Goal: Use online tool/utility: Utilize a website feature to perform a specific function

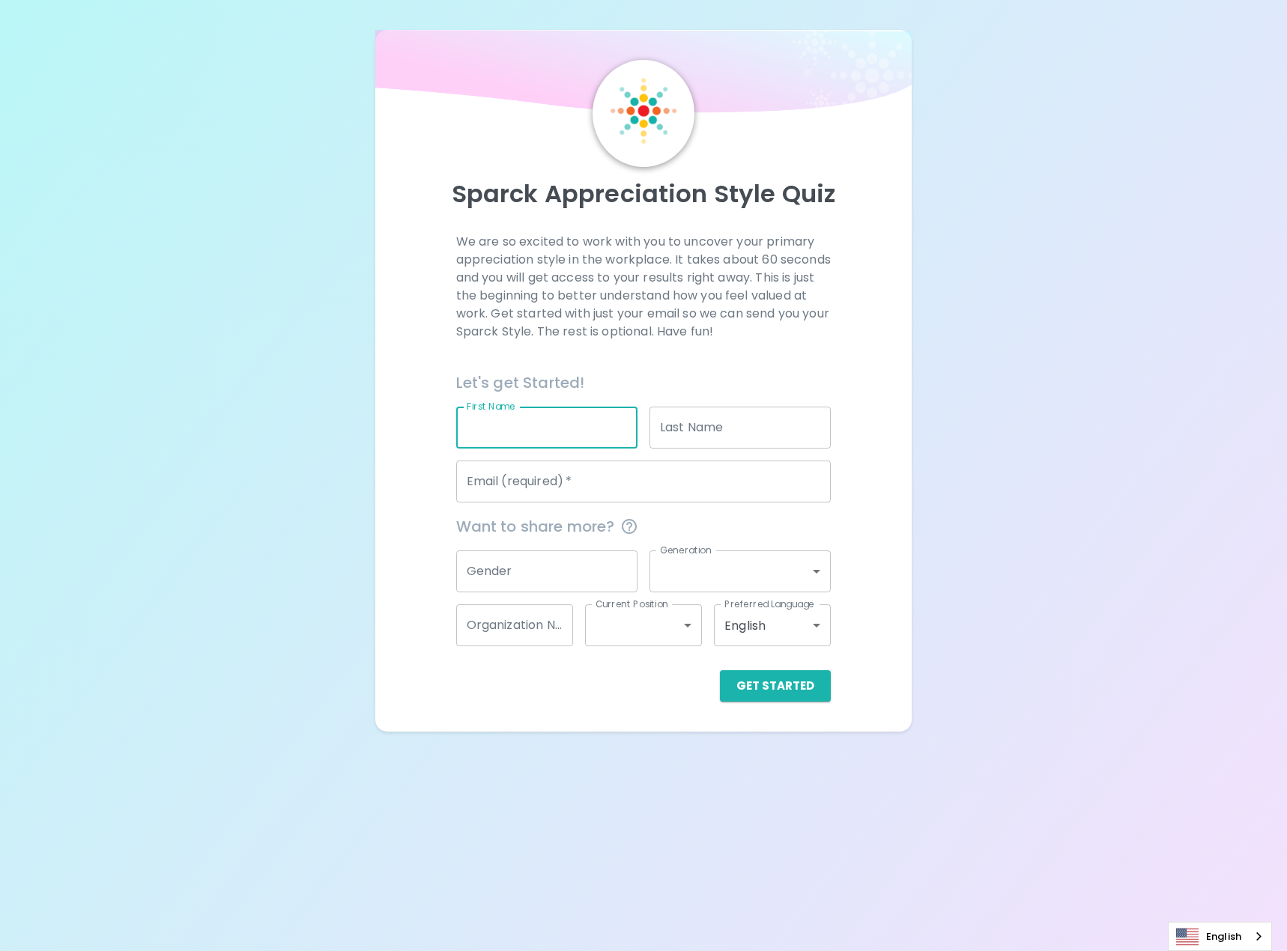
click at [493, 436] on input "First Name" at bounding box center [546, 428] width 181 height 42
click at [561, 438] on input "First Name" at bounding box center [546, 428] width 181 height 42
type input "ishara"
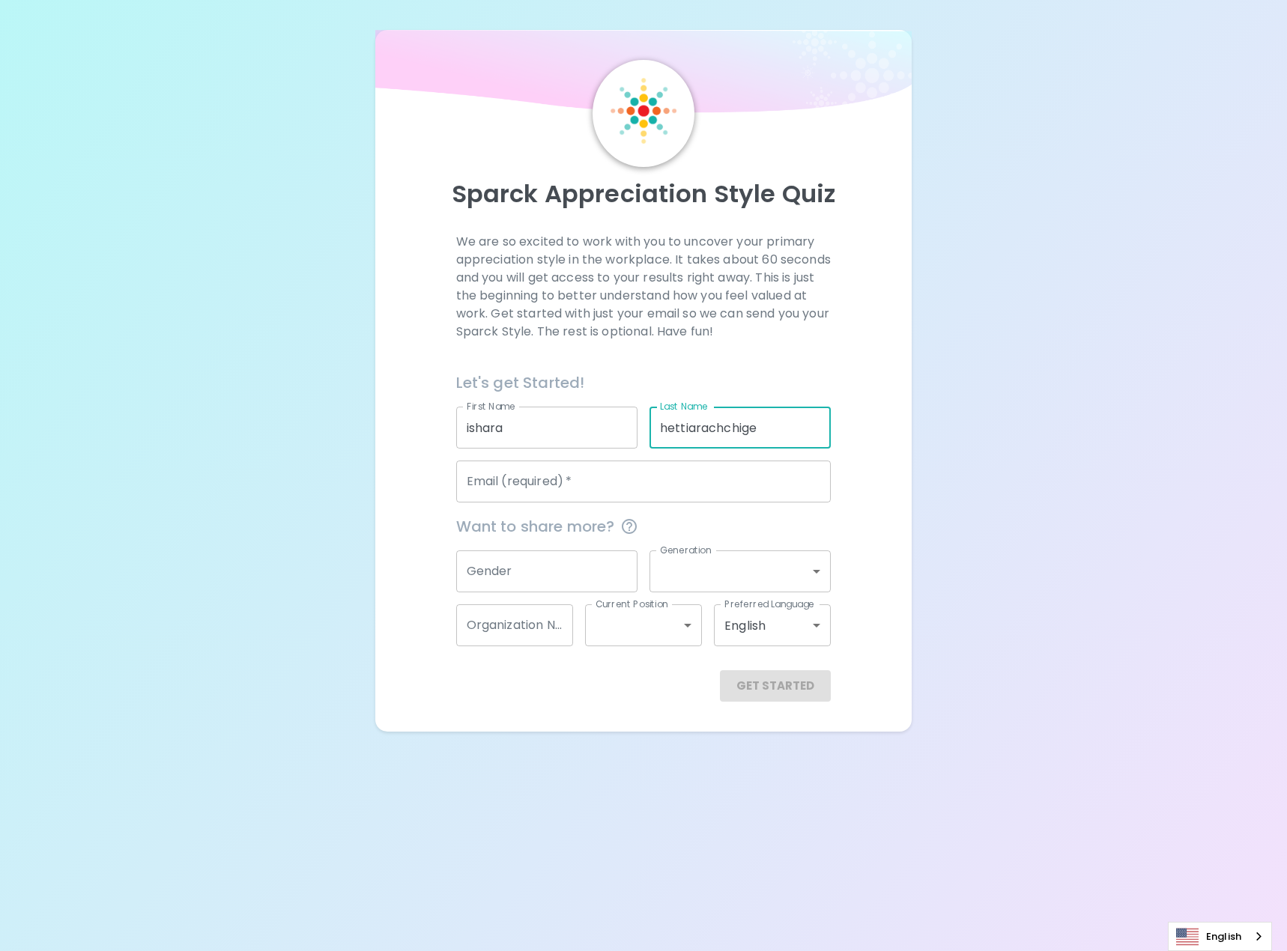
type input "hettiarachchige"
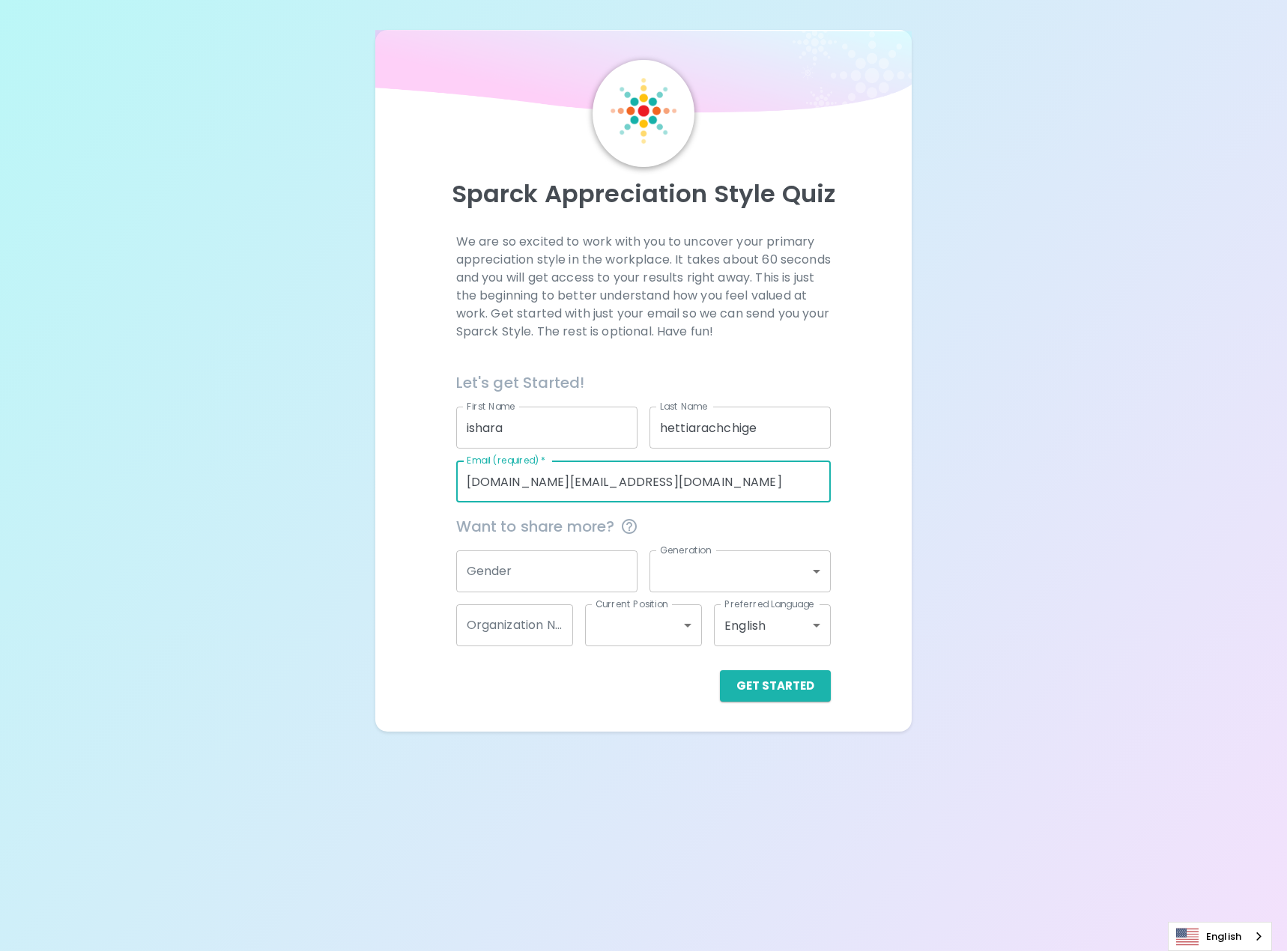
type input "[DOMAIN_NAME][EMAIL_ADDRESS][DOMAIN_NAME]"
click at [607, 553] on input "Gender" at bounding box center [546, 572] width 181 height 42
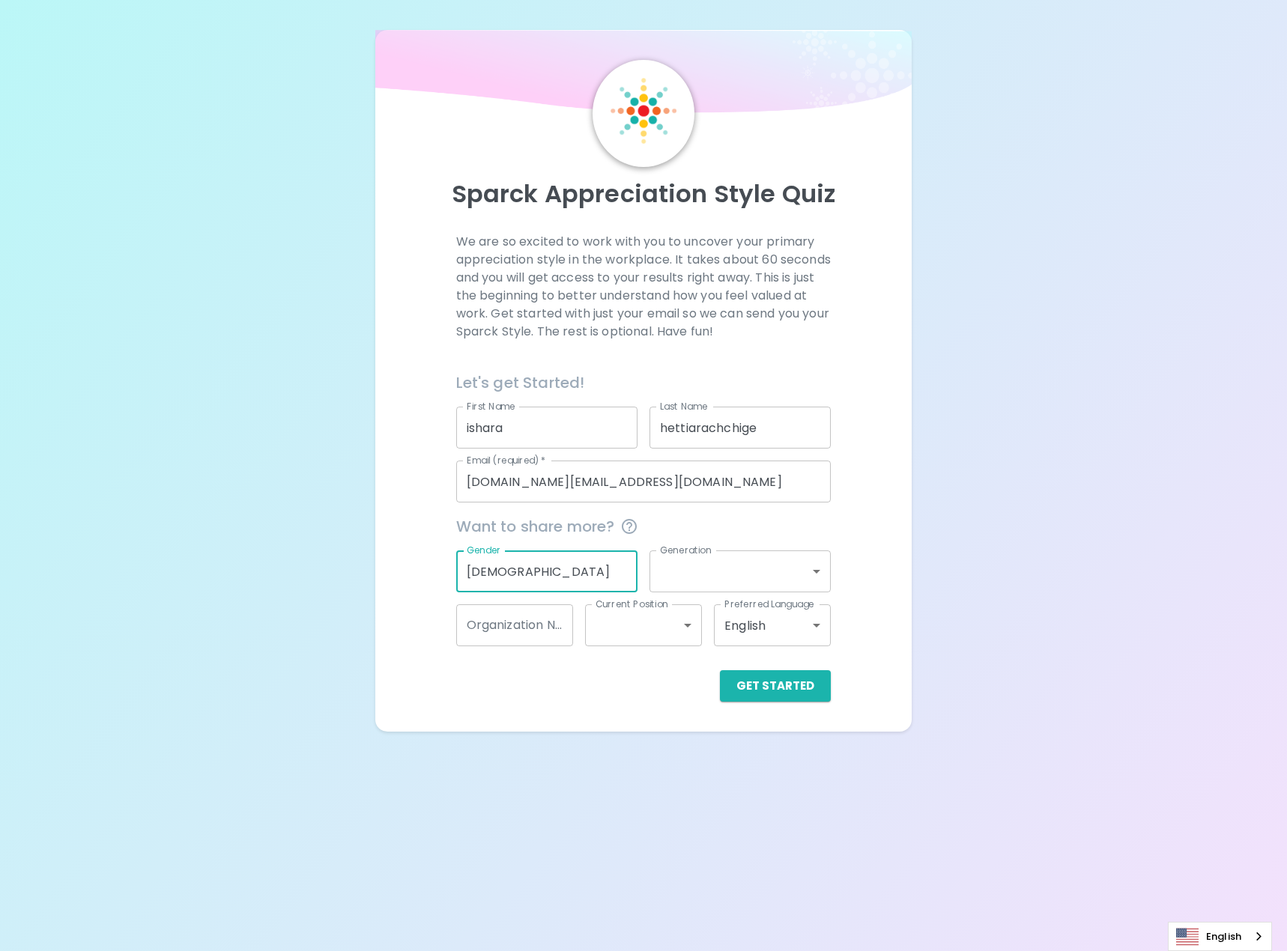
type input "[DEMOGRAPHIC_DATA]"
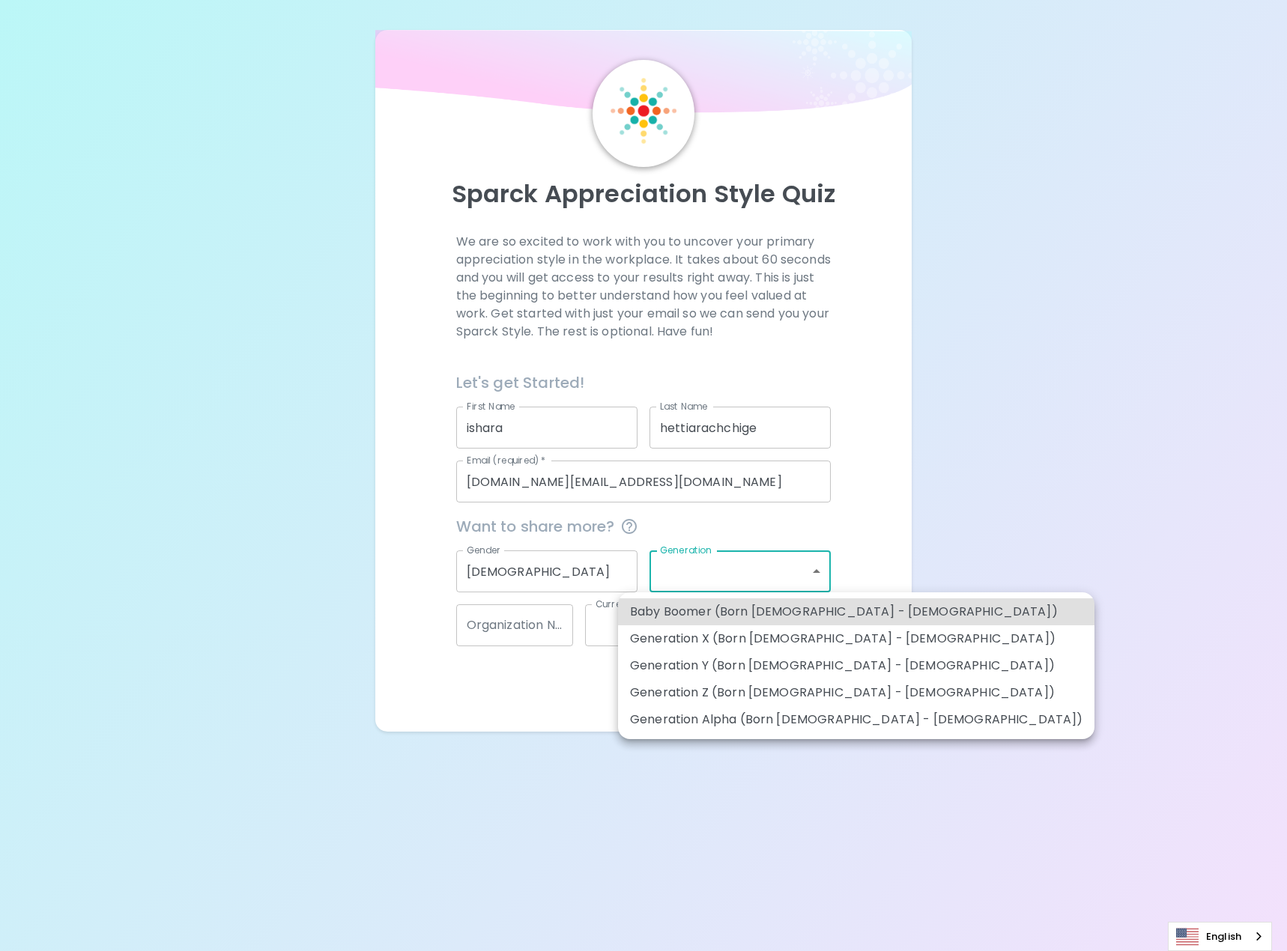
click at [725, 572] on body "Sparck Appreciation Style Quiz We are so excited to work with you to uncover yo…" at bounding box center [643, 475] width 1287 height 951
click at [753, 703] on li "Generation Z (Born [DEMOGRAPHIC_DATA] - [DEMOGRAPHIC_DATA])" at bounding box center [856, 692] width 476 height 27
type input "generation_z"
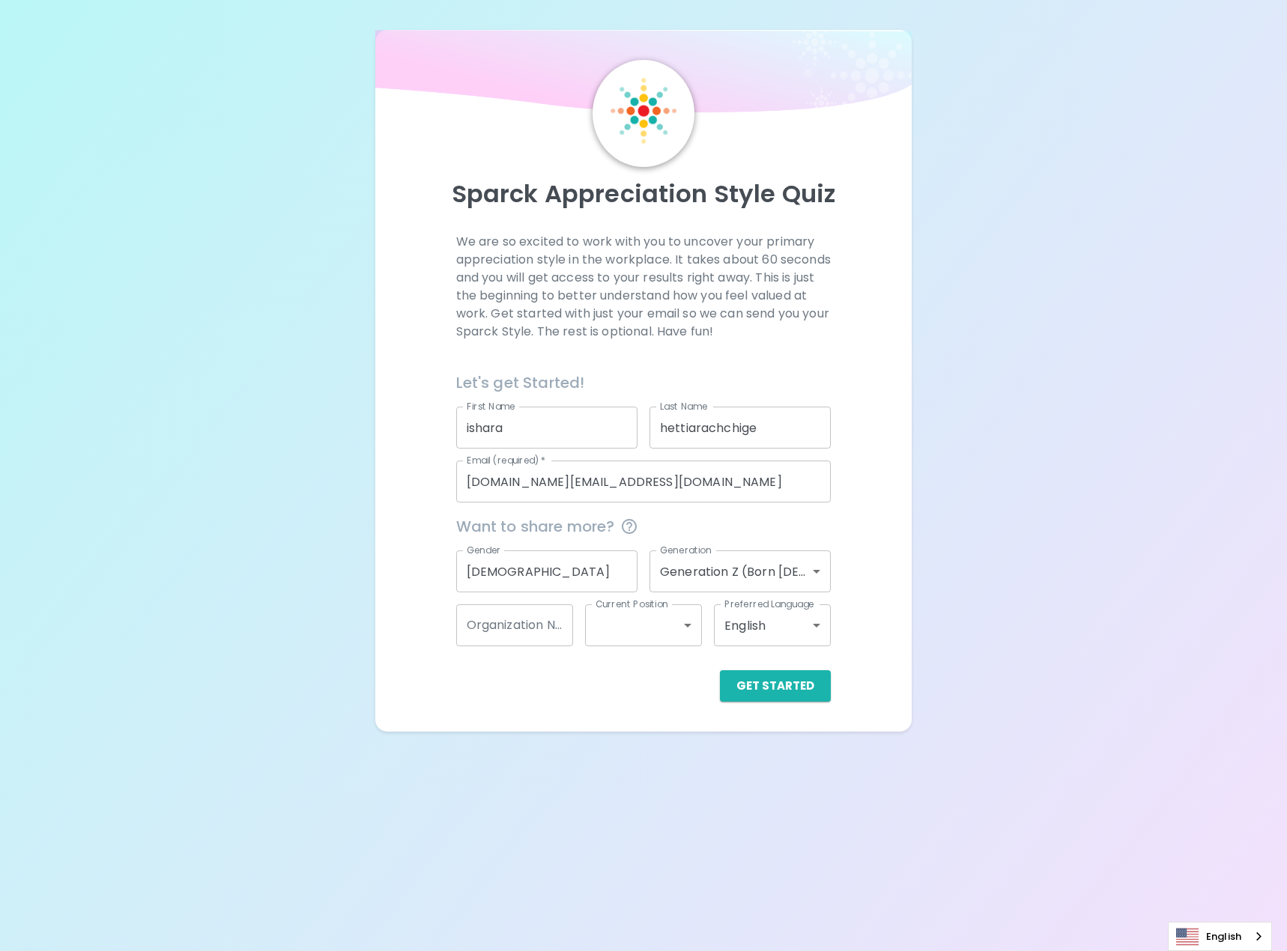
click at [536, 650] on div "Get Started" at bounding box center [637, 673] width 387 height 55
click at [525, 634] on input "Organization Name" at bounding box center [514, 625] width 117 height 42
type input "PCL"
click at [673, 651] on div "Get Started" at bounding box center [637, 673] width 387 height 55
click at [658, 631] on body "Sparck Appreciation Style Quiz We are so excited to work with you to uncover yo…" at bounding box center [643, 475] width 1287 height 951
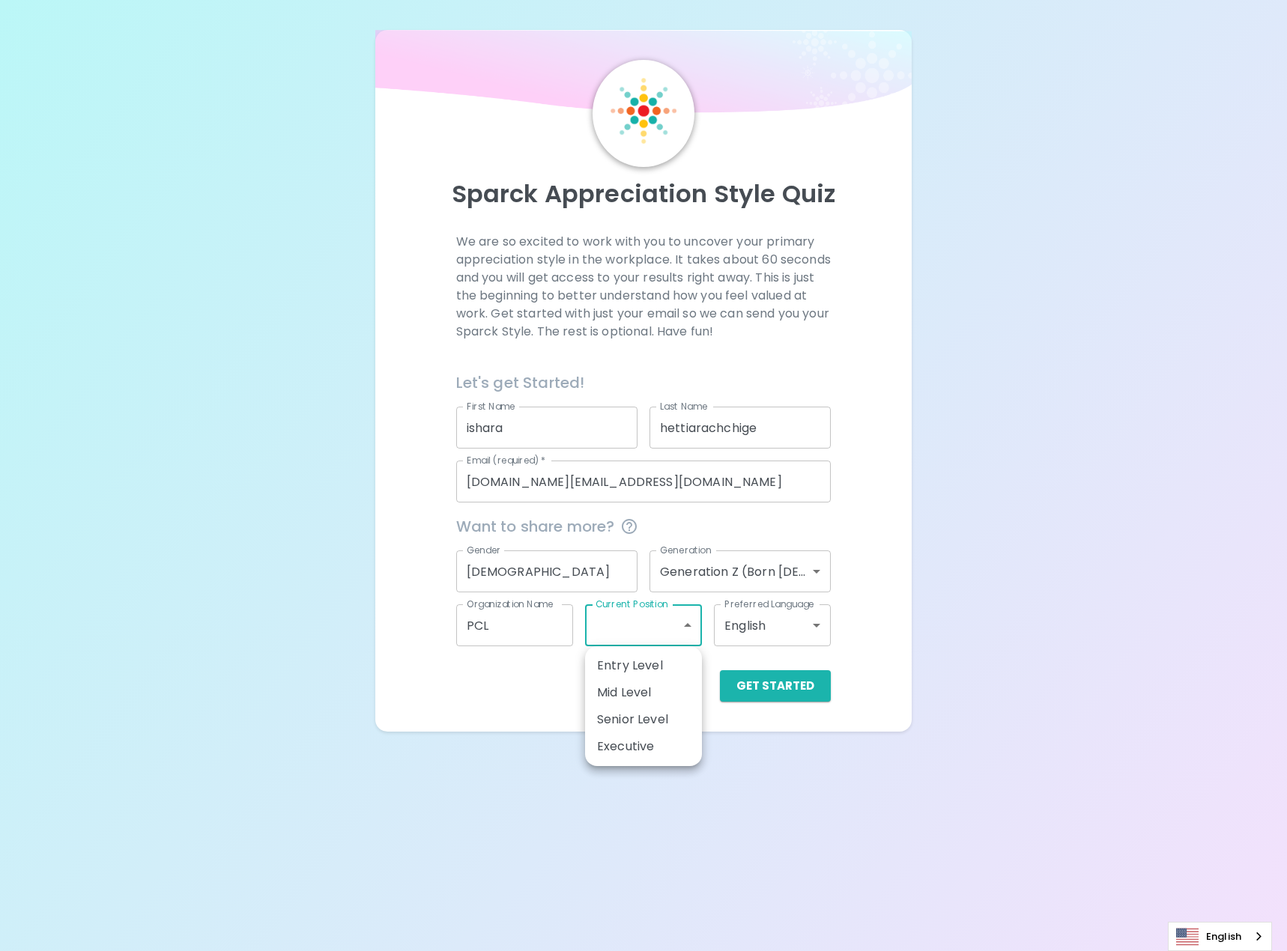
click at [661, 696] on li "Mid Level" at bounding box center [643, 692] width 117 height 27
type input "mid_level"
click at [738, 628] on body "Sparck Appreciation Style Quiz We are so excited to work with you to uncover yo…" at bounding box center [643, 475] width 1287 height 951
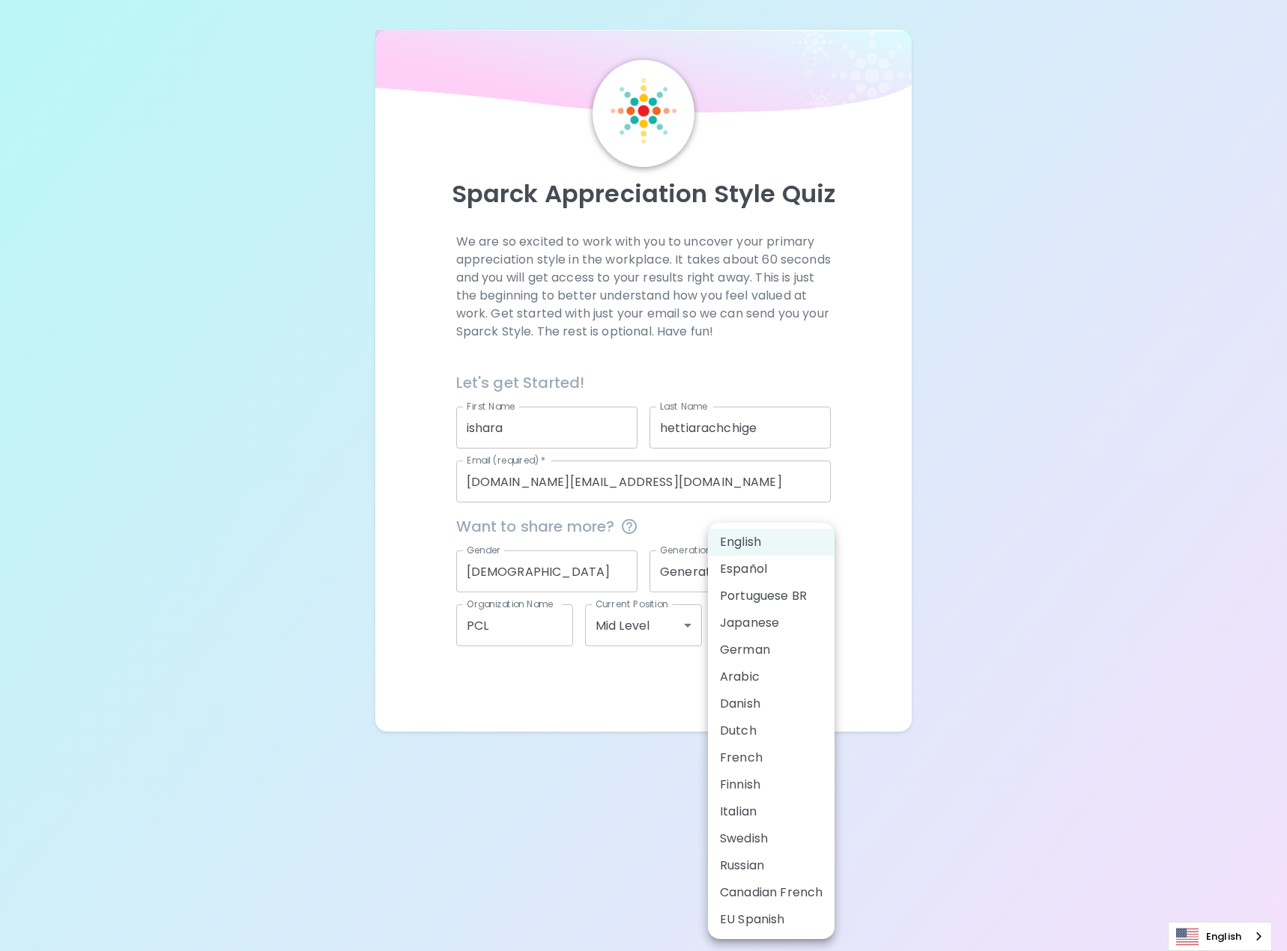
drag, startPoint x: 901, startPoint y: 574, endPoint x: 871, endPoint y: 610, distance: 46.8
click at [900, 574] on div at bounding box center [643, 475] width 1287 height 951
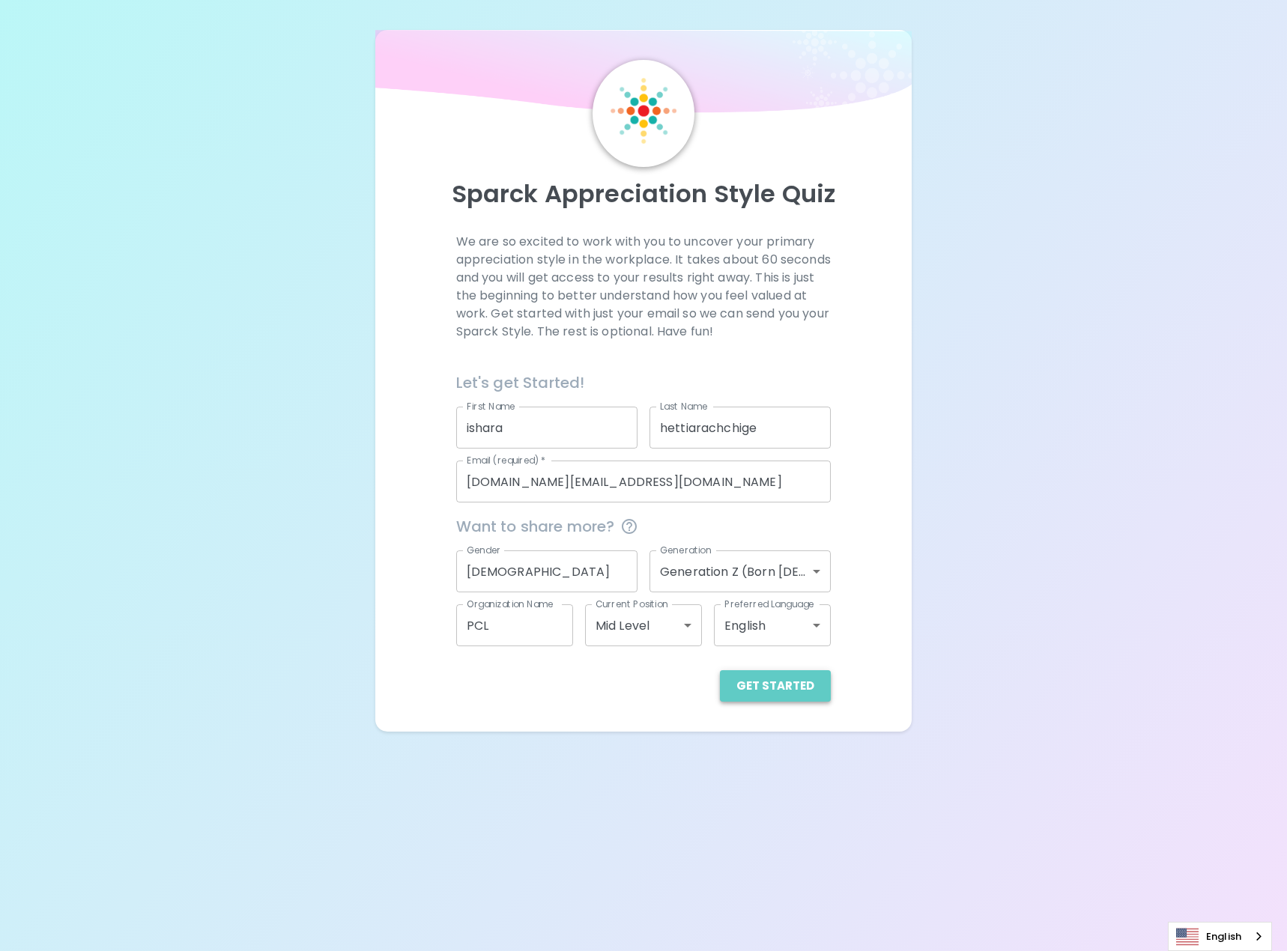
click at [816, 680] on button "Get Started" at bounding box center [775, 685] width 111 height 31
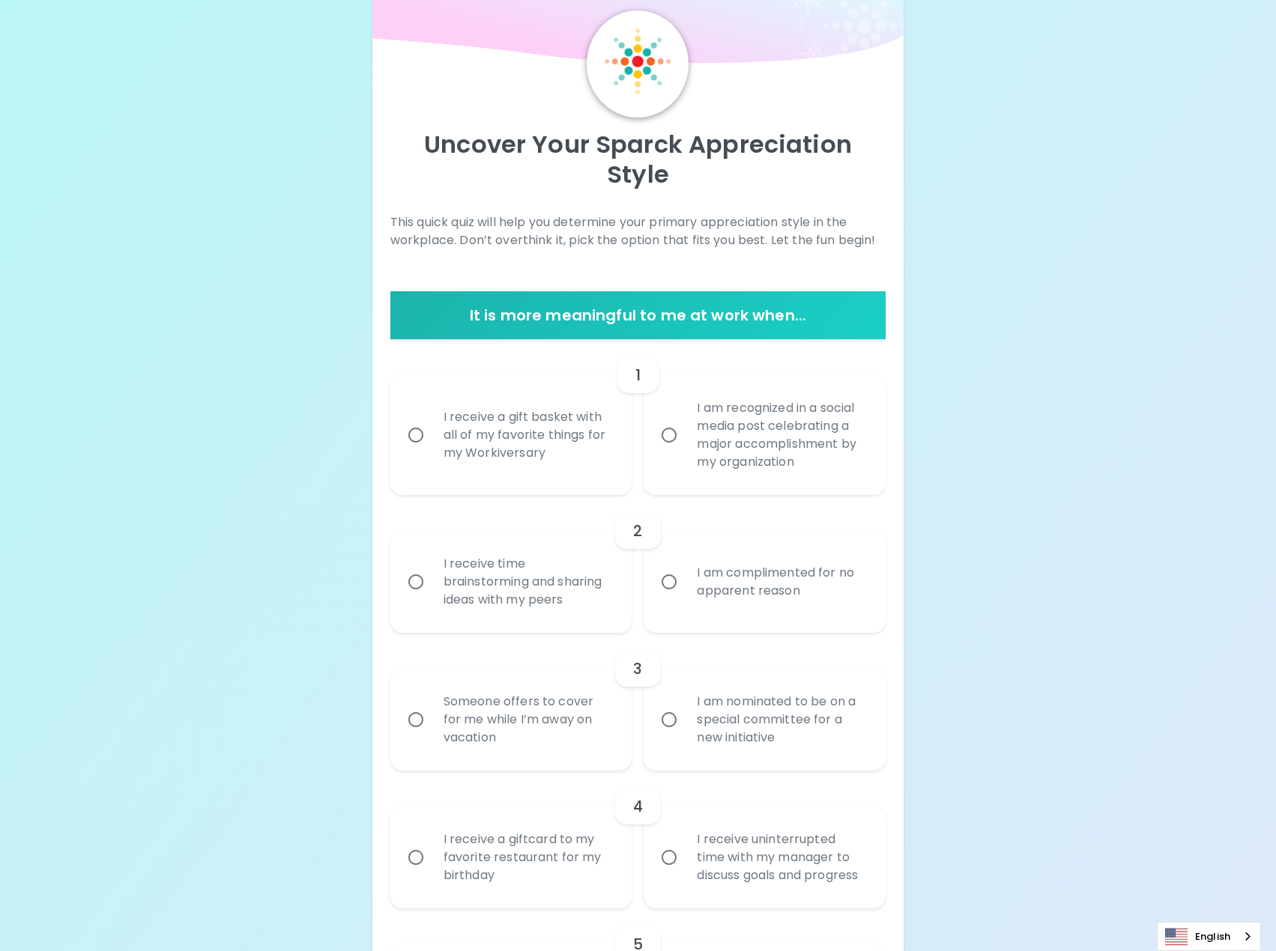
scroll to position [75, 0]
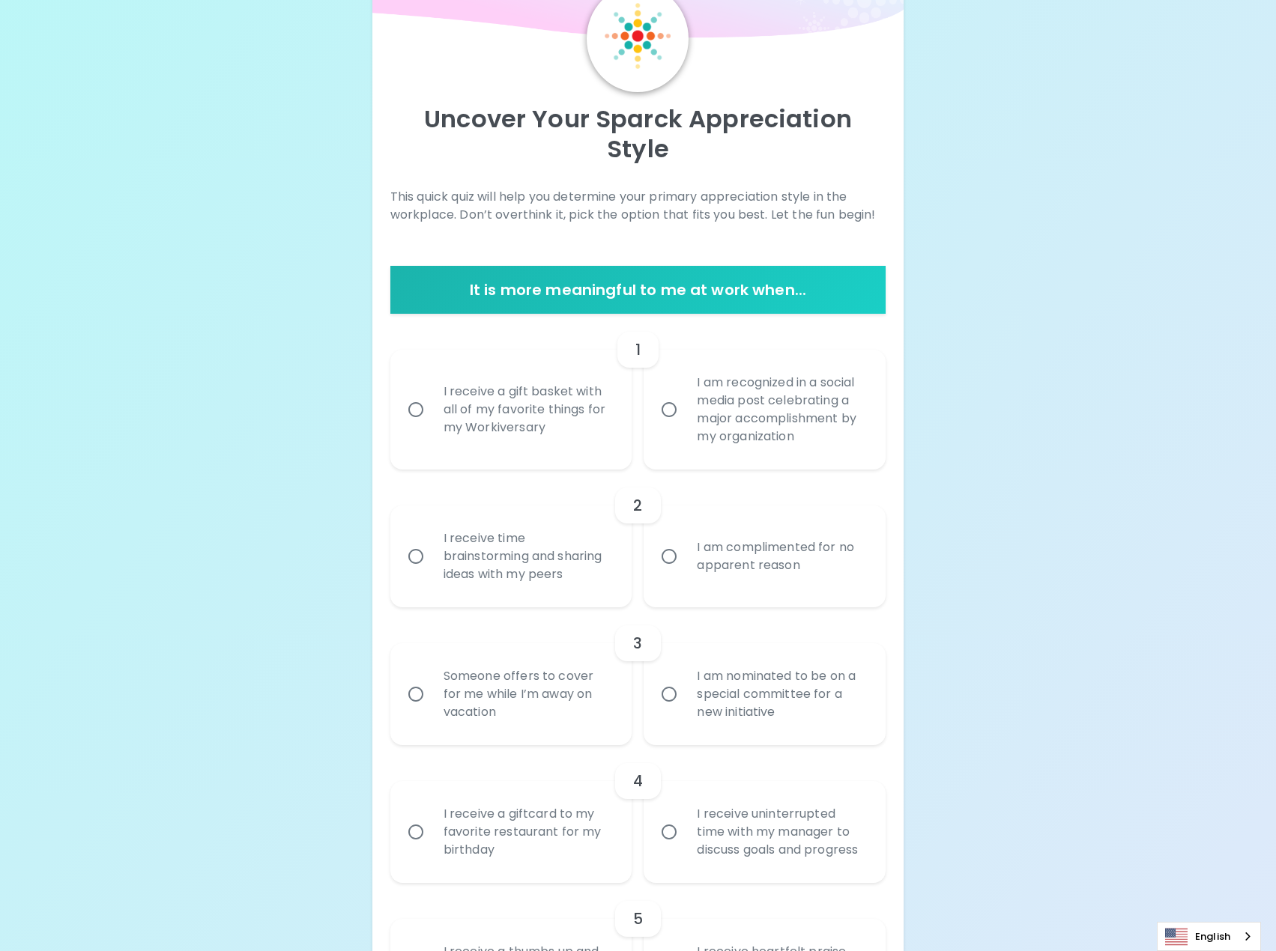
click at [542, 397] on div "I receive a gift basket with all of my favorite things for my Workiversary" at bounding box center [527, 410] width 192 height 90
click at [431, 397] on input "I receive a gift basket with all of my favorite things for my Workiversary" at bounding box center [415, 409] width 31 height 31
radio input "true"
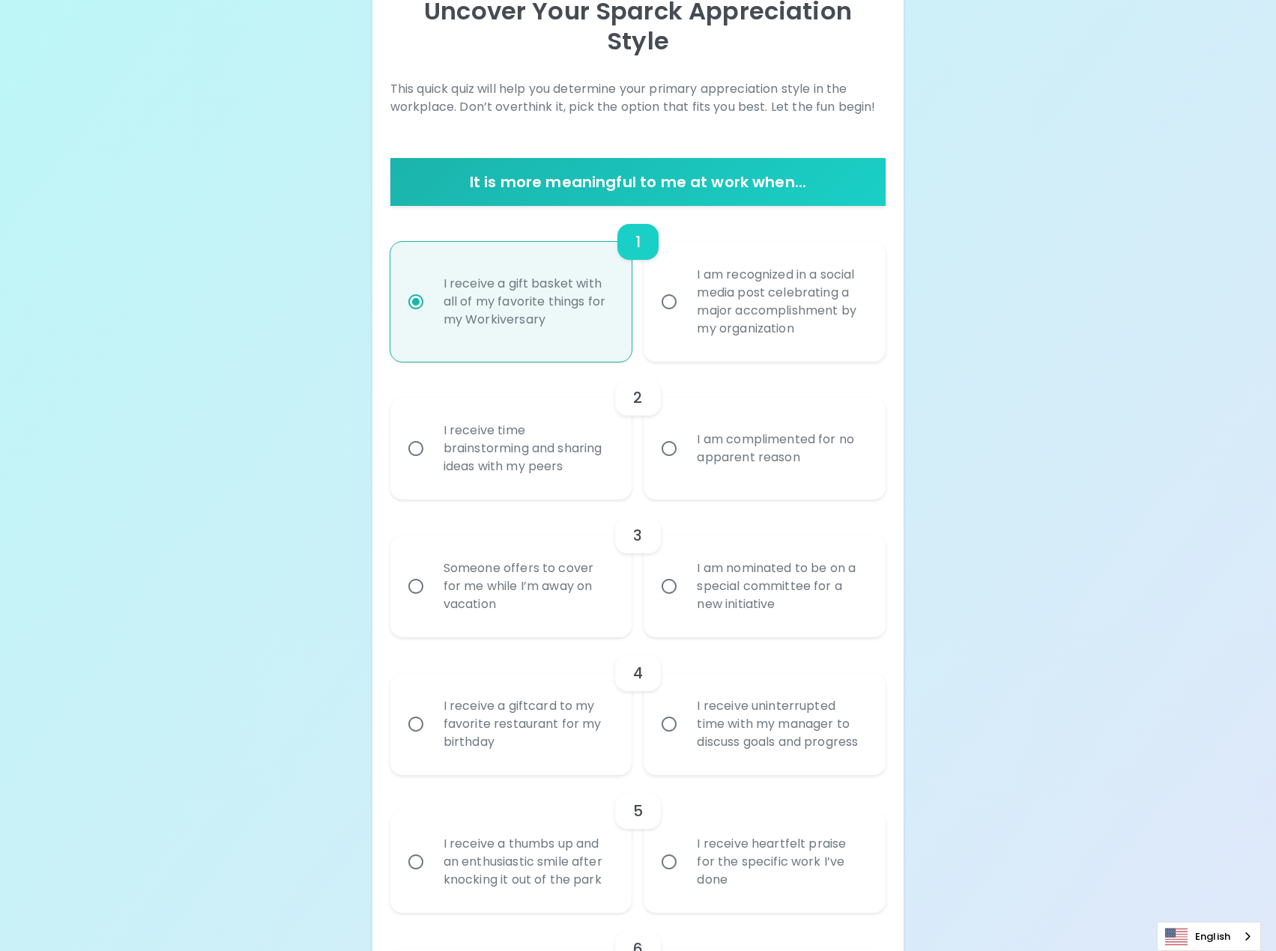
scroll to position [195, 0]
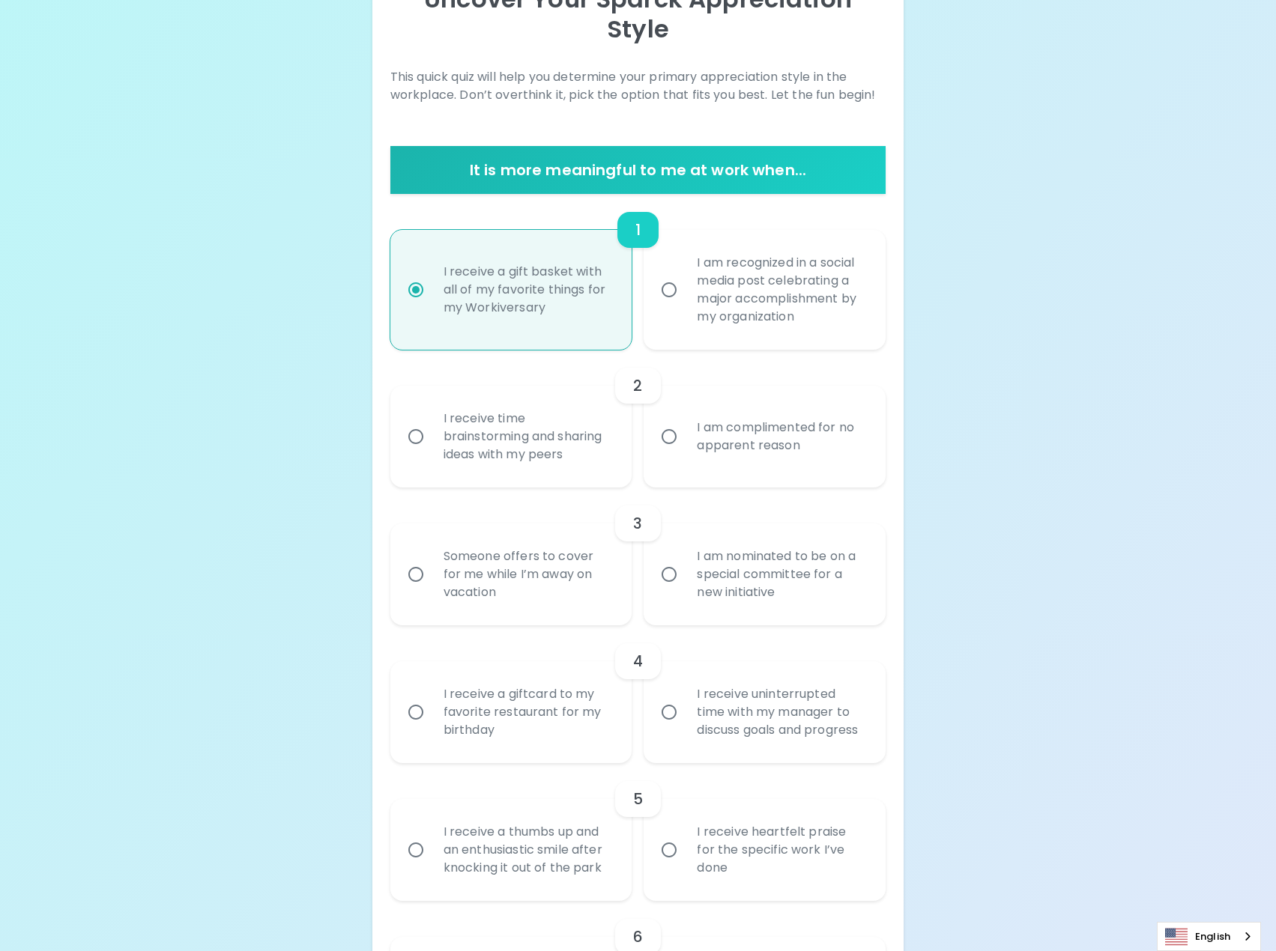
click at [504, 394] on div "I receive time brainstorming and sharing ideas with my peers" at bounding box center [527, 437] width 192 height 90
click at [431, 421] on input "I receive time brainstorming and sharing ideas with my peers" at bounding box center [415, 436] width 31 height 31
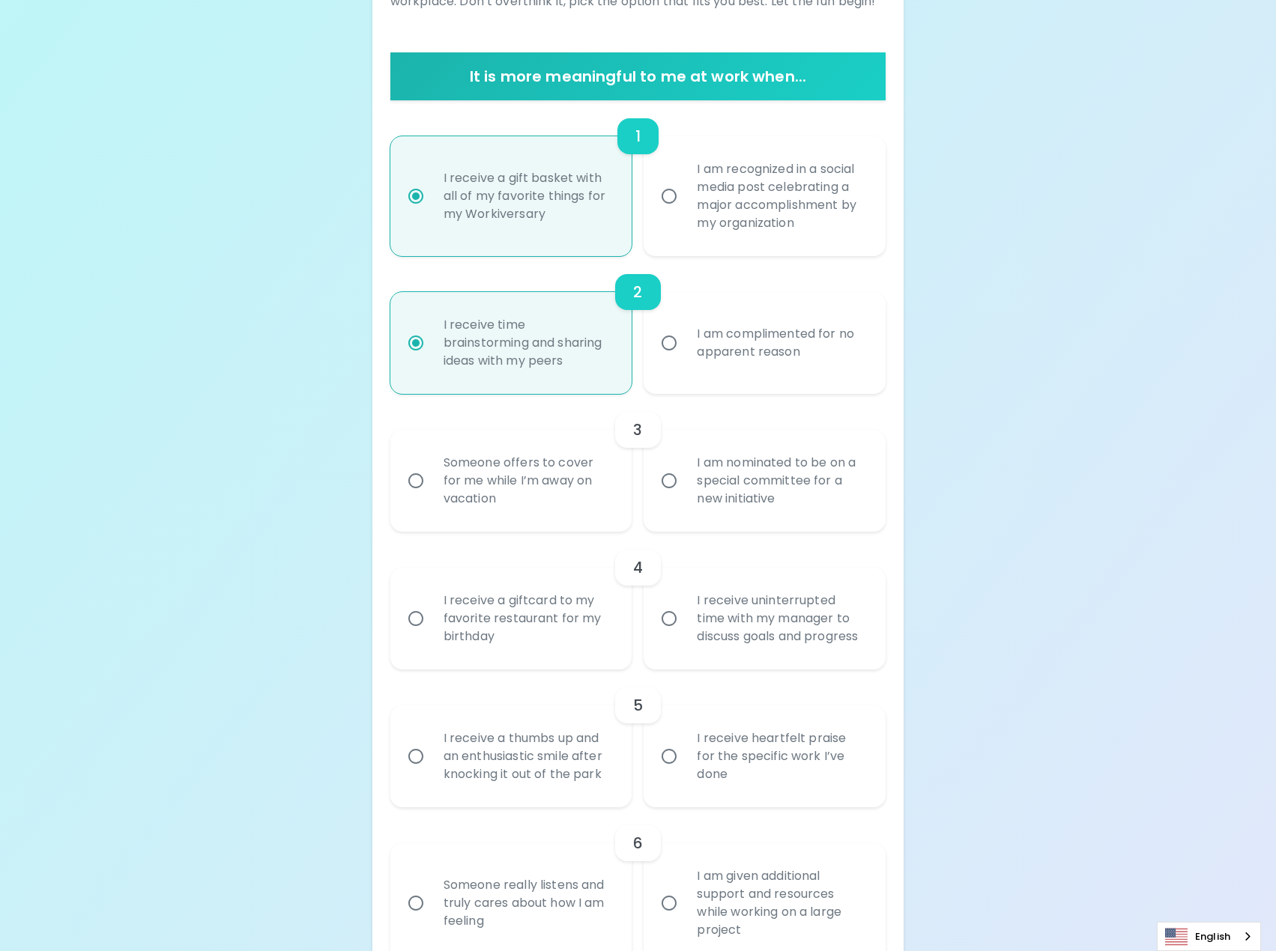
scroll to position [315, 0]
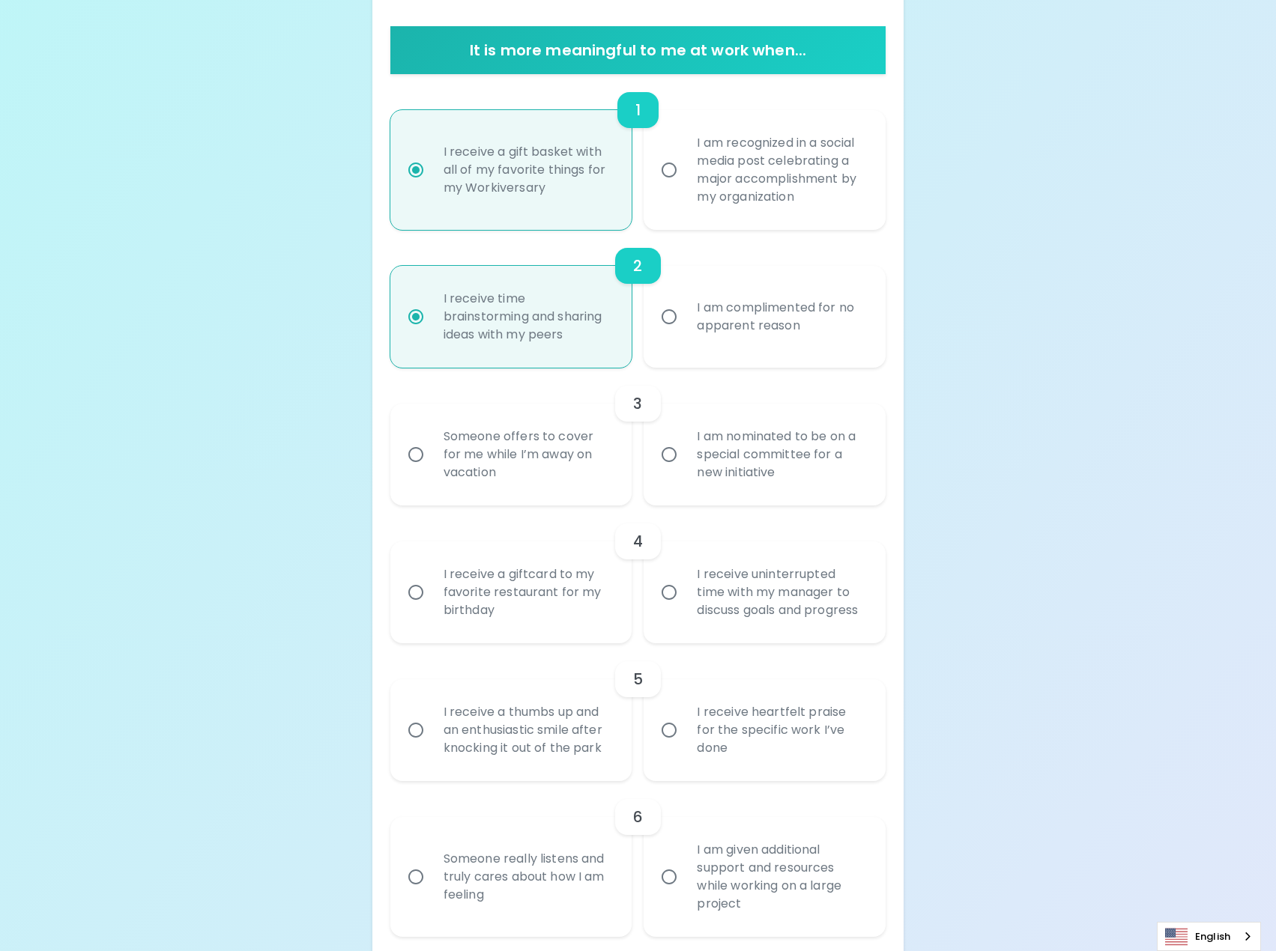
radio input "true"
click at [720, 442] on div "I am nominated to be on a special committee for a new initiative" at bounding box center [781, 455] width 192 height 90
click at [685, 442] on input "I am nominated to be on a special committee for a new initiative" at bounding box center [668, 454] width 31 height 31
radio input "false"
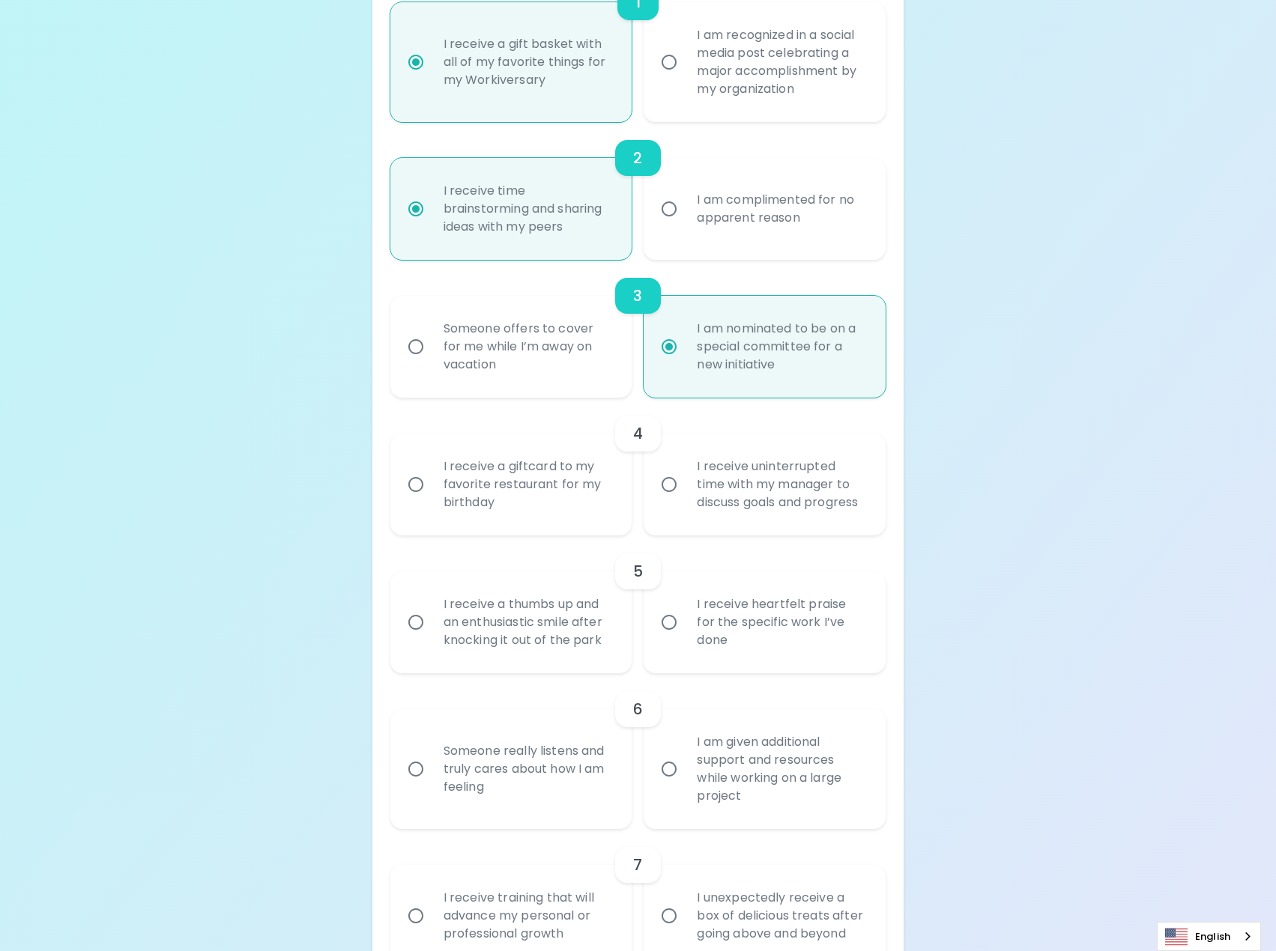
scroll to position [434, 0]
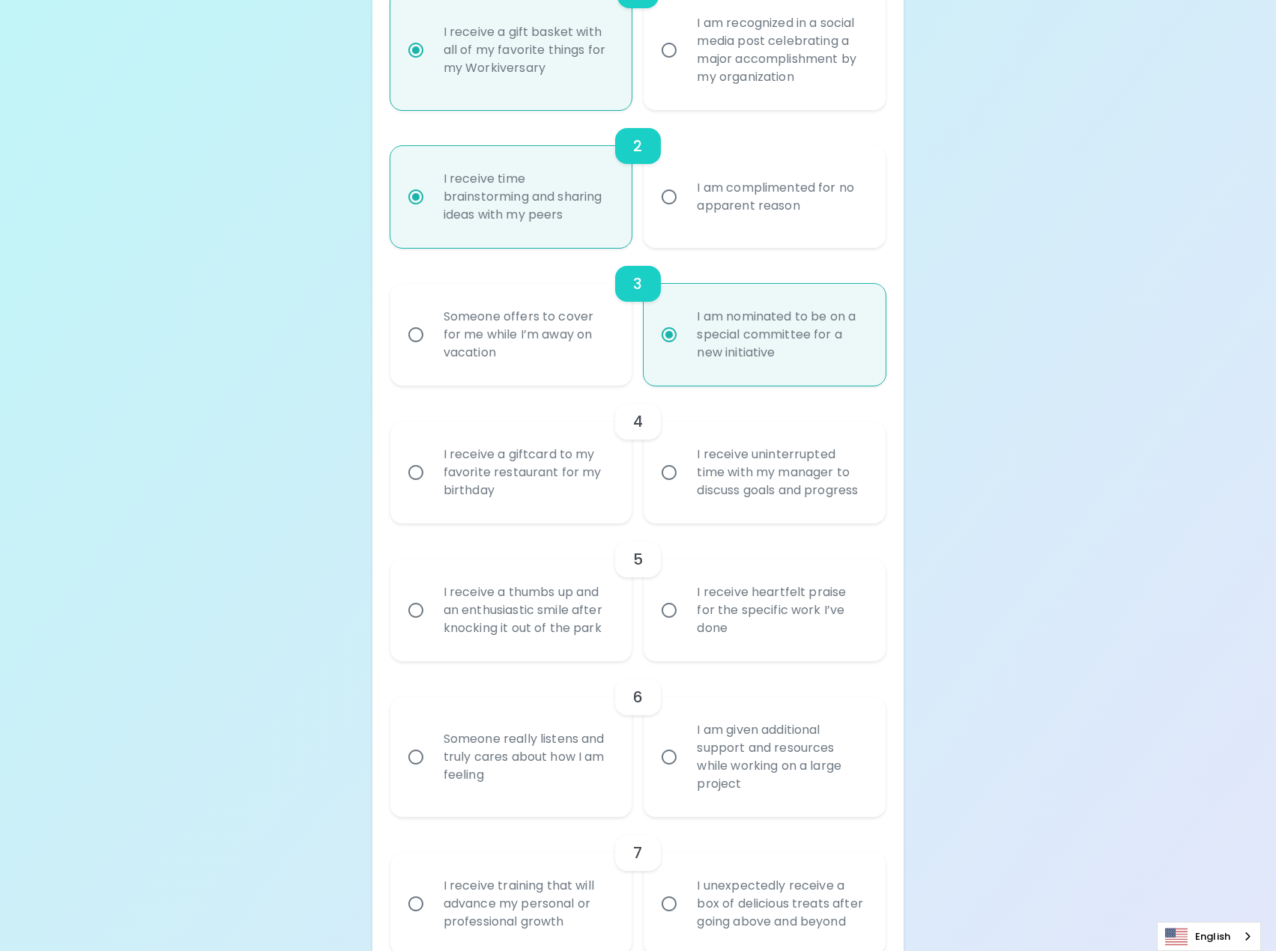
radio input "true"
click at [527, 451] on div "I receive a giftcard to my favorite restaurant for my birthday" at bounding box center [527, 473] width 192 height 90
click at [431, 457] on input "I receive a giftcard to my favorite restaurant for my birthday" at bounding box center [415, 472] width 31 height 31
radio input "false"
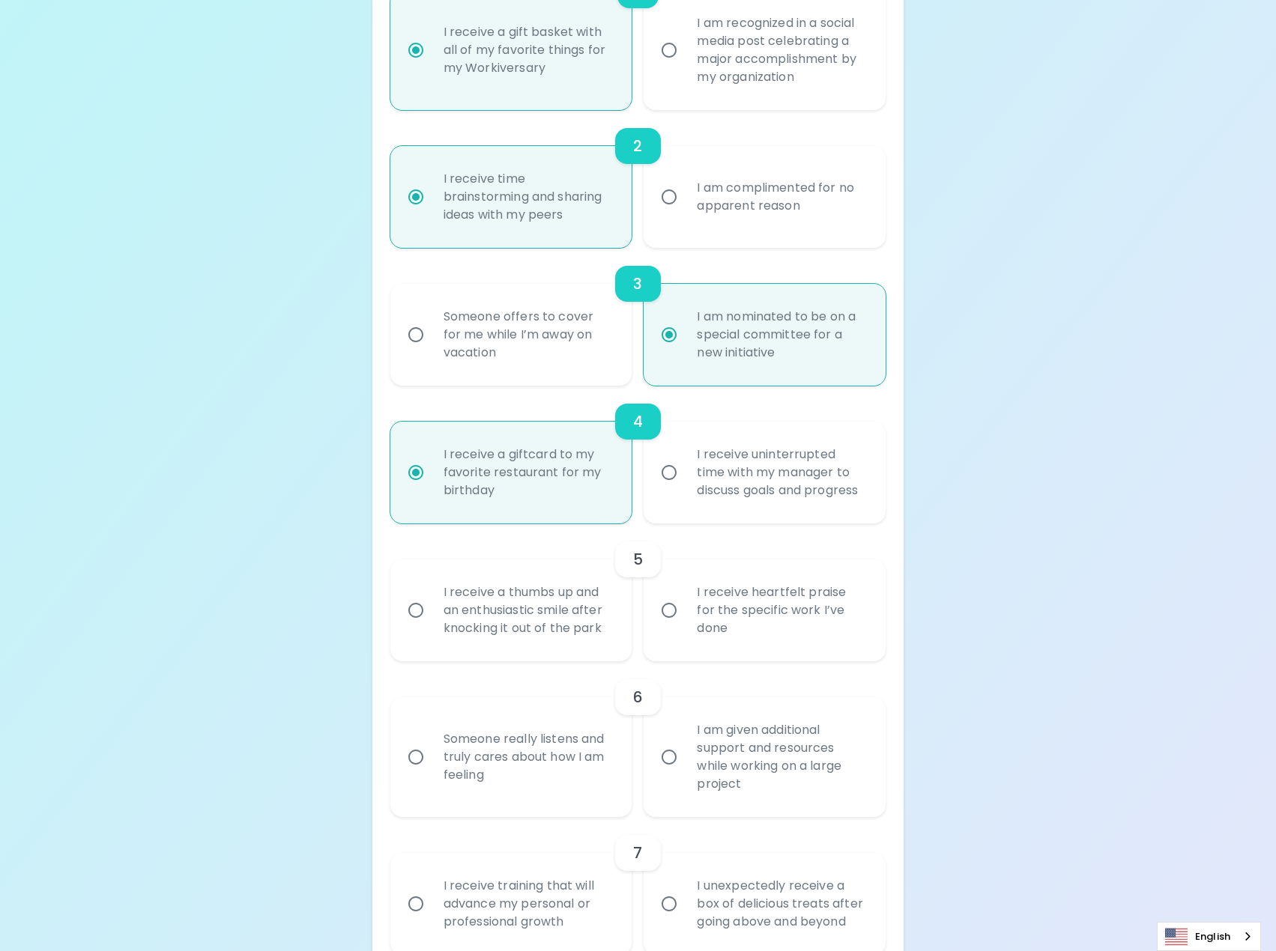
scroll to position [554, 0]
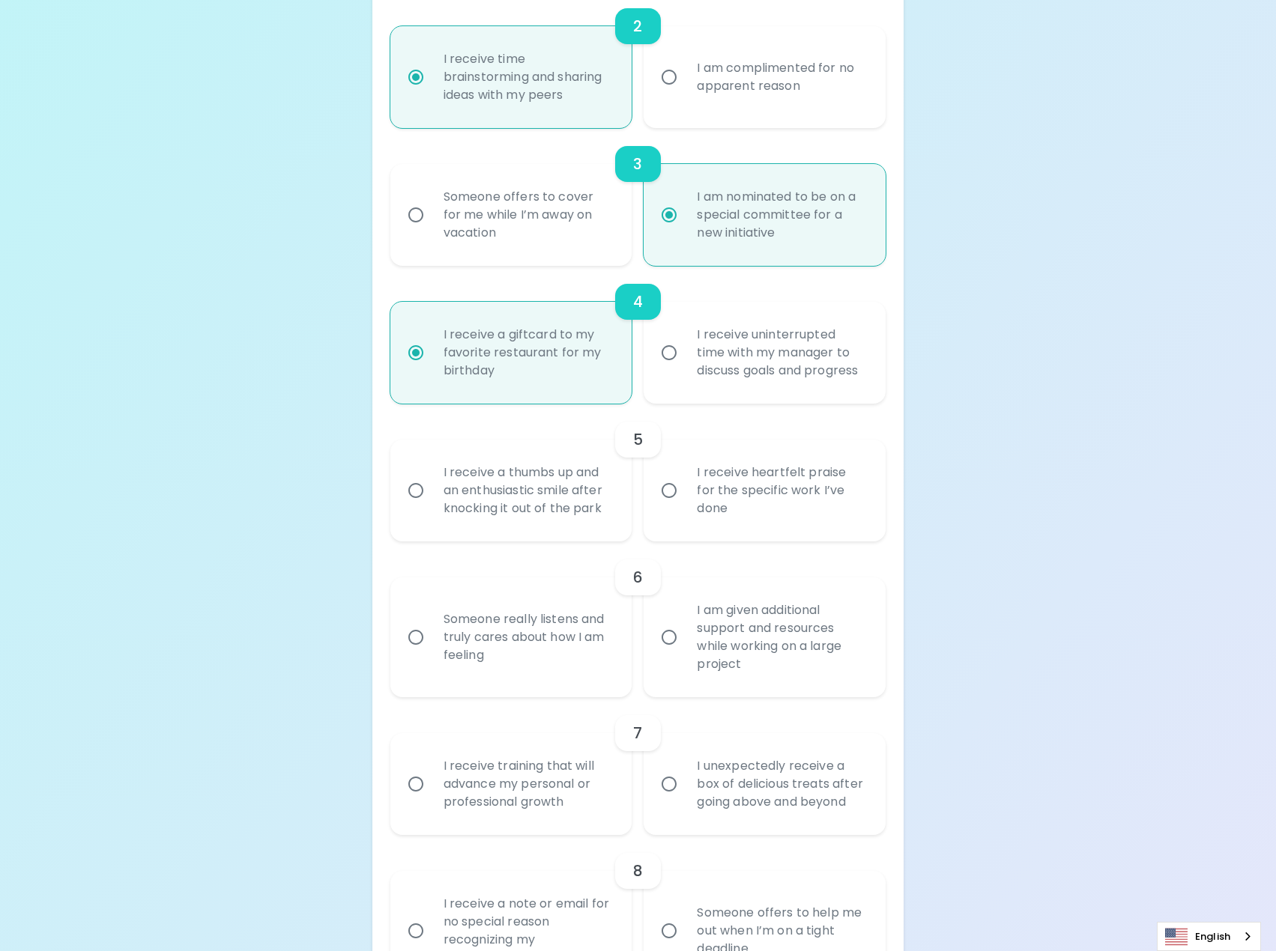
radio input "true"
click at [843, 477] on div "I receive heartfelt praise for the specific work I’ve done" at bounding box center [781, 491] width 192 height 90
click at [685, 477] on input "I receive heartfelt praise for the specific work I’ve done" at bounding box center [668, 490] width 31 height 31
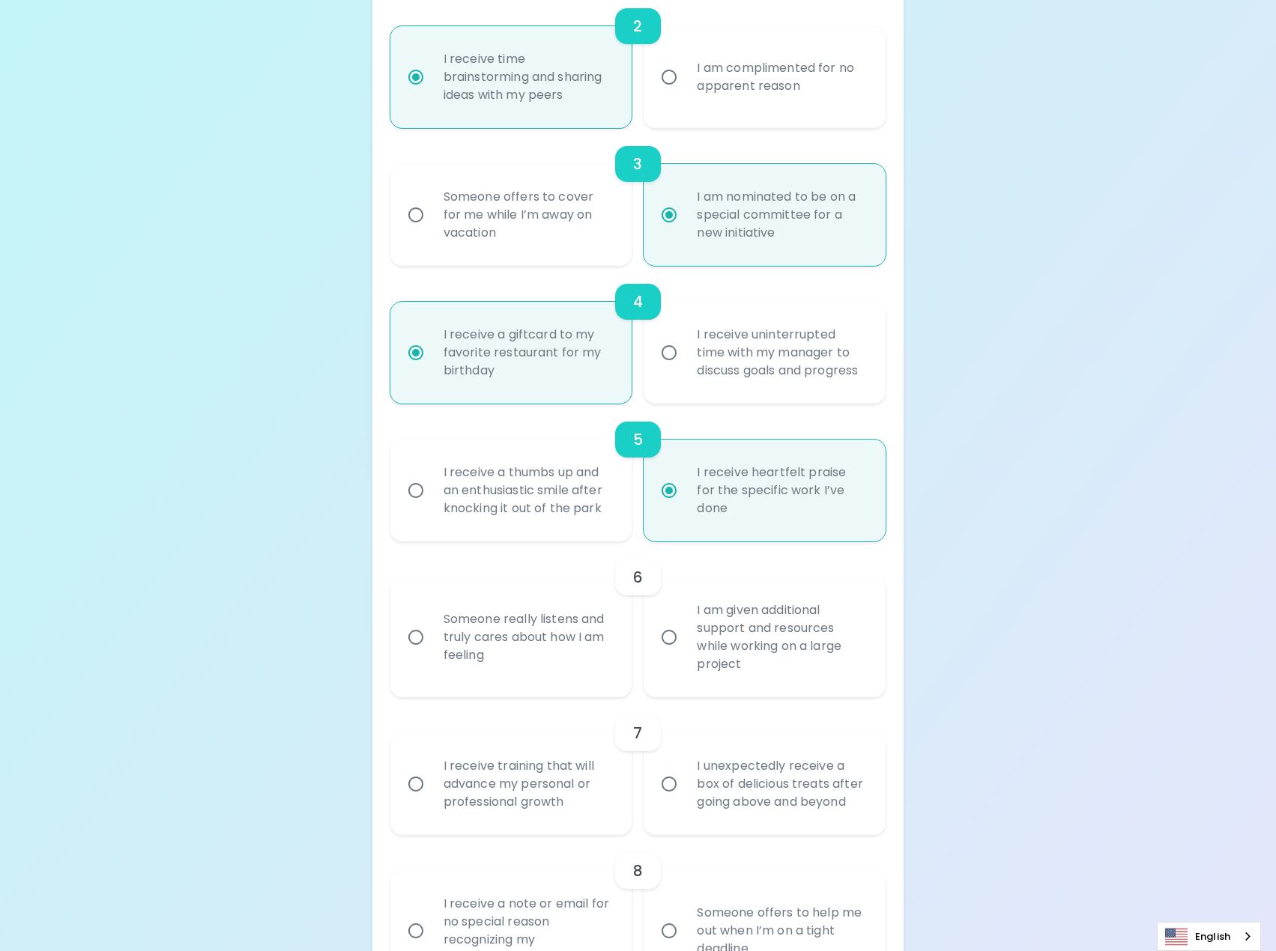
radio input "false"
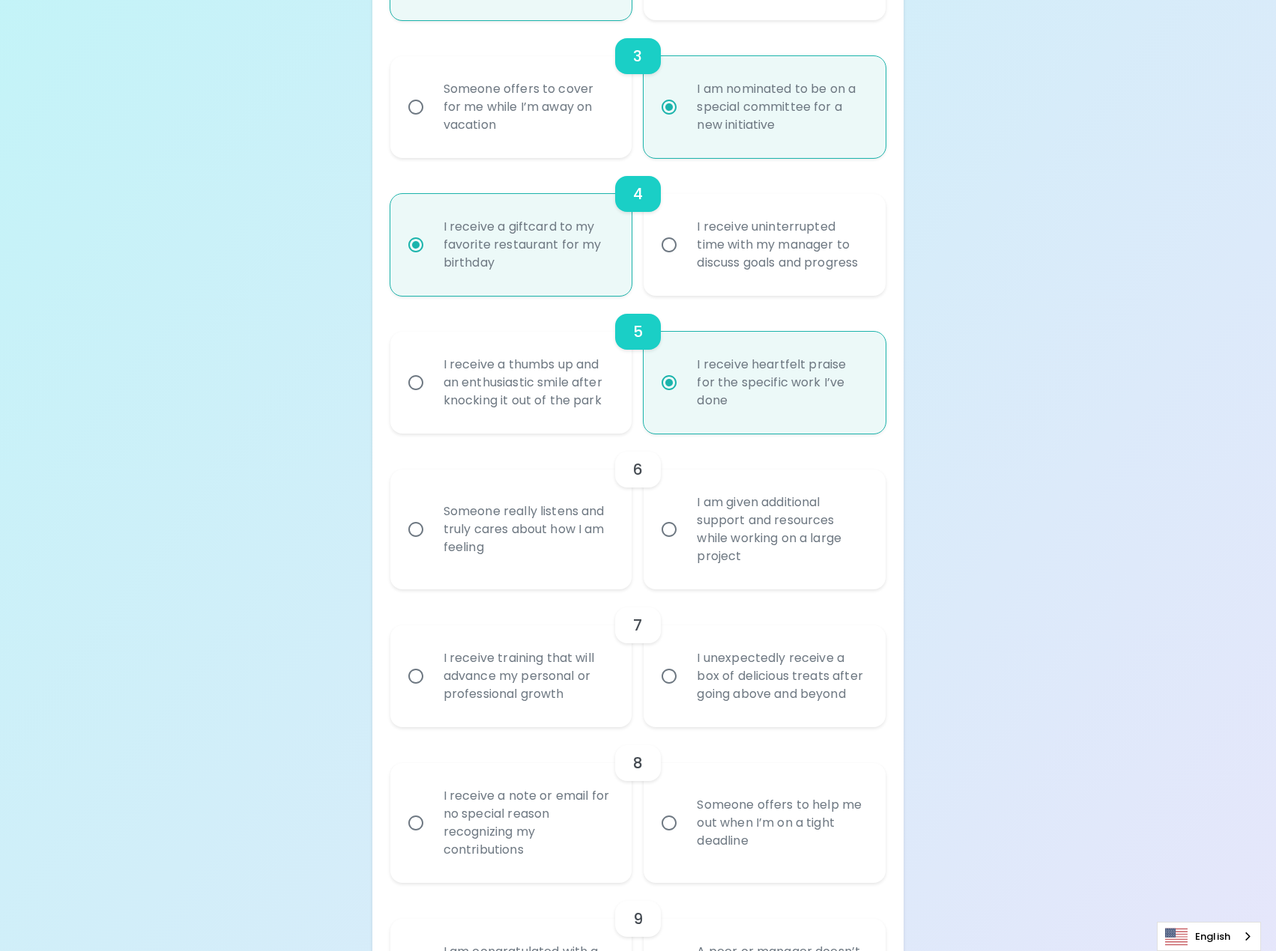
scroll to position [674, 0]
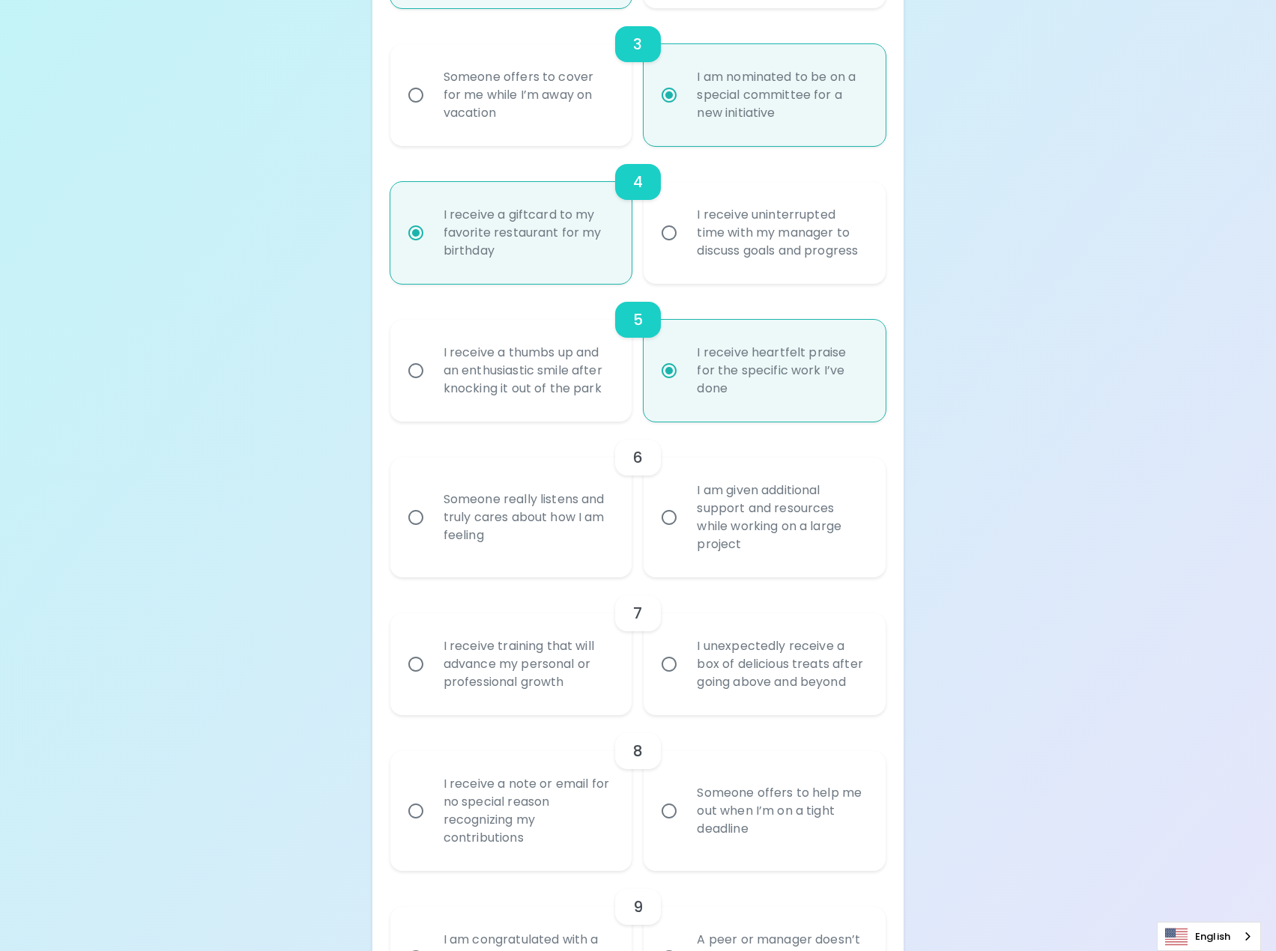
radio input "true"
click at [676, 515] on label "I am given additional support and resources while working on a large project" at bounding box center [756, 518] width 242 height 120
click at [676, 515] on input "I am given additional support and resources while working on a large project" at bounding box center [668, 517] width 31 height 31
radio input "false"
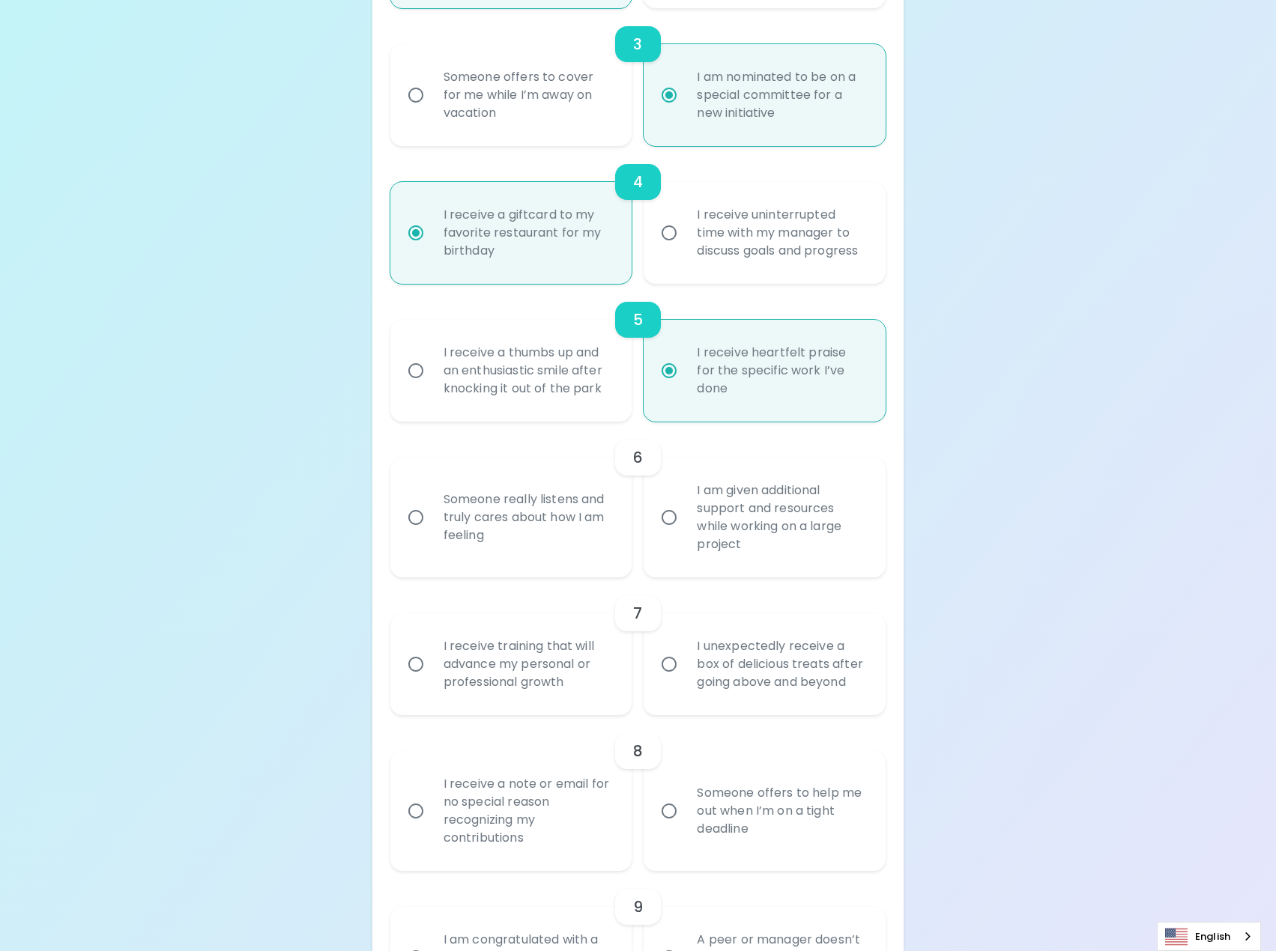
radio input "false"
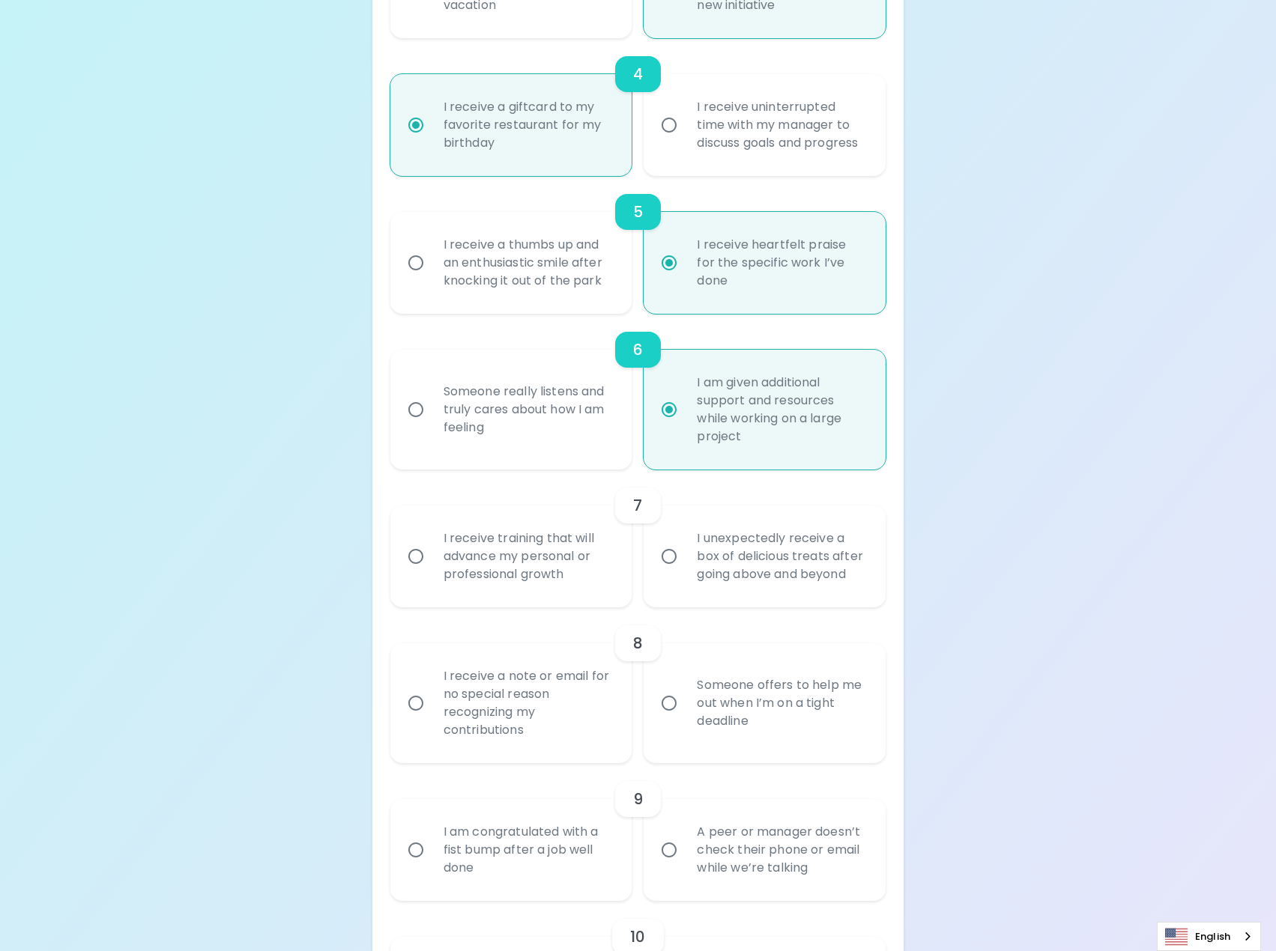
scroll to position [794, 0]
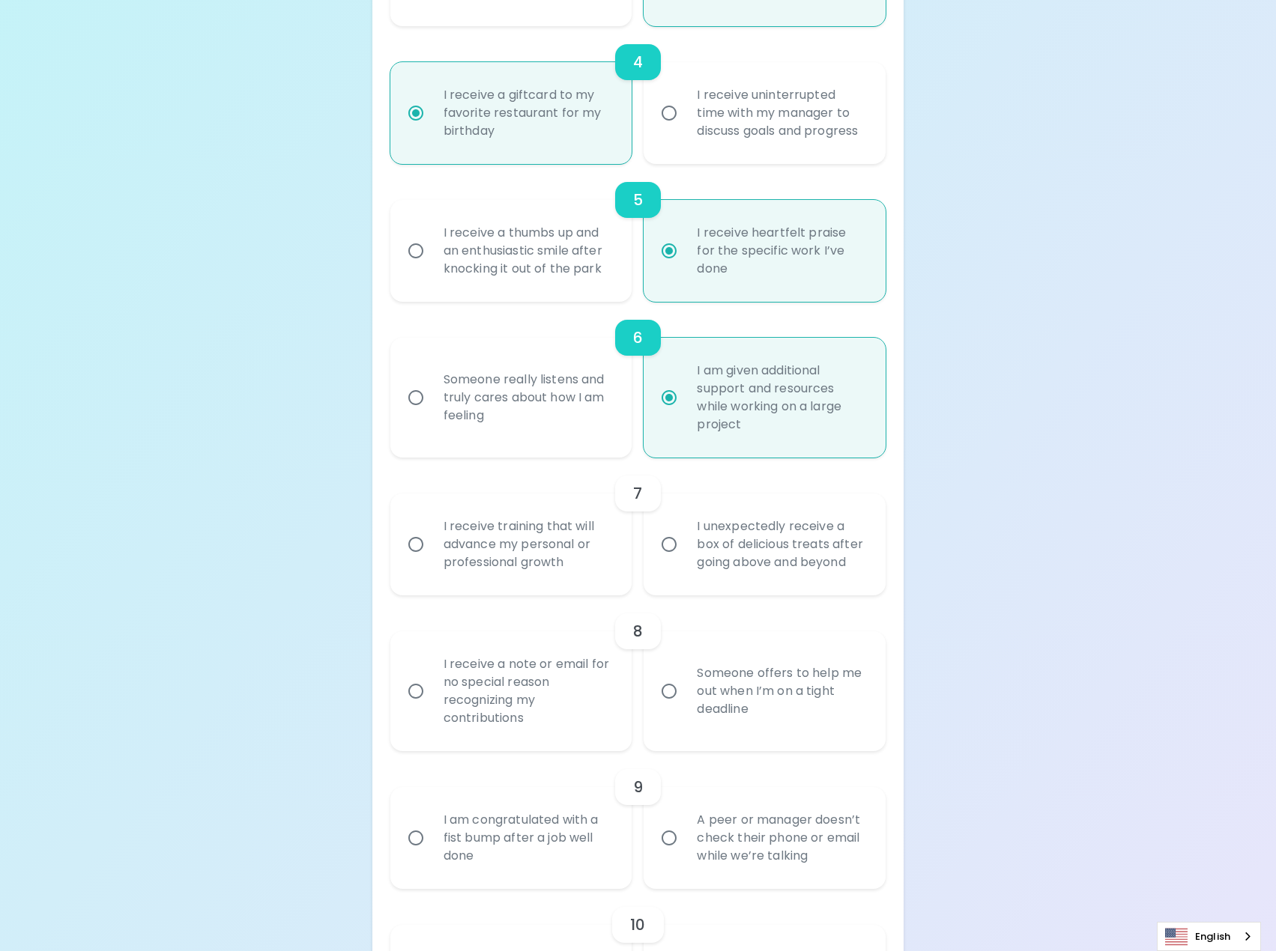
radio input "true"
click at [482, 500] on div "I receive training that will advance my personal or professional growth" at bounding box center [527, 545] width 192 height 90
click at [431, 529] on input "I receive training that will advance my personal or professional growth" at bounding box center [415, 544] width 31 height 31
radio input "false"
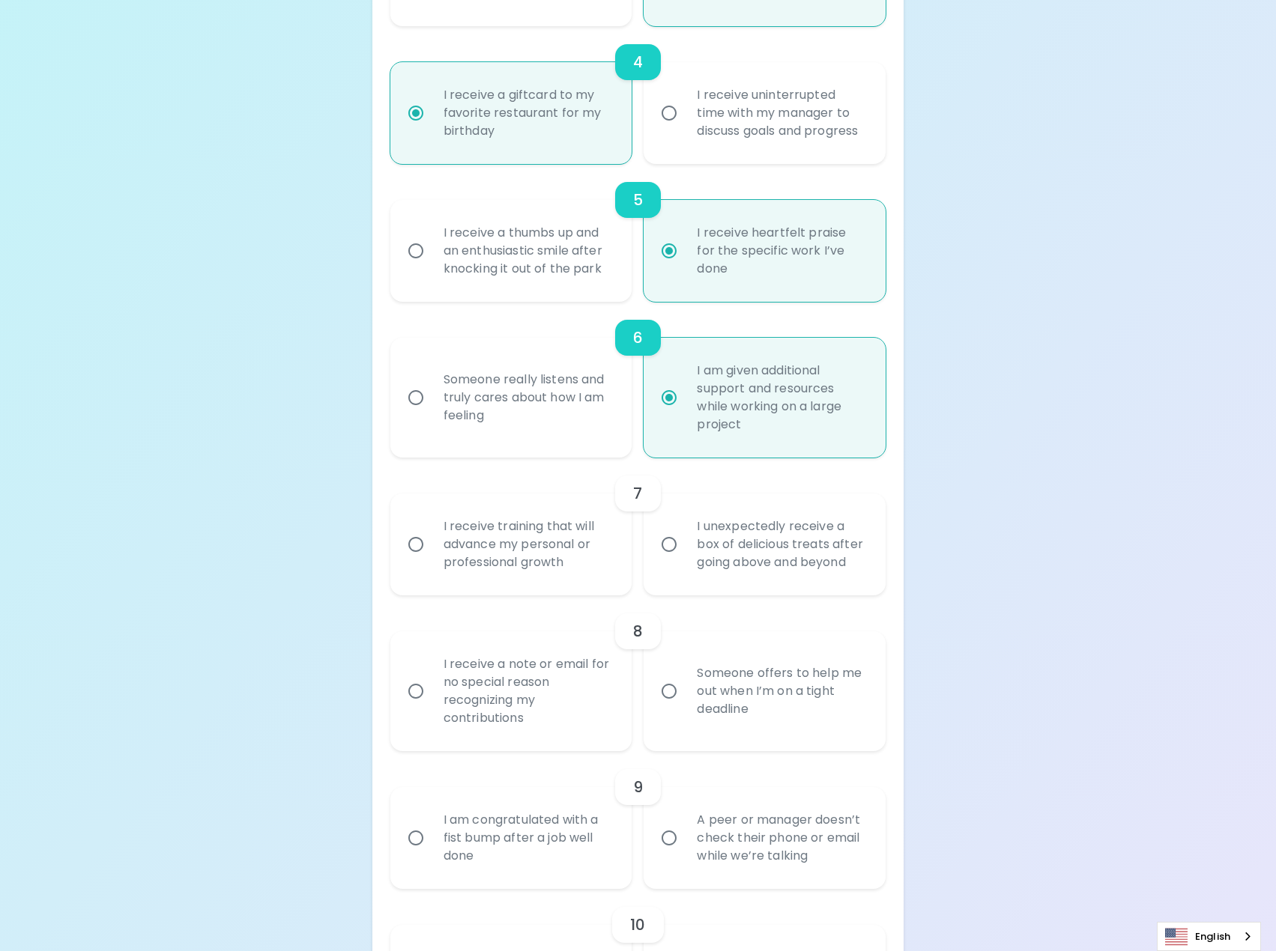
radio input "false"
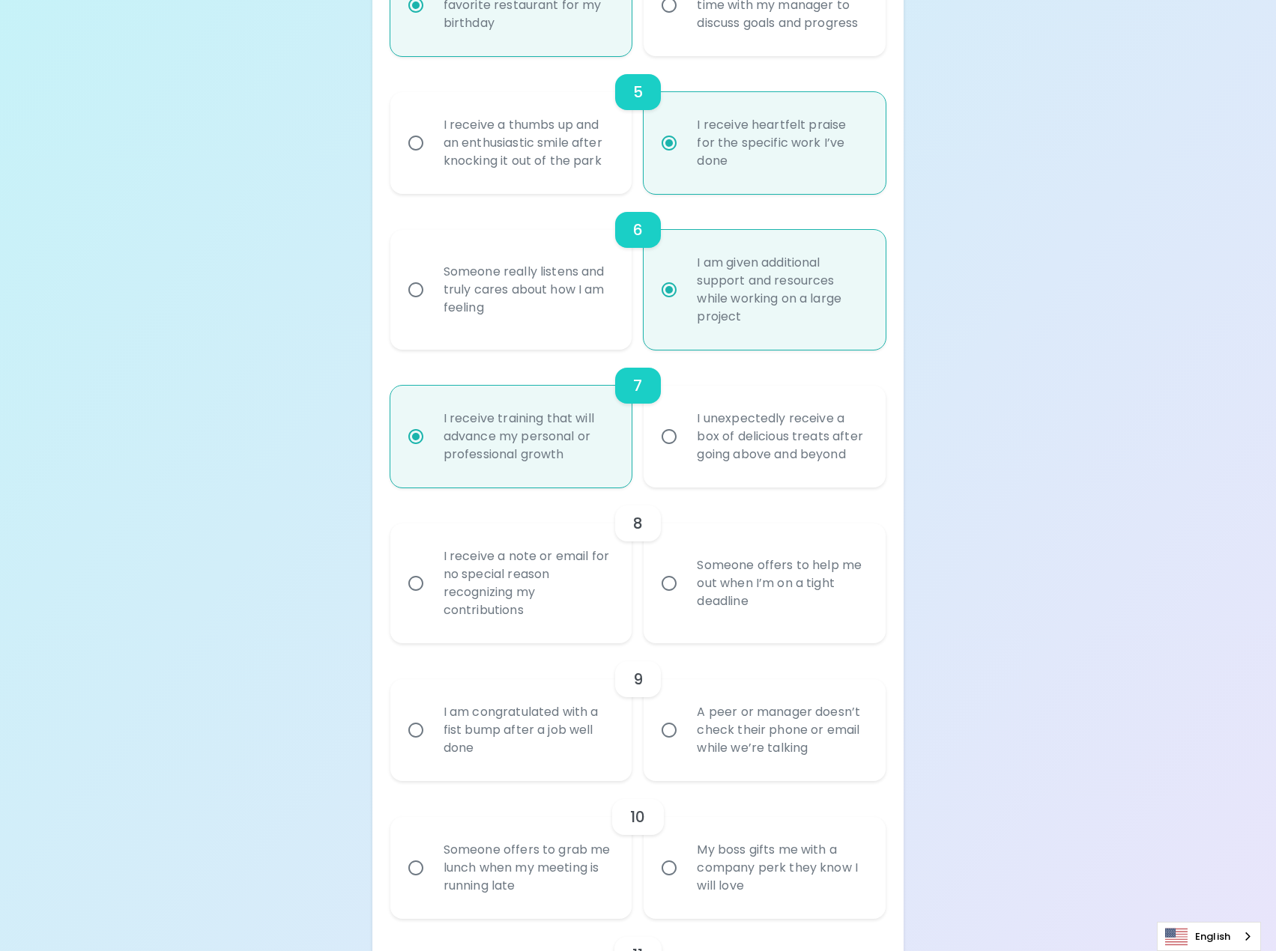
scroll to position [914, 0]
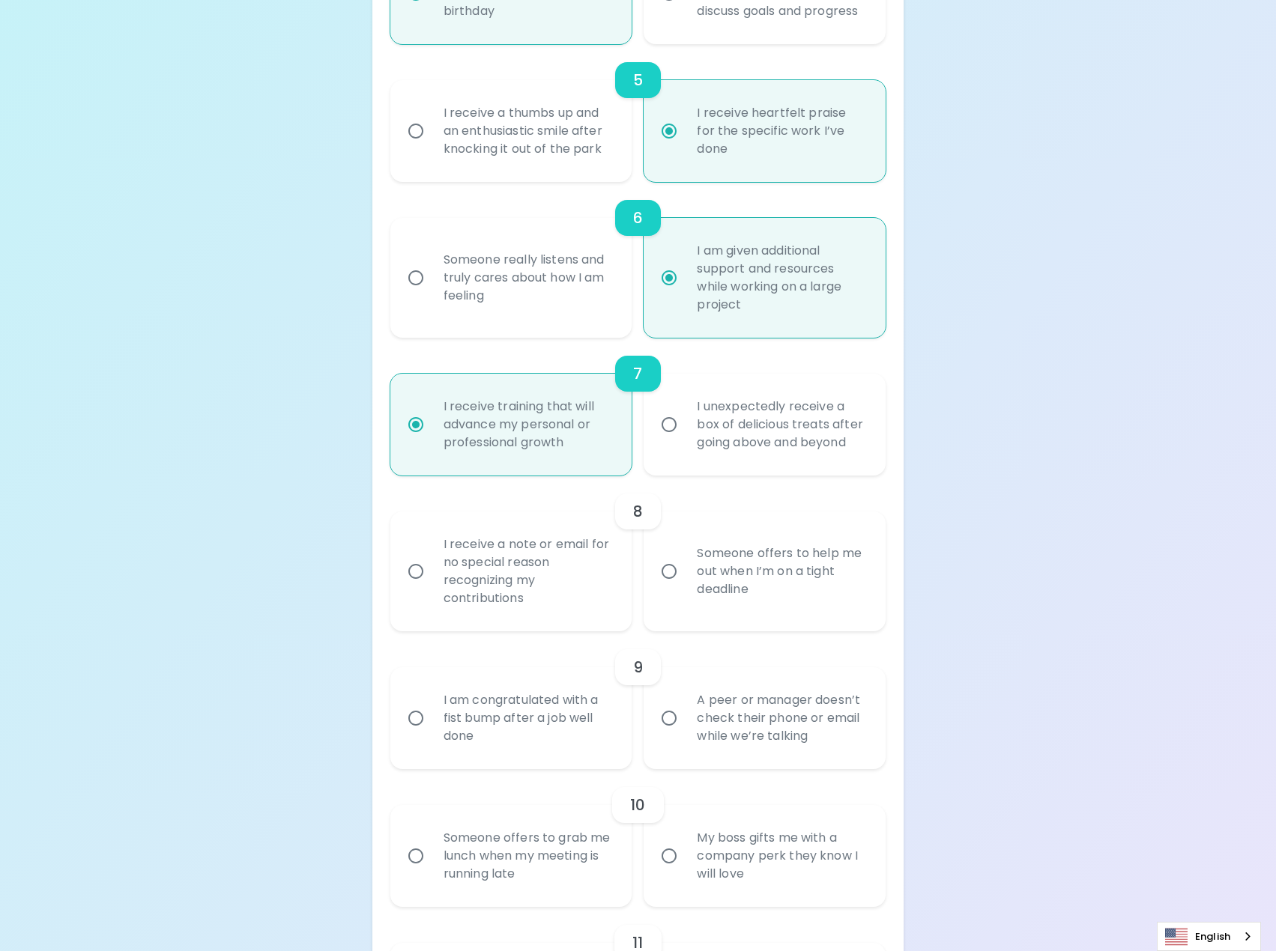
radio input "true"
click at [834, 440] on label "I unexpectedly receive a box of delicious treats after going above and beyond" at bounding box center [756, 425] width 242 height 102
click at [685, 440] on input "I unexpectedly receive a box of delicious treats after going above and beyond" at bounding box center [668, 424] width 31 height 31
radio input "false"
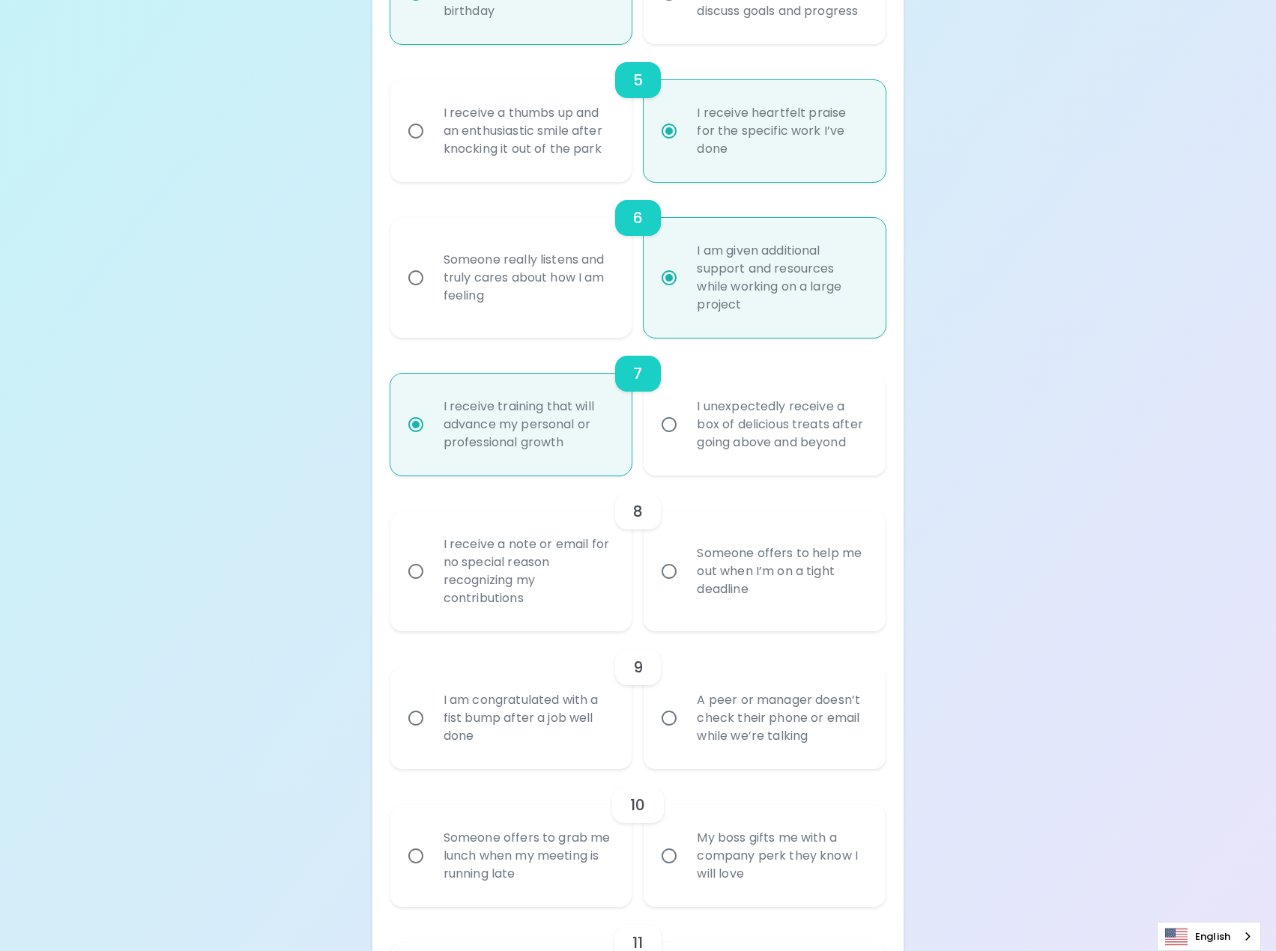
radio input "false"
radio input "true"
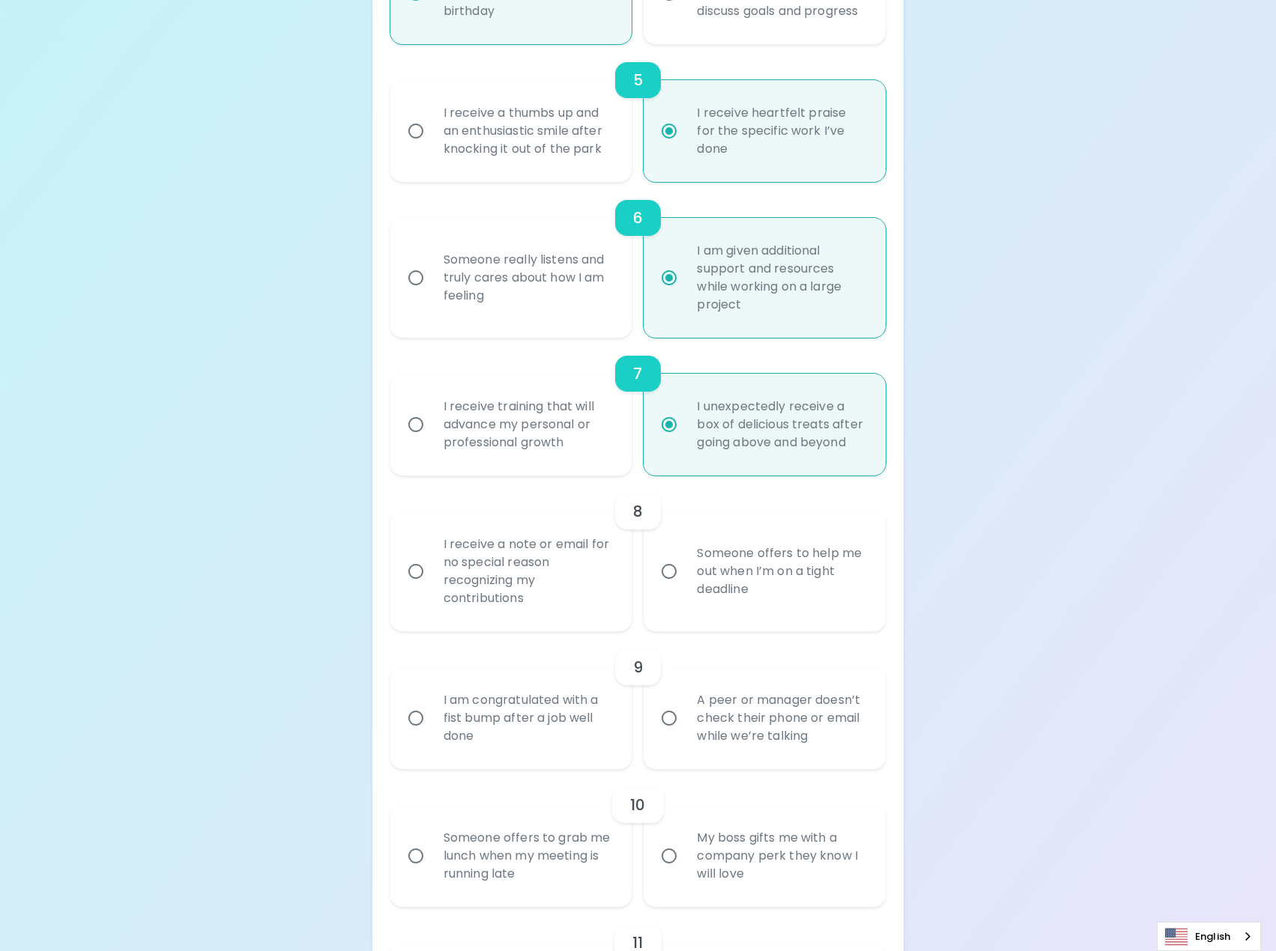
radio input "true"
click at [402, 440] on label "I receive training that will advance my personal or professional growth" at bounding box center [503, 425] width 242 height 102
click at [402, 440] on input "I receive training that will advance my personal or professional growth" at bounding box center [415, 424] width 31 height 31
radio input "false"
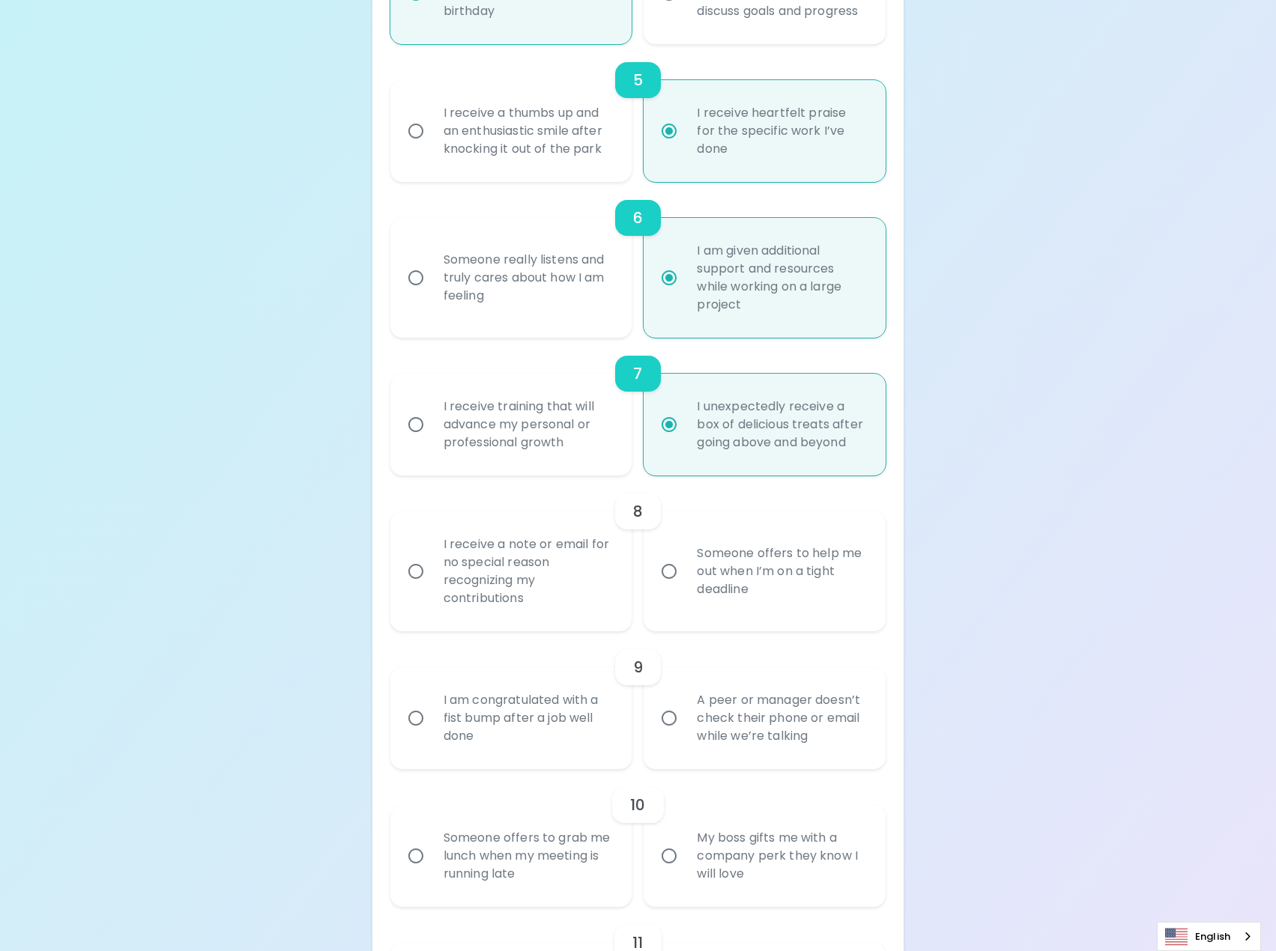
radio input "false"
radio input "true"
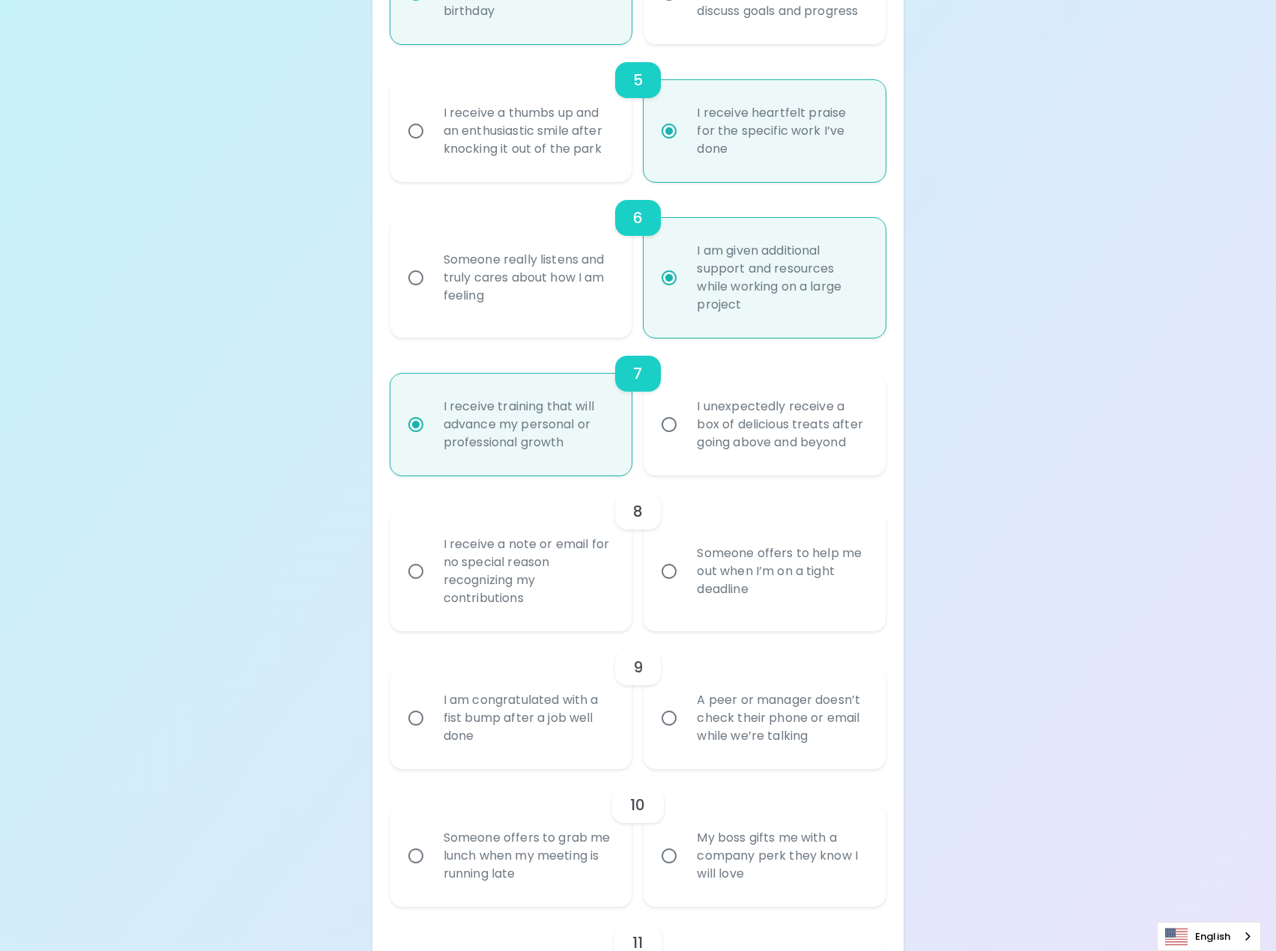
scroll to position [989, 0]
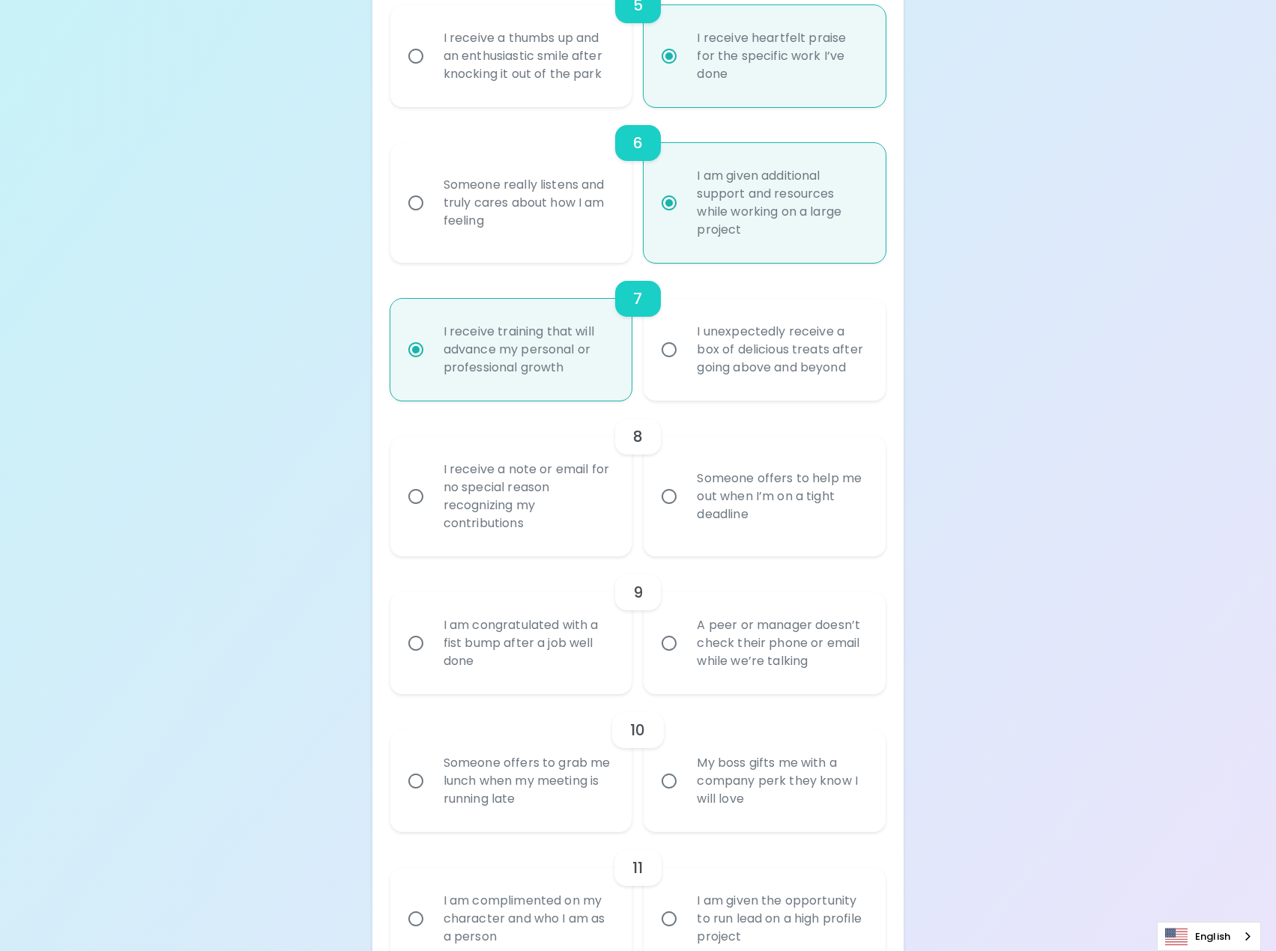
radio input "true"
click at [488, 479] on div "I receive a note or email for no special reason recognizing my contributions" at bounding box center [527, 497] width 192 height 108
click at [431, 481] on input "I receive a note or email for no special reason recognizing my contributions" at bounding box center [415, 496] width 31 height 31
radio input "false"
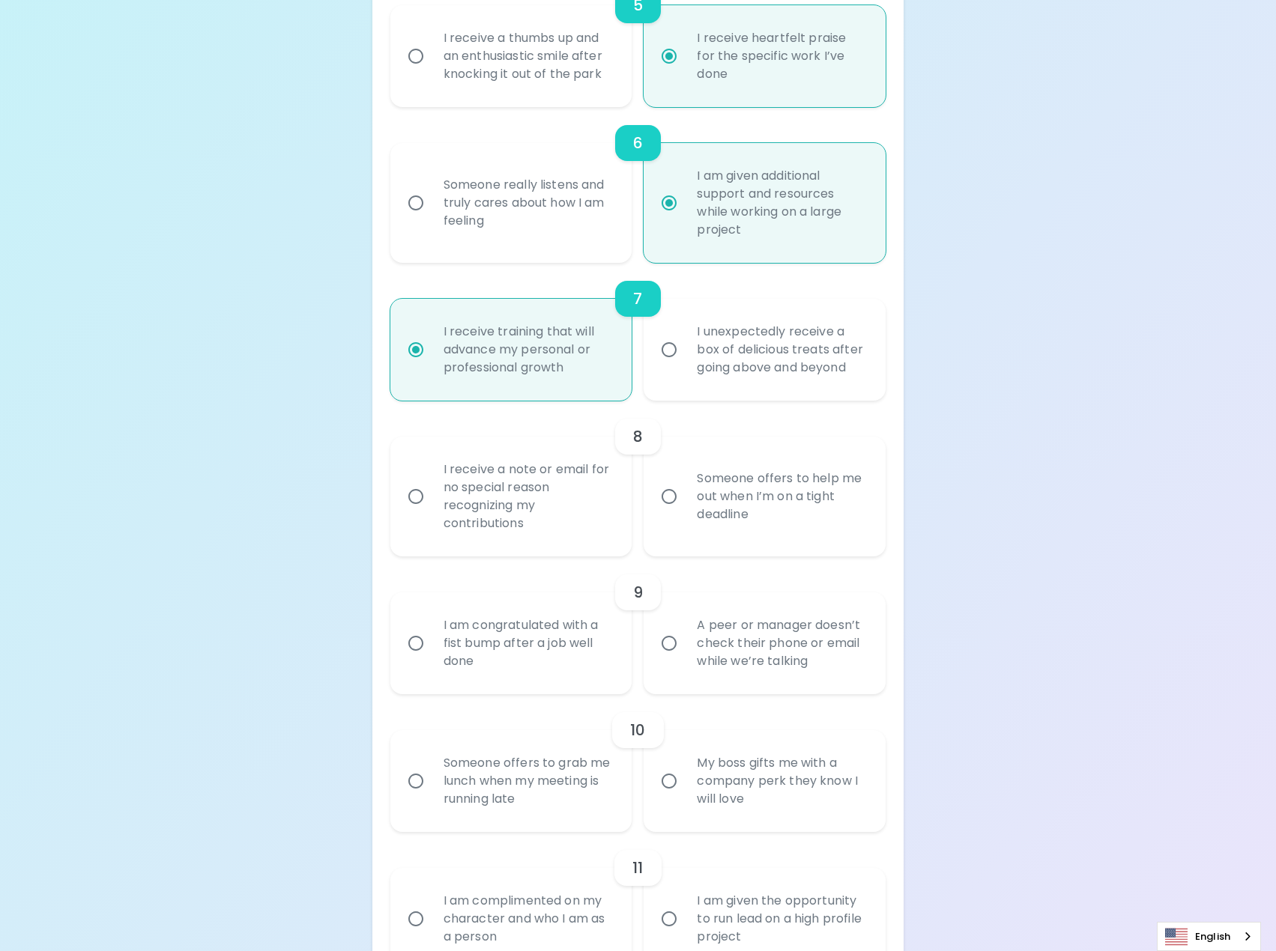
radio input "false"
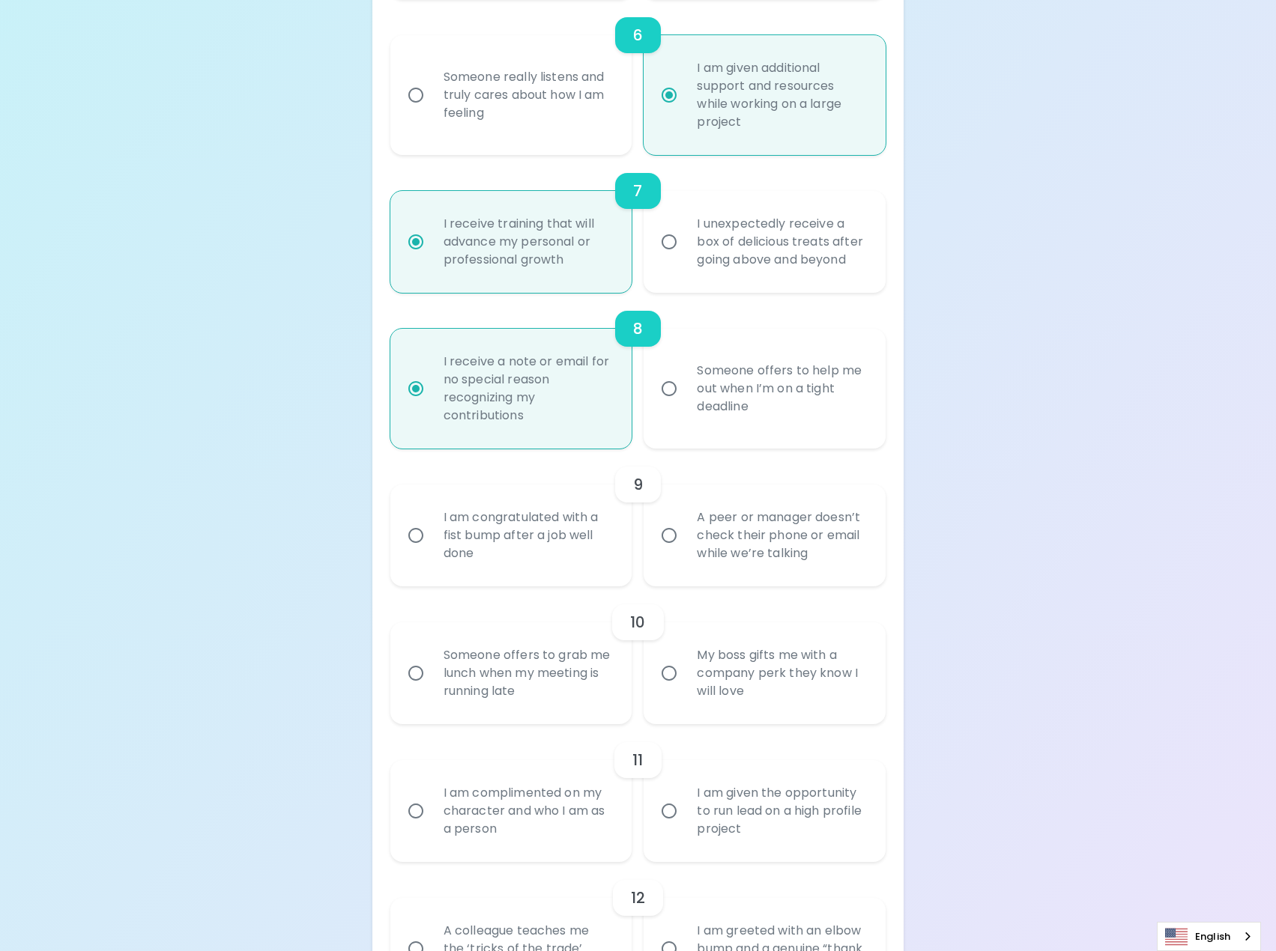
scroll to position [1108, 0]
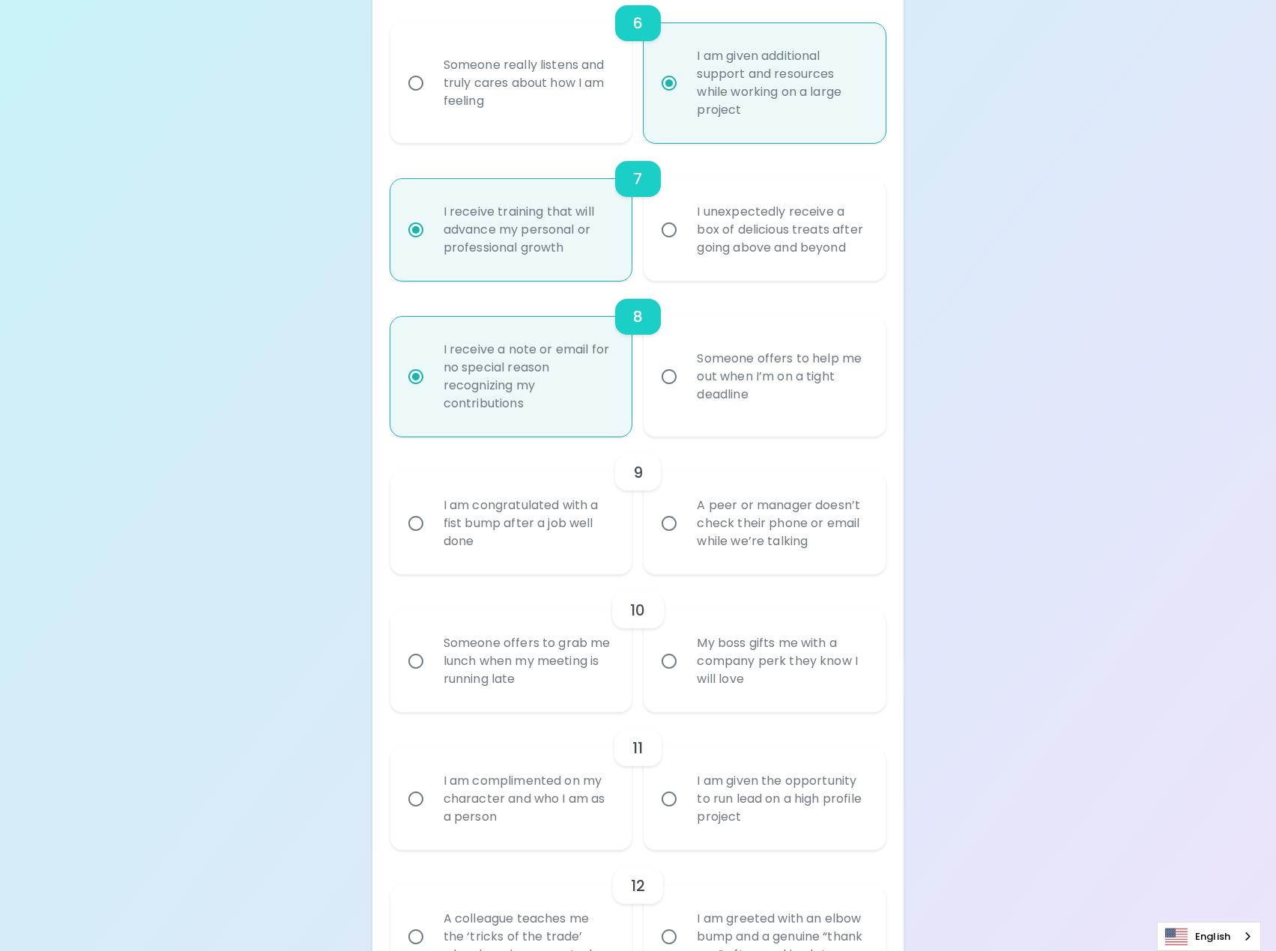
radio input "true"
click at [454, 508] on div "I am congratulated with a fist bump after a job well done" at bounding box center [527, 524] width 192 height 90
click at [431, 508] on input "I am congratulated with a fist bump after a job well done" at bounding box center [415, 523] width 31 height 31
radio input "false"
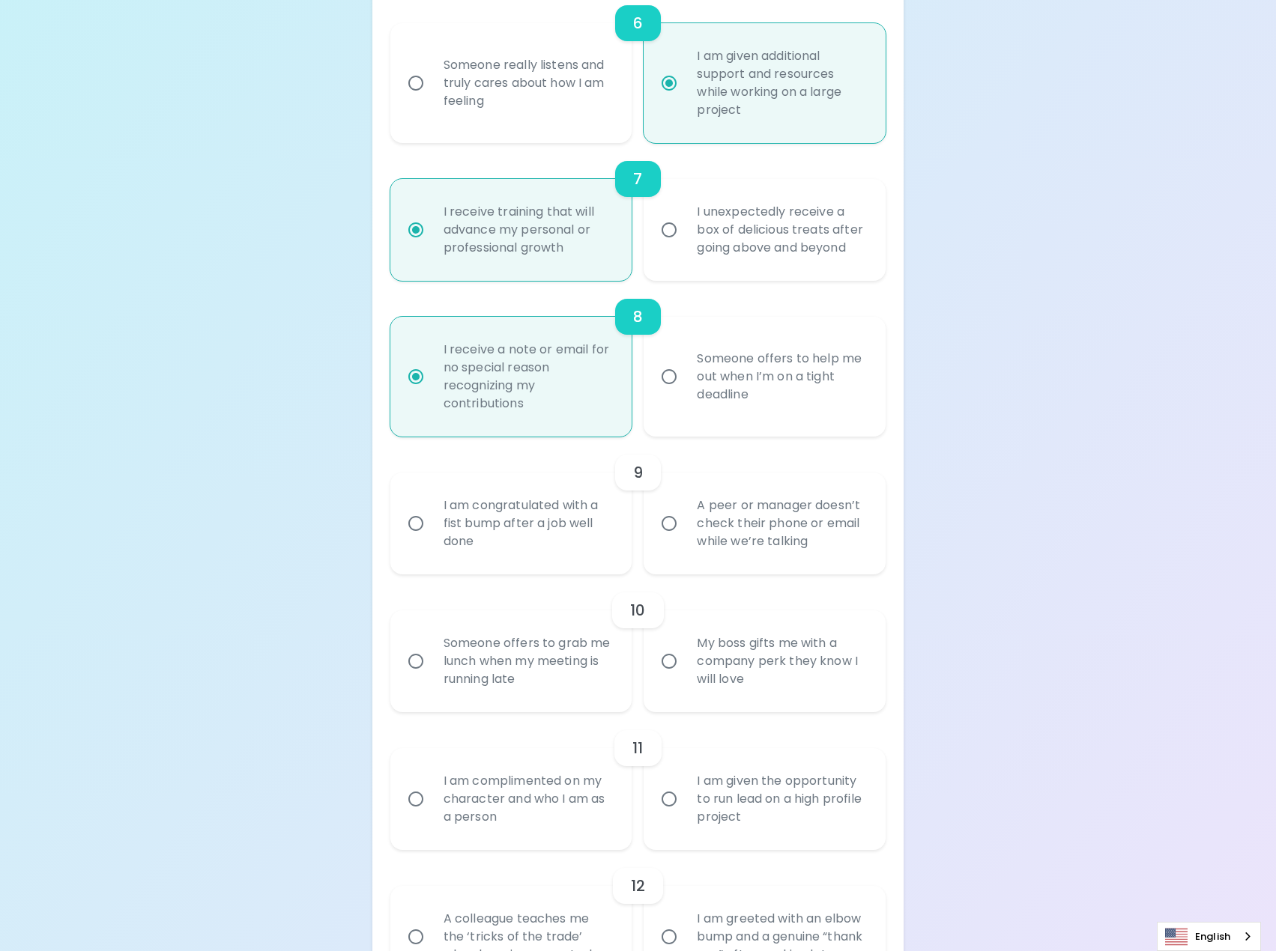
radio input "false"
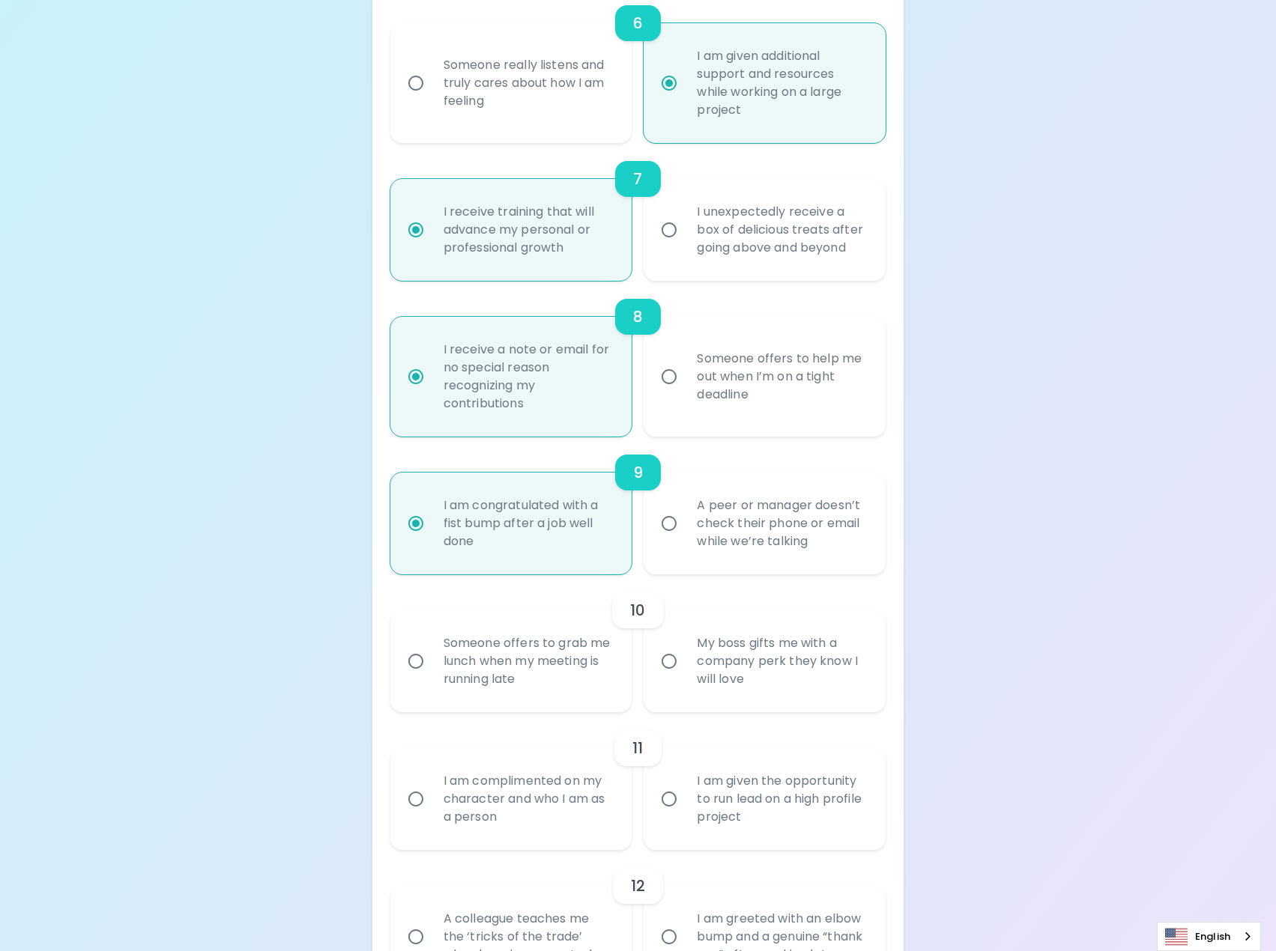
scroll to position [1228, 0]
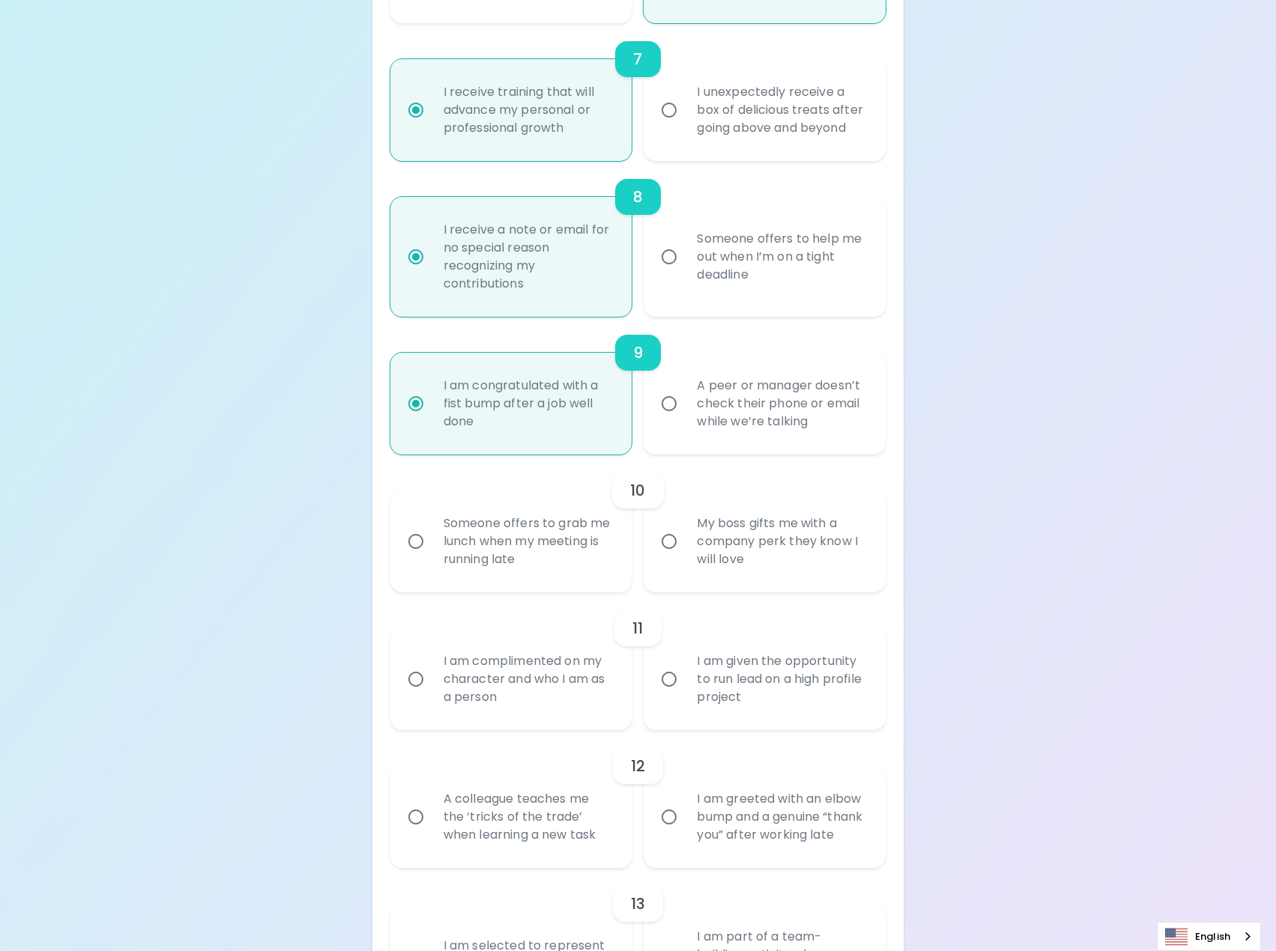
radio input "true"
click at [745, 404] on div "A peer or manager doesn’t check their phone or email while we’re talking" at bounding box center [781, 404] width 192 height 90
click at [685, 404] on input "A peer or manager doesn’t check their phone or email while we’re talking" at bounding box center [668, 403] width 31 height 31
radio input "false"
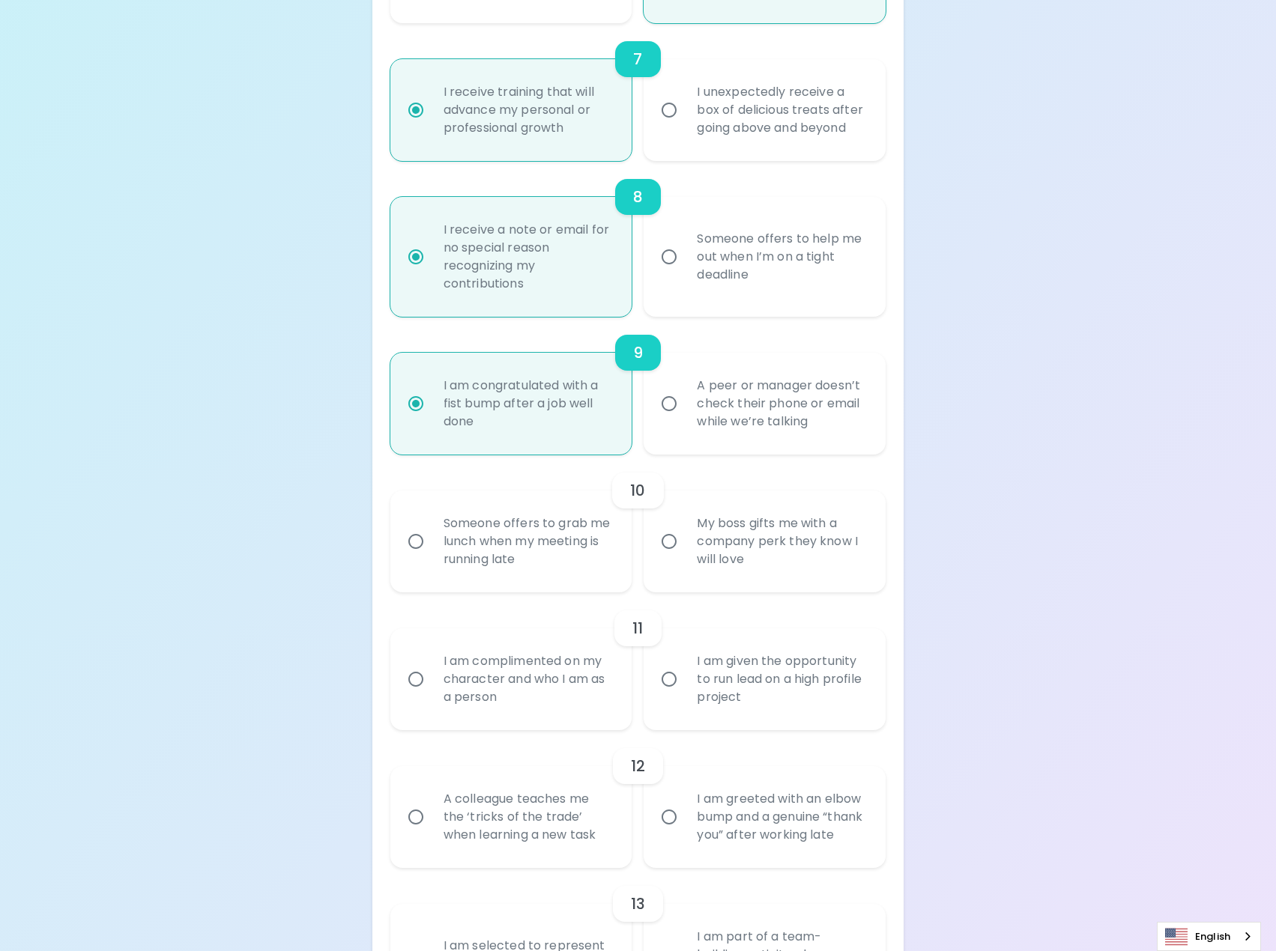
radio input "false"
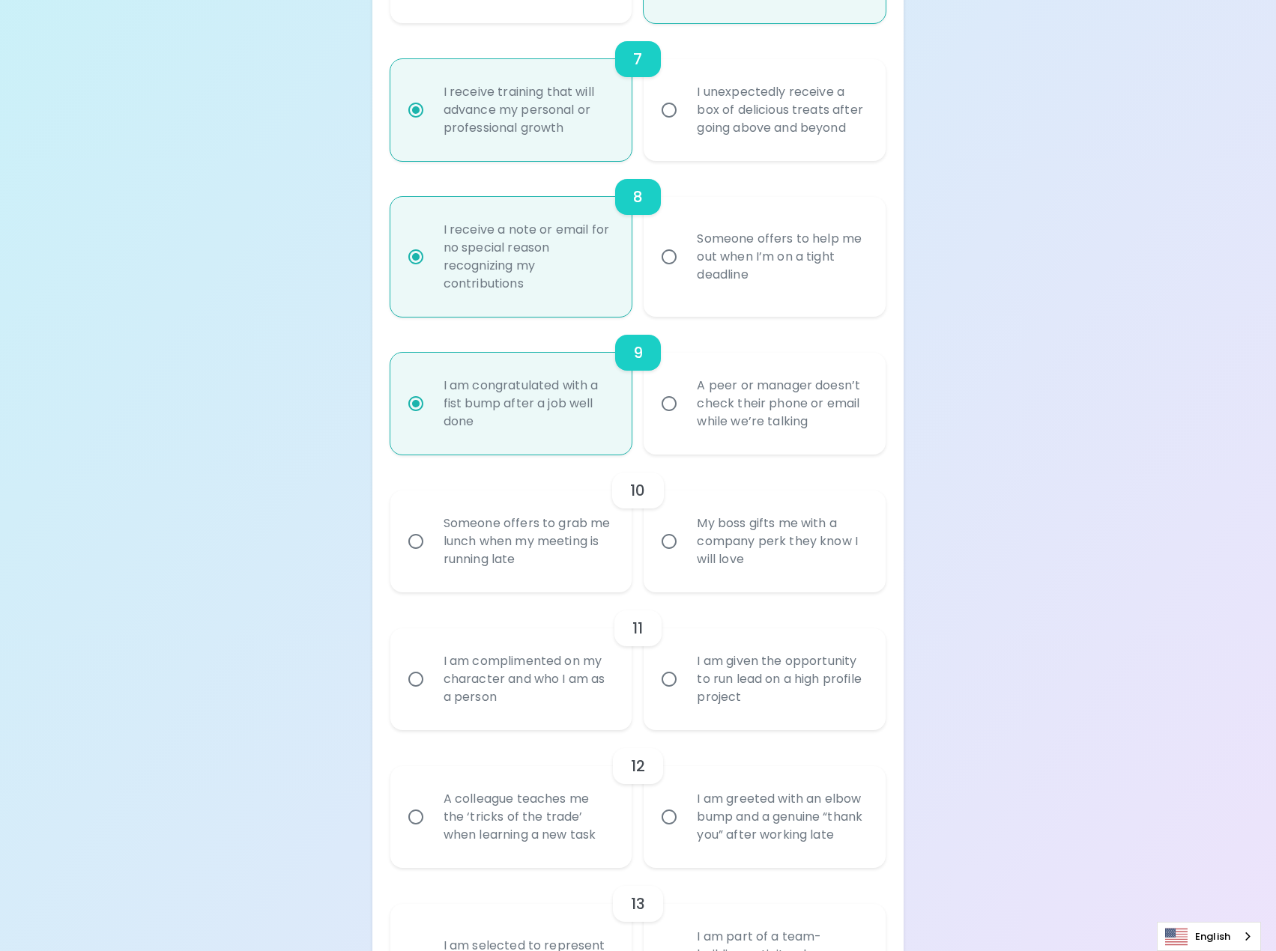
radio input "true"
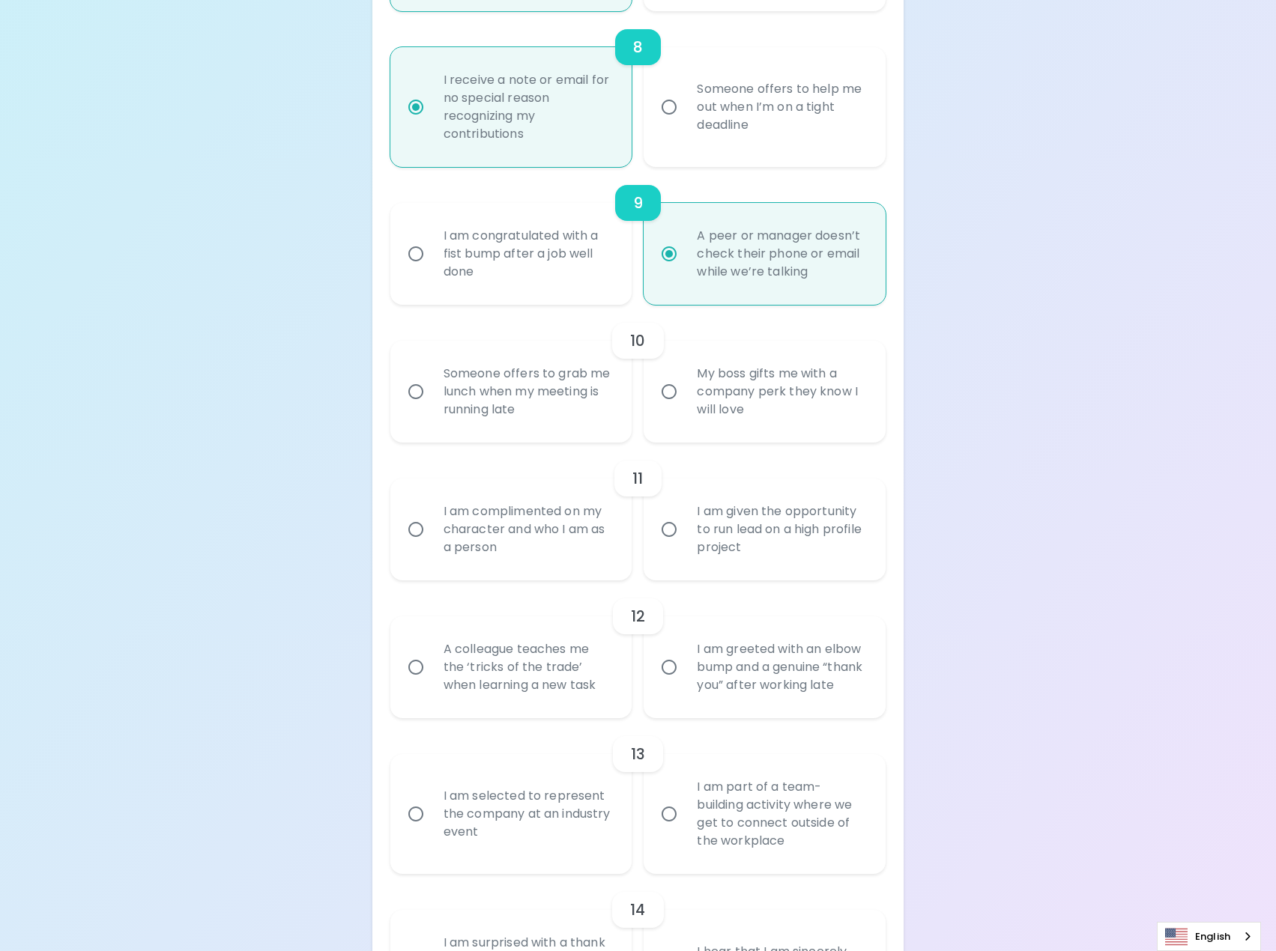
scroll to position [1453, 0]
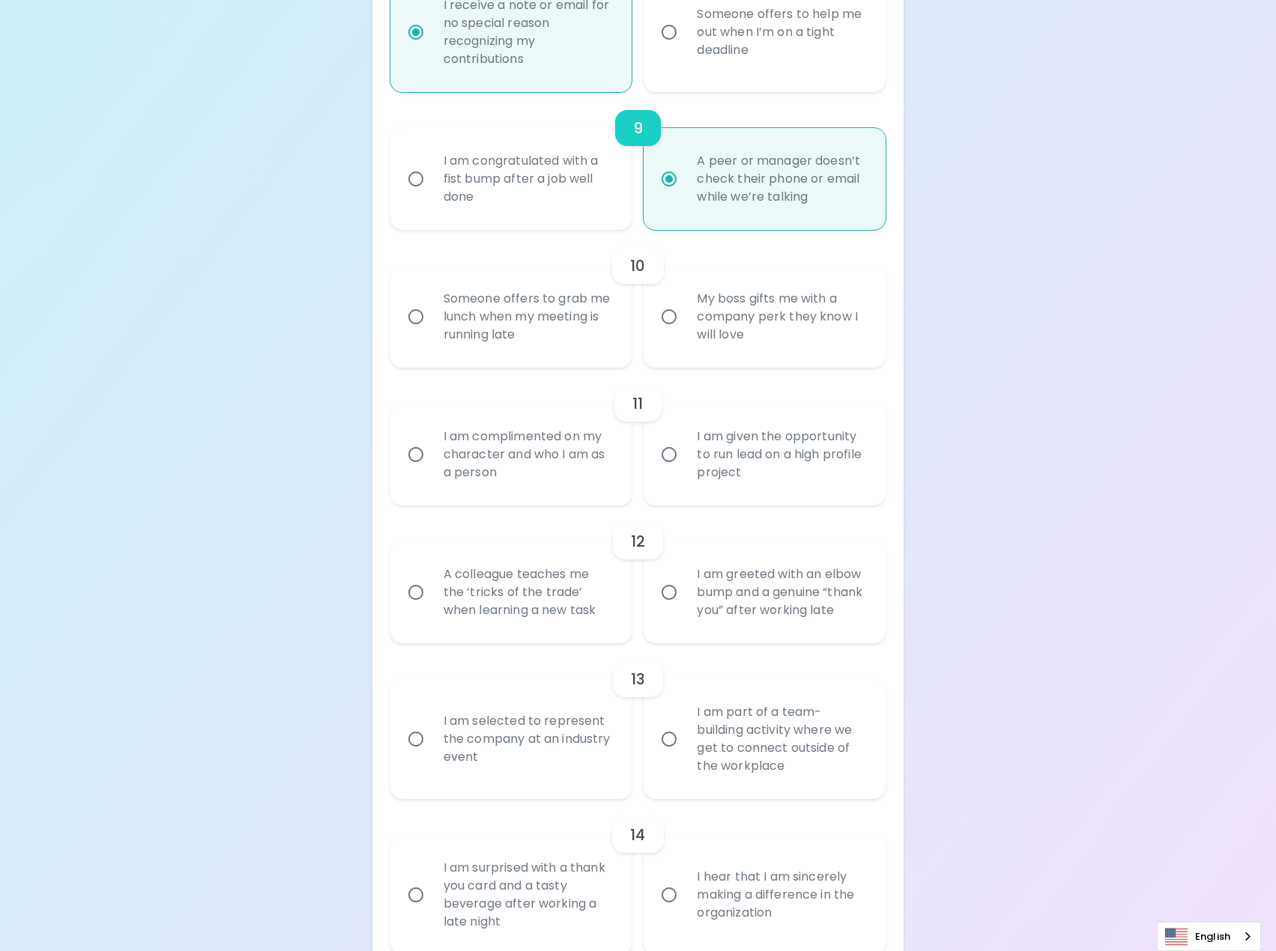
radio input "true"
click at [849, 460] on div "I am given the opportunity to run lead on a high profile project" at bounding box center [781, 455] width 192 height 90
click at [685, 460] on input "I am given the opportunity to run lead on a high profile project" at bounding box center [668, 454] width 31 height 31
radio input "false"
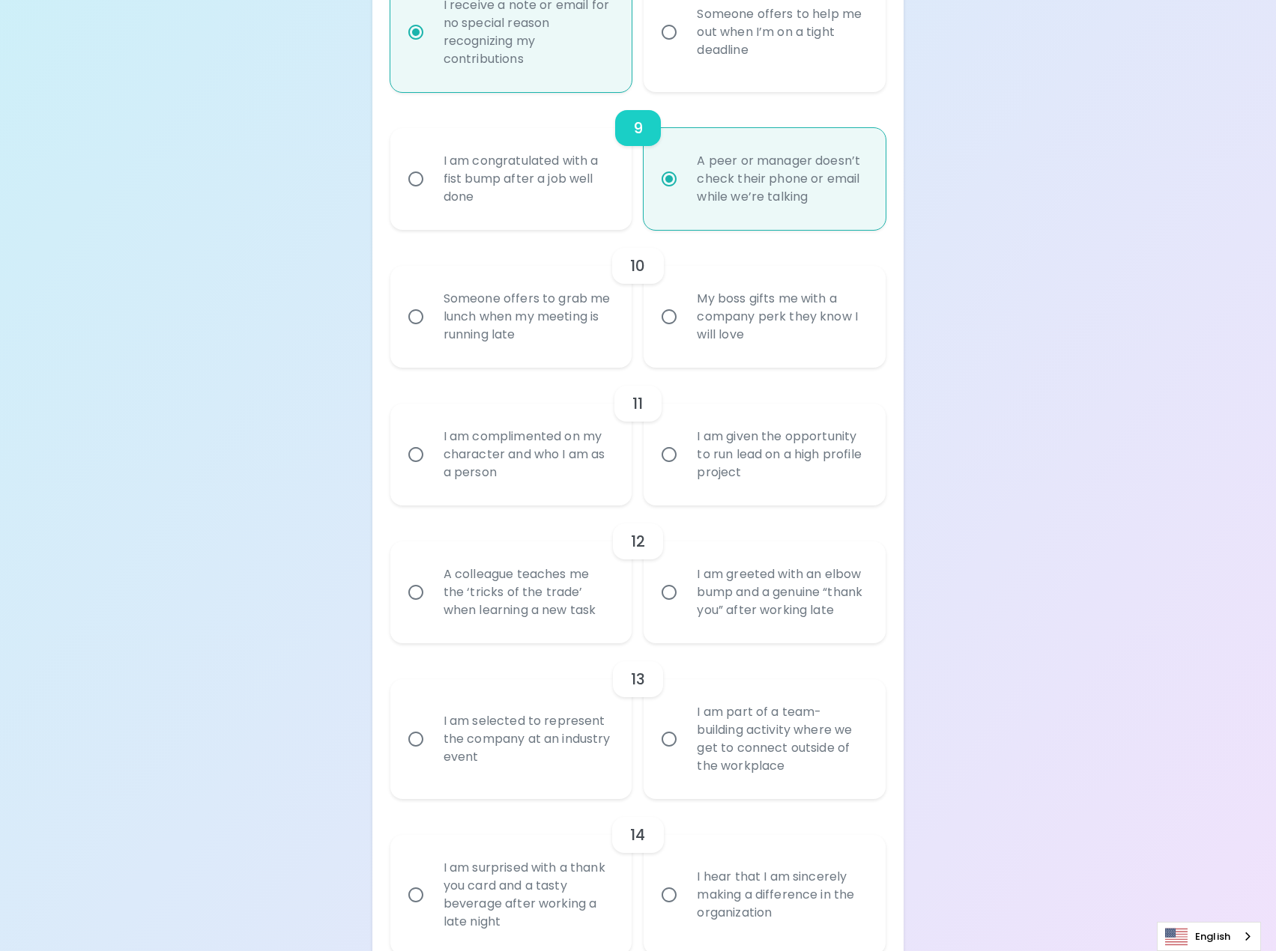
radio input "false"
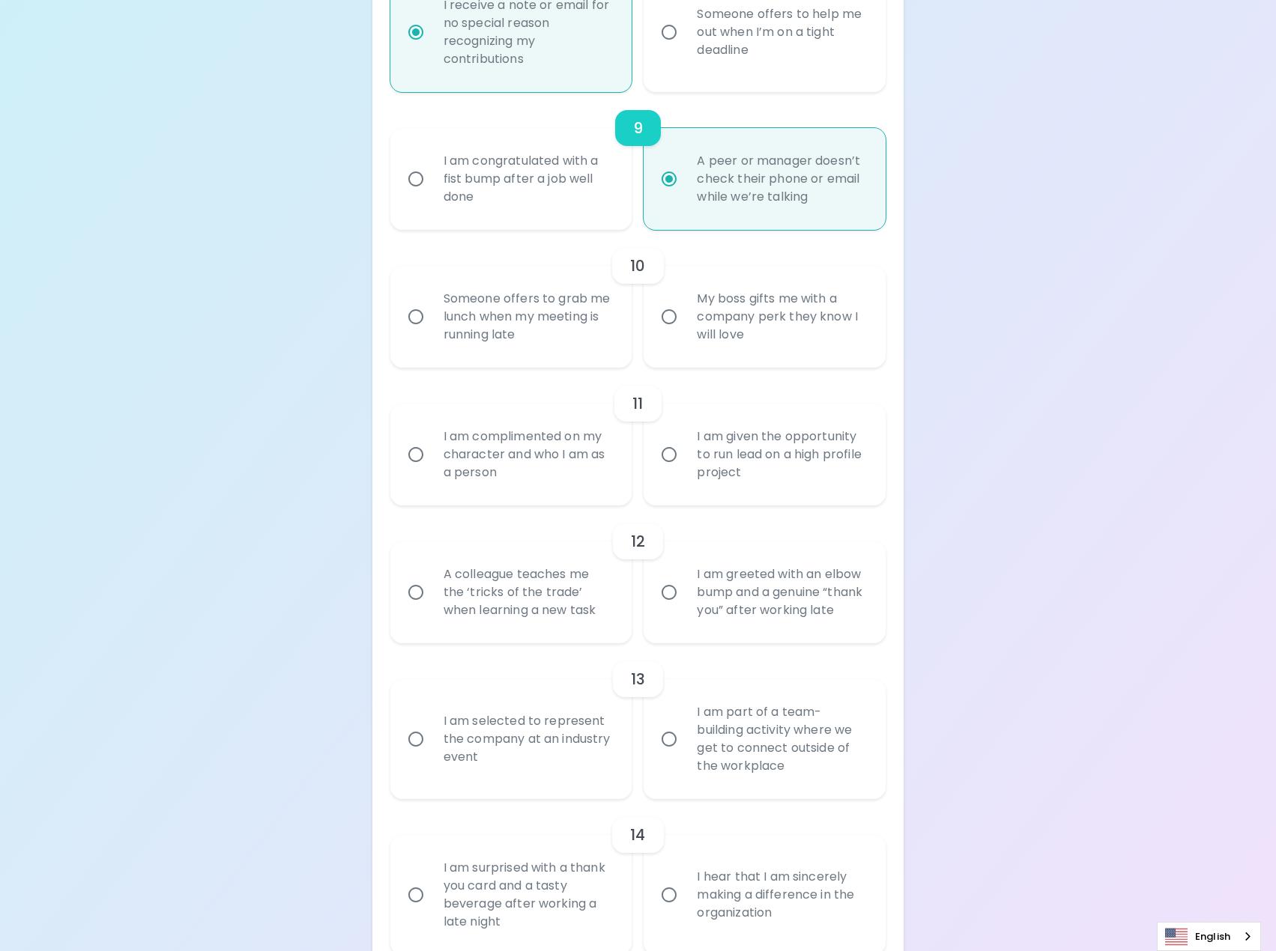
radio input "false"
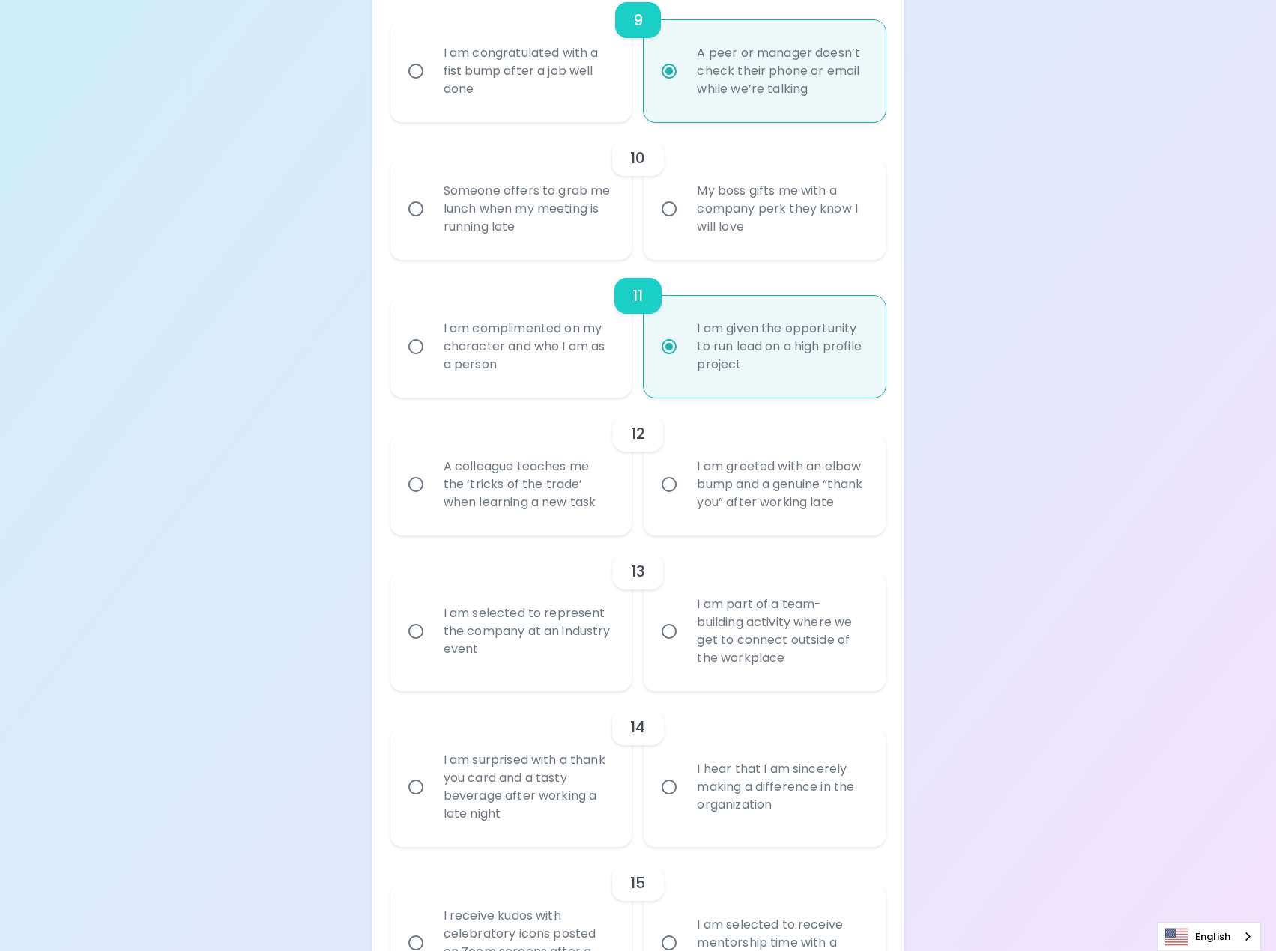
scroll to position [1573, 0]
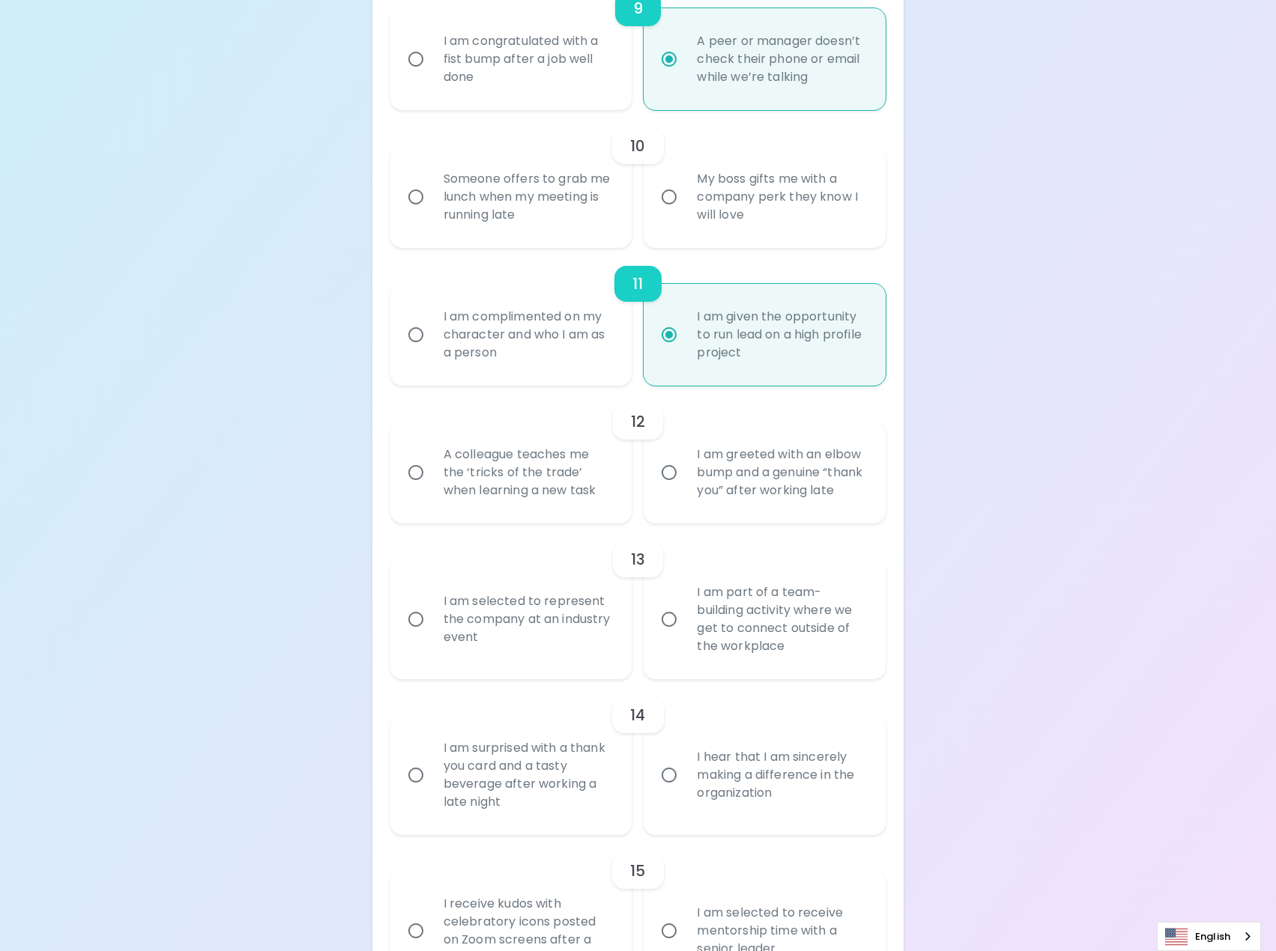
radio input "true"
click at [577, 483] on div "A colleague teaches me the ‘tricks of the trade’ when learning a new task" at bounding box center [527, 473] width 192 height 90
click at [431, 483] on input "A colleague teaches me the ‘tricks of the trade’ when learning a new task" at bounding box center [415, 472] width 31 height 31
radio input "false"
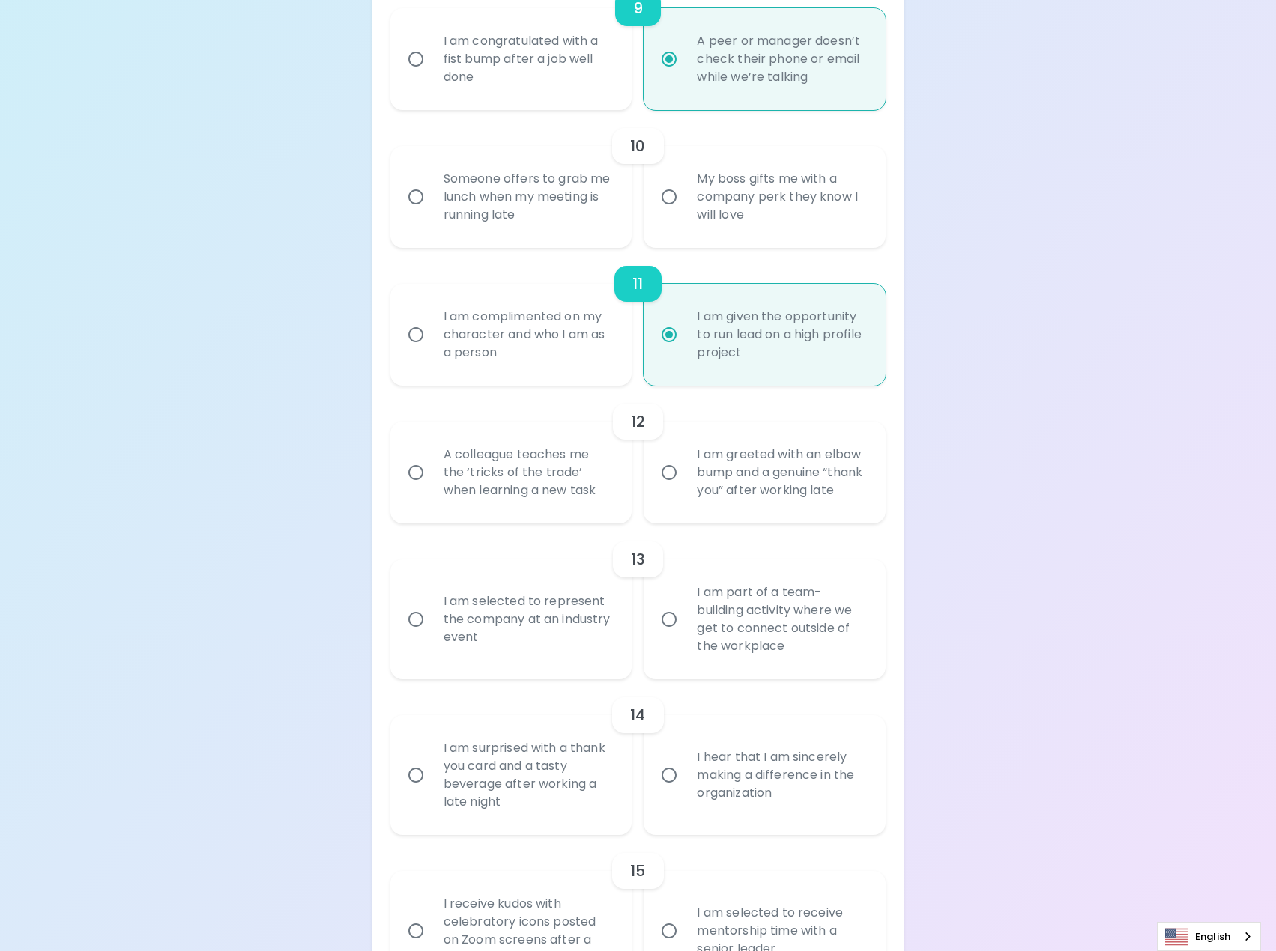
radio input "false"
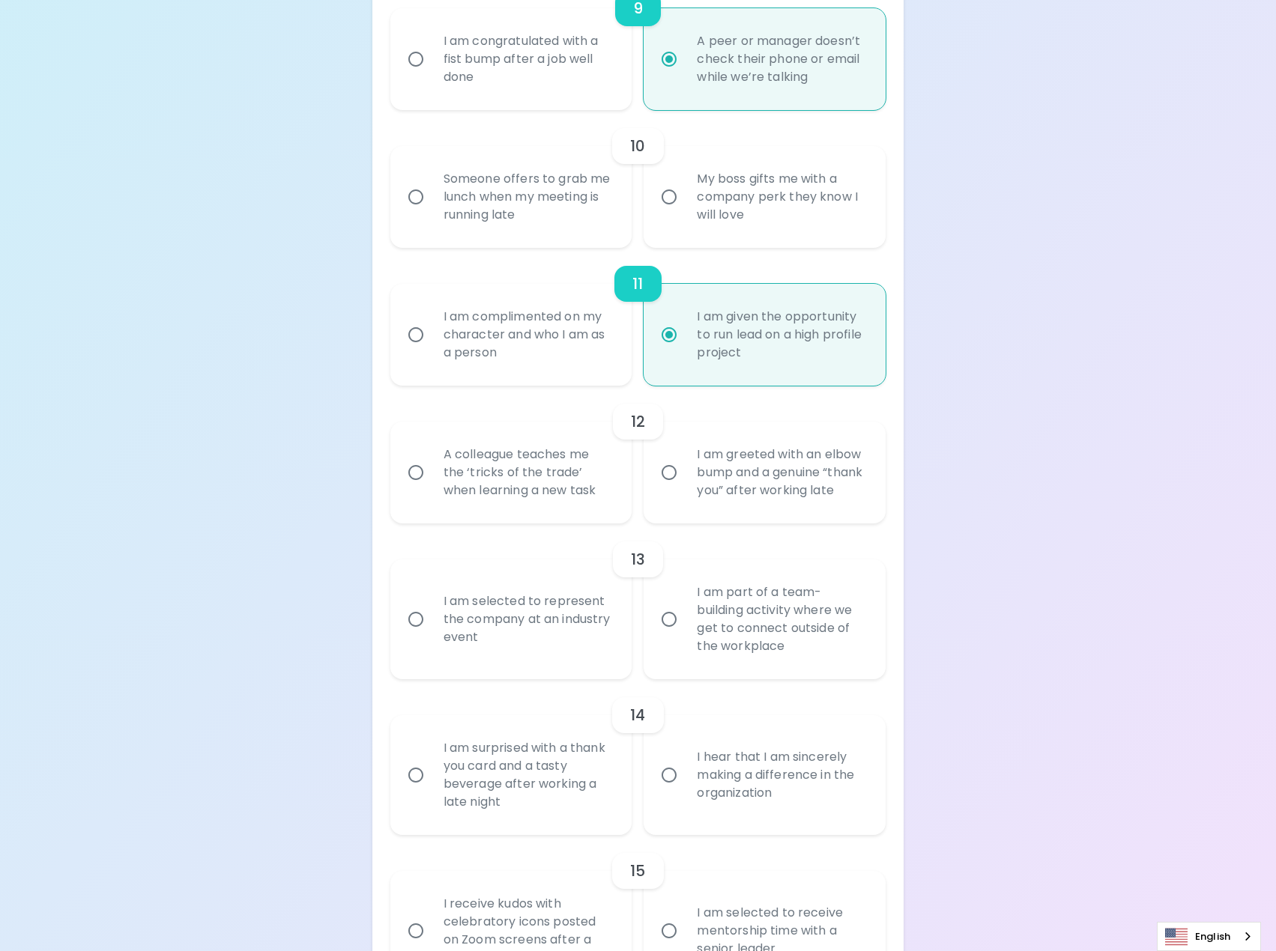
radio input "false"
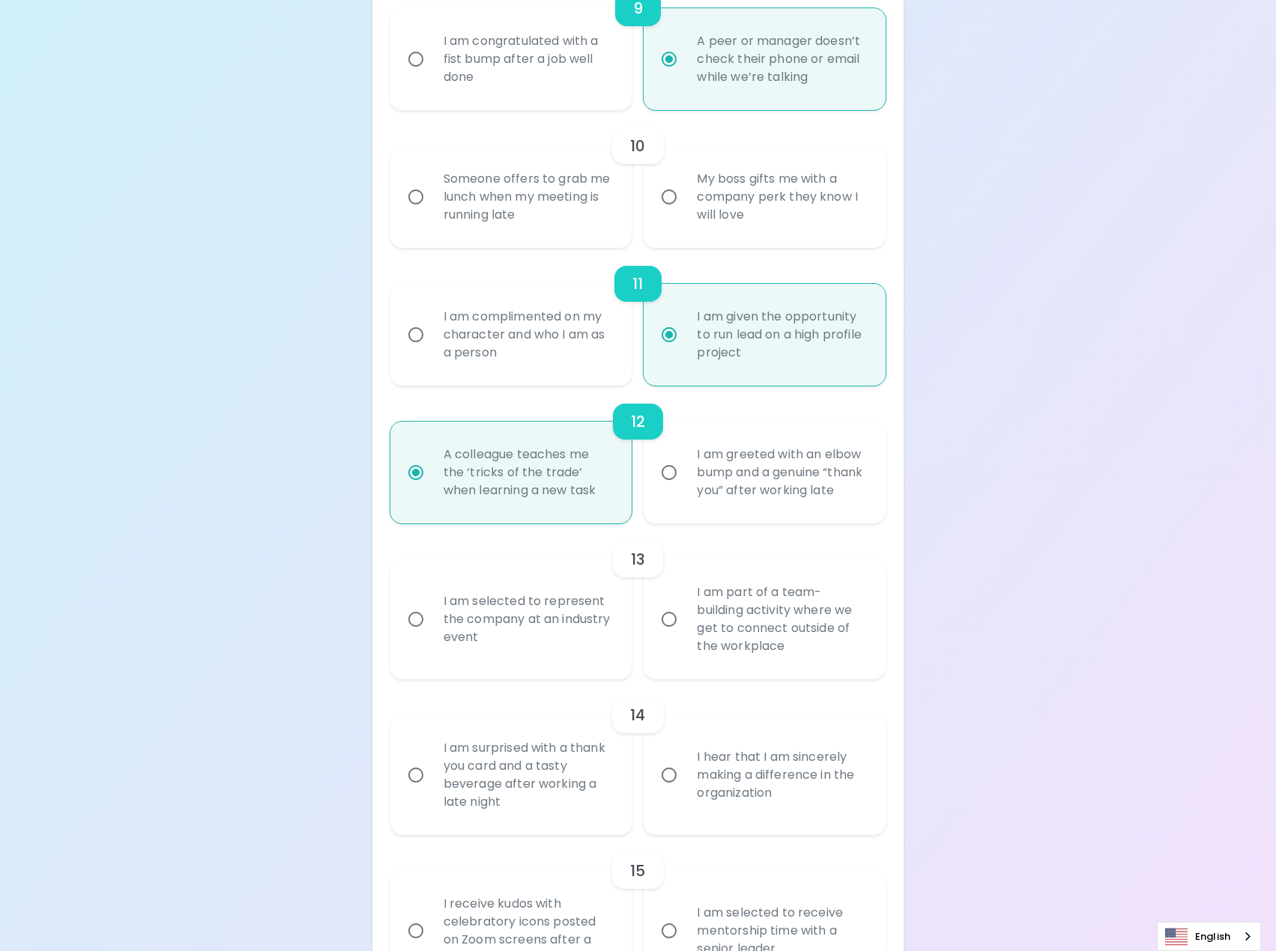
scroll to position [1674, 0]
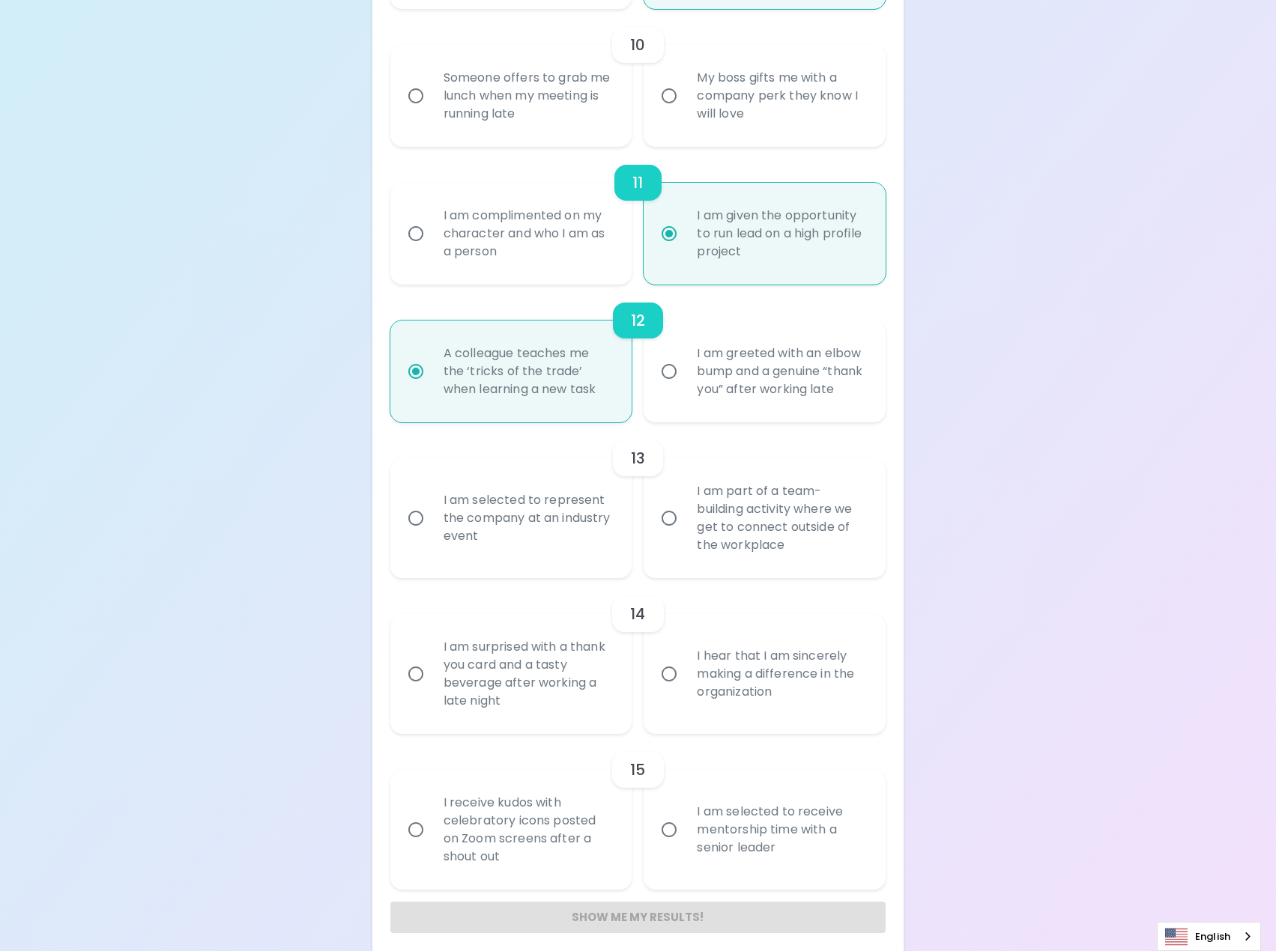
radio input "true"
click at [564, 514] on div "I am selected to represent the company at an industry event" at bounding box center [527, 518] width 192 height 90
click at [431, 514] on input "I am selected to represent the company at an industry event" at bounding box center [415, 518] width 31 height 31
radio input "false"
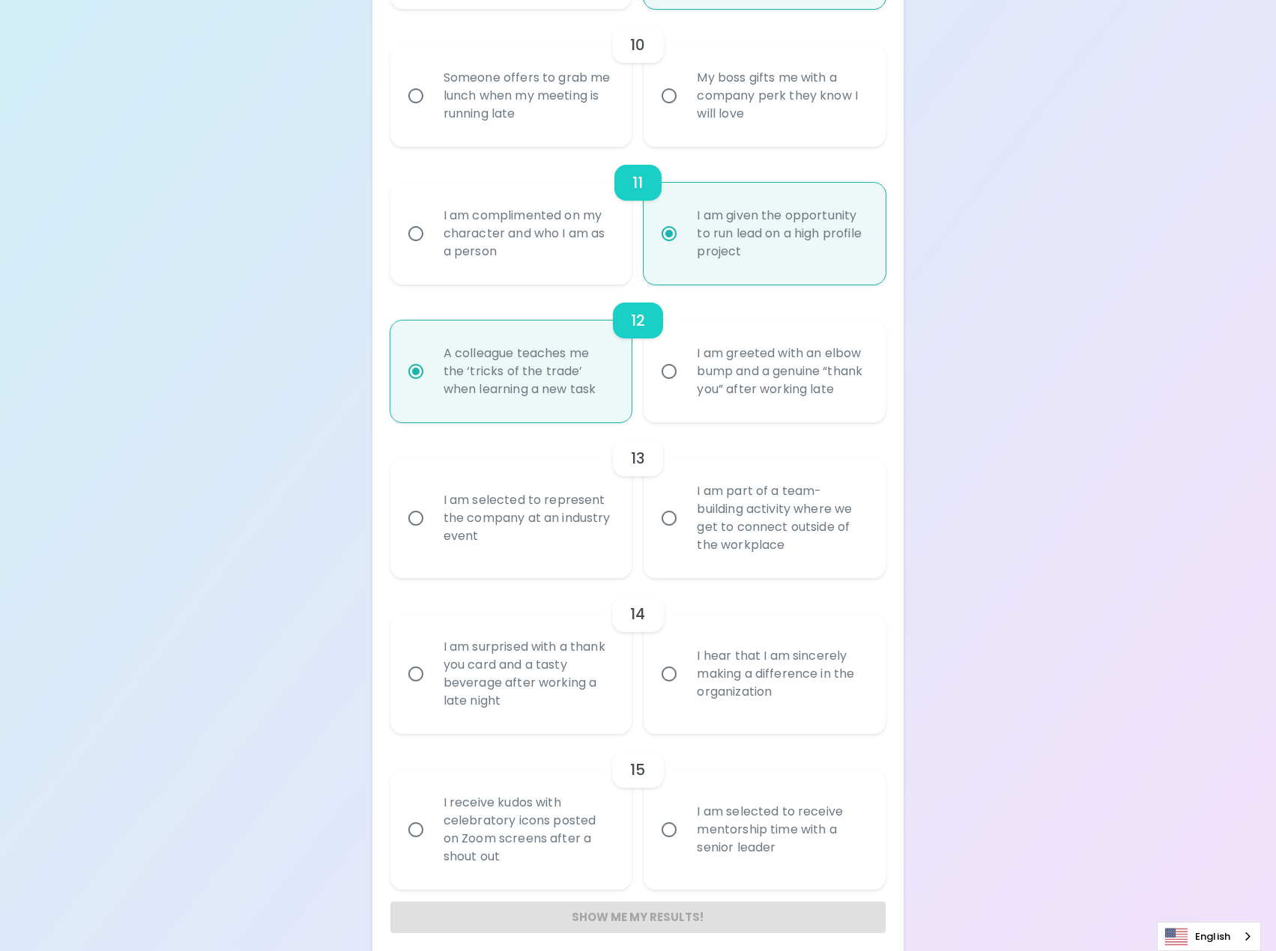
radio input "false"
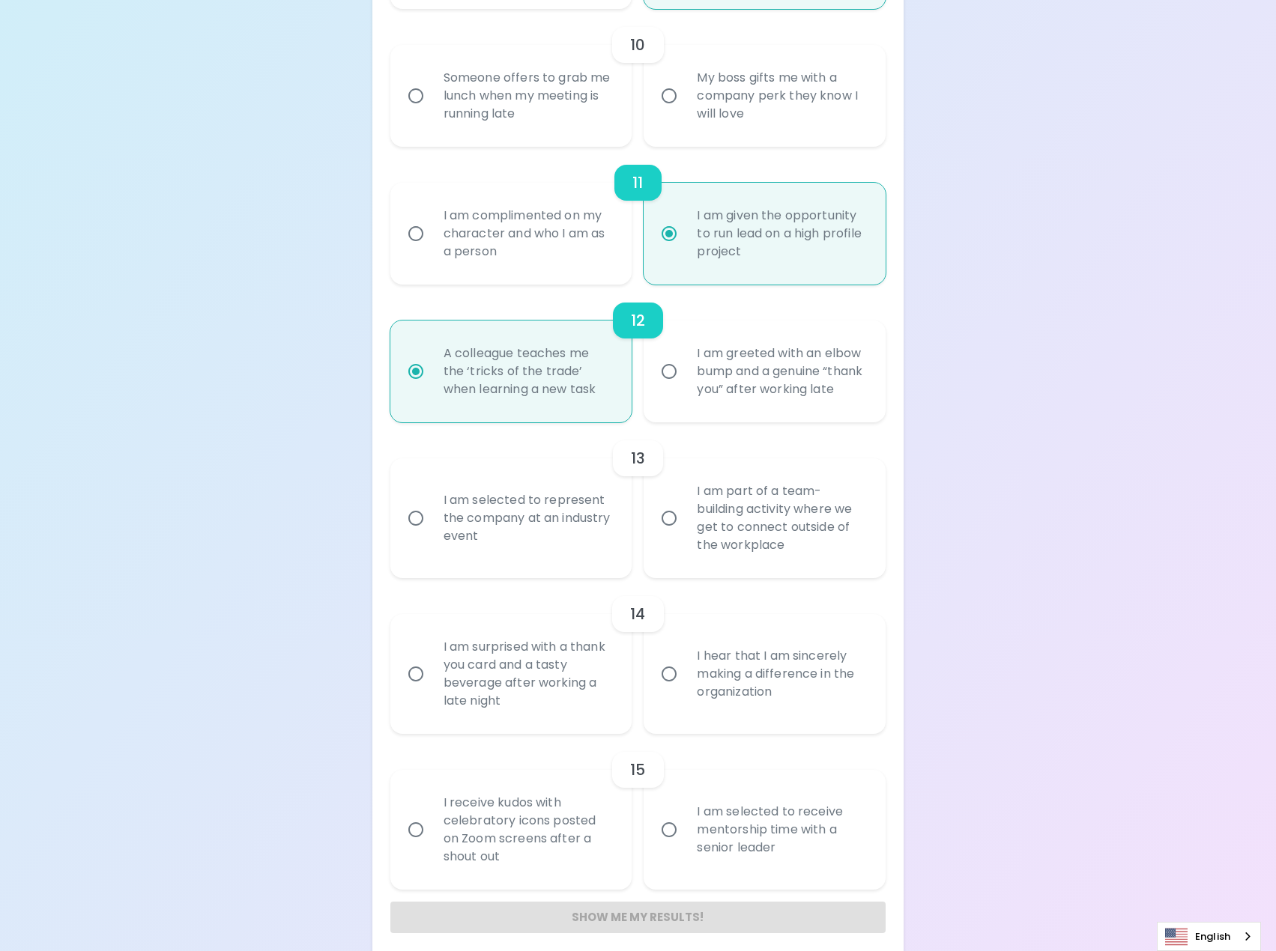
radio input "false"
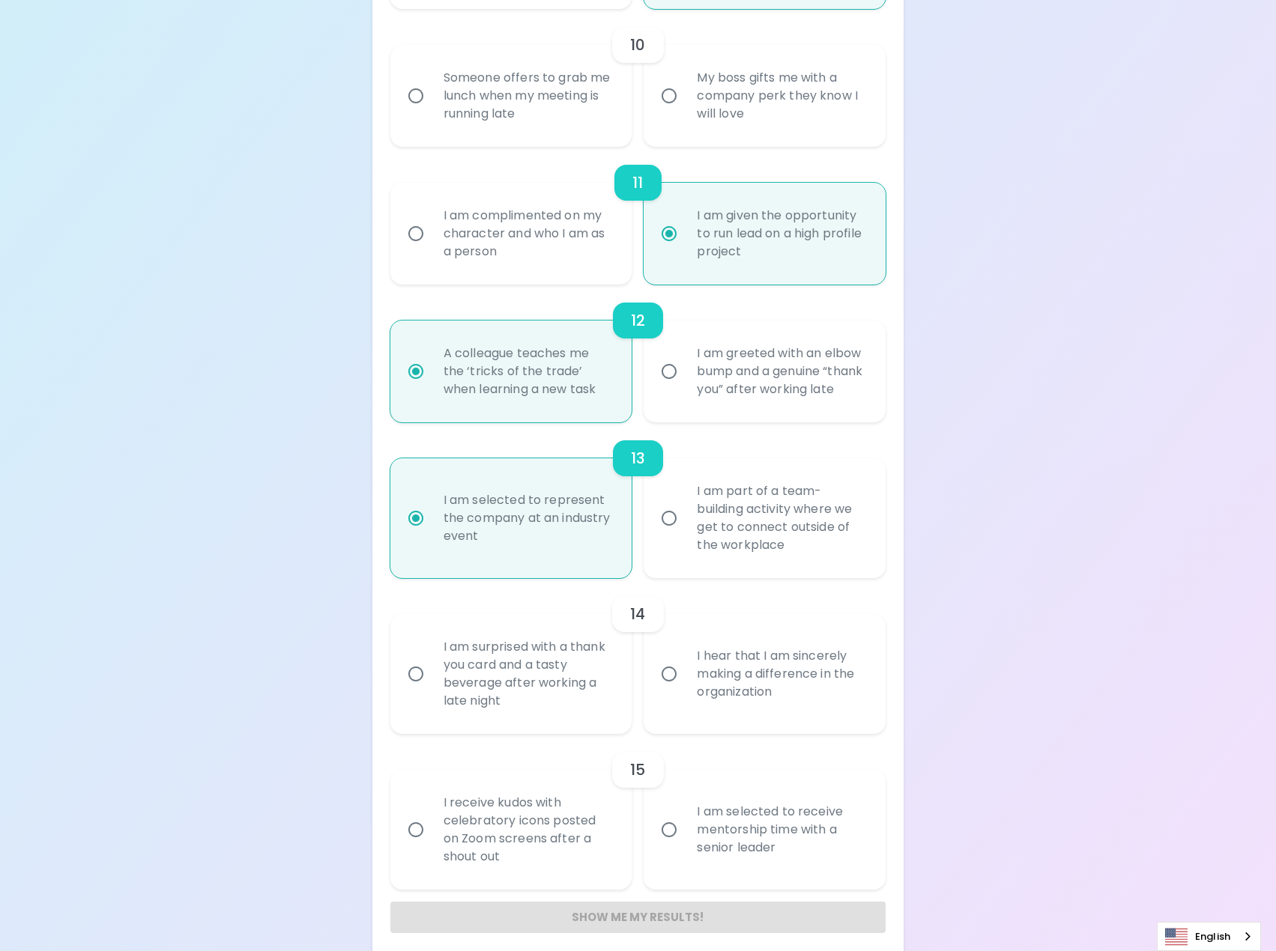
radio input "true"
click at [561, 583] on div "14 I am surprised with a thank you card and a tasty beverage after working a la…" at bounding box center [638, 656] width 496 height 156
click at [732, 687] on div "I hear that I am sincerely making a difference in the organization" at bounding box center [781, 674] width 192 height 90
click at [685, 687] on input "I hear that I am sincerely making a difference in the organization" at bounding box center [668, 673] width 31 height 31
radio input "false"
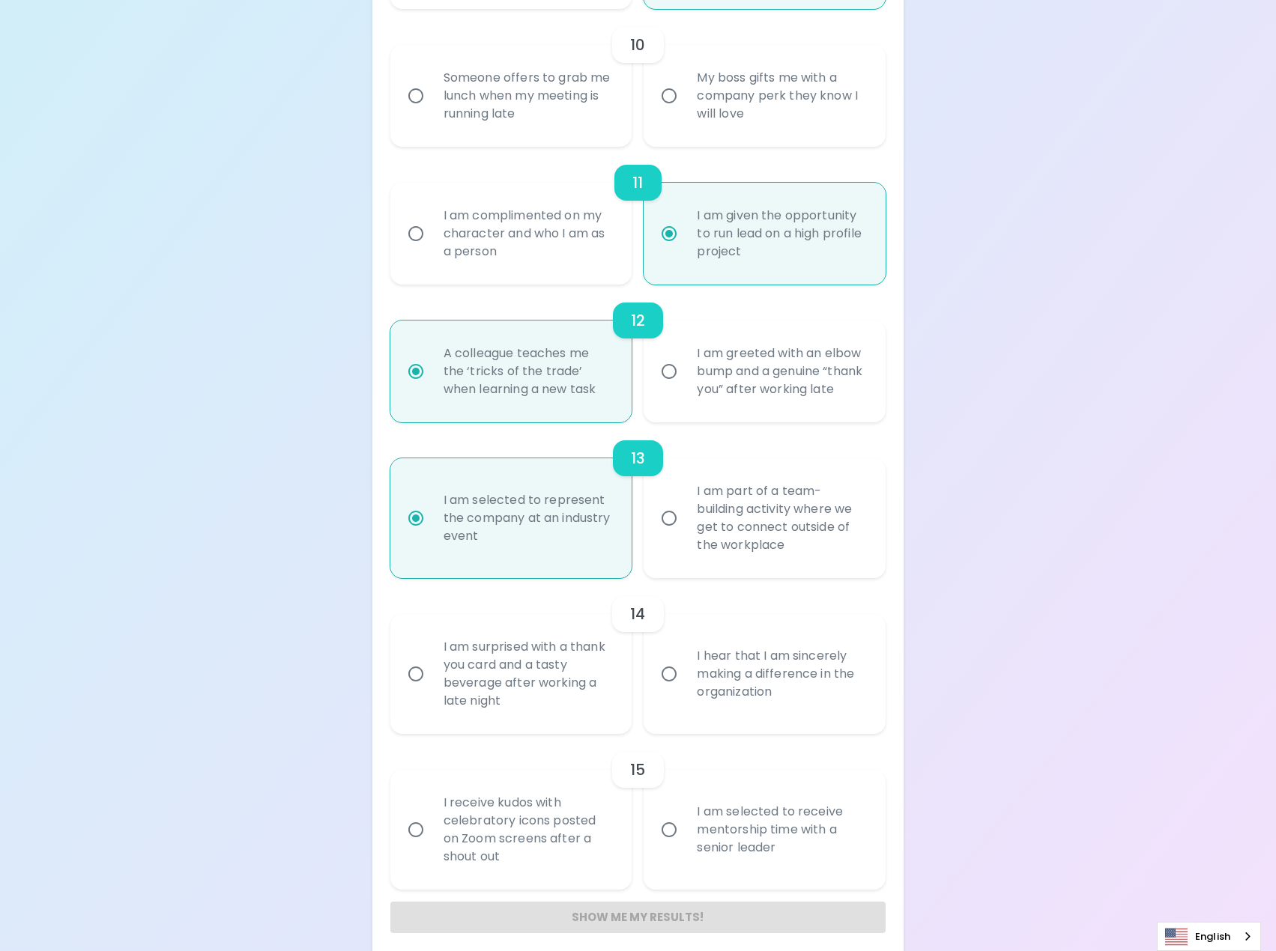
radio input "false"
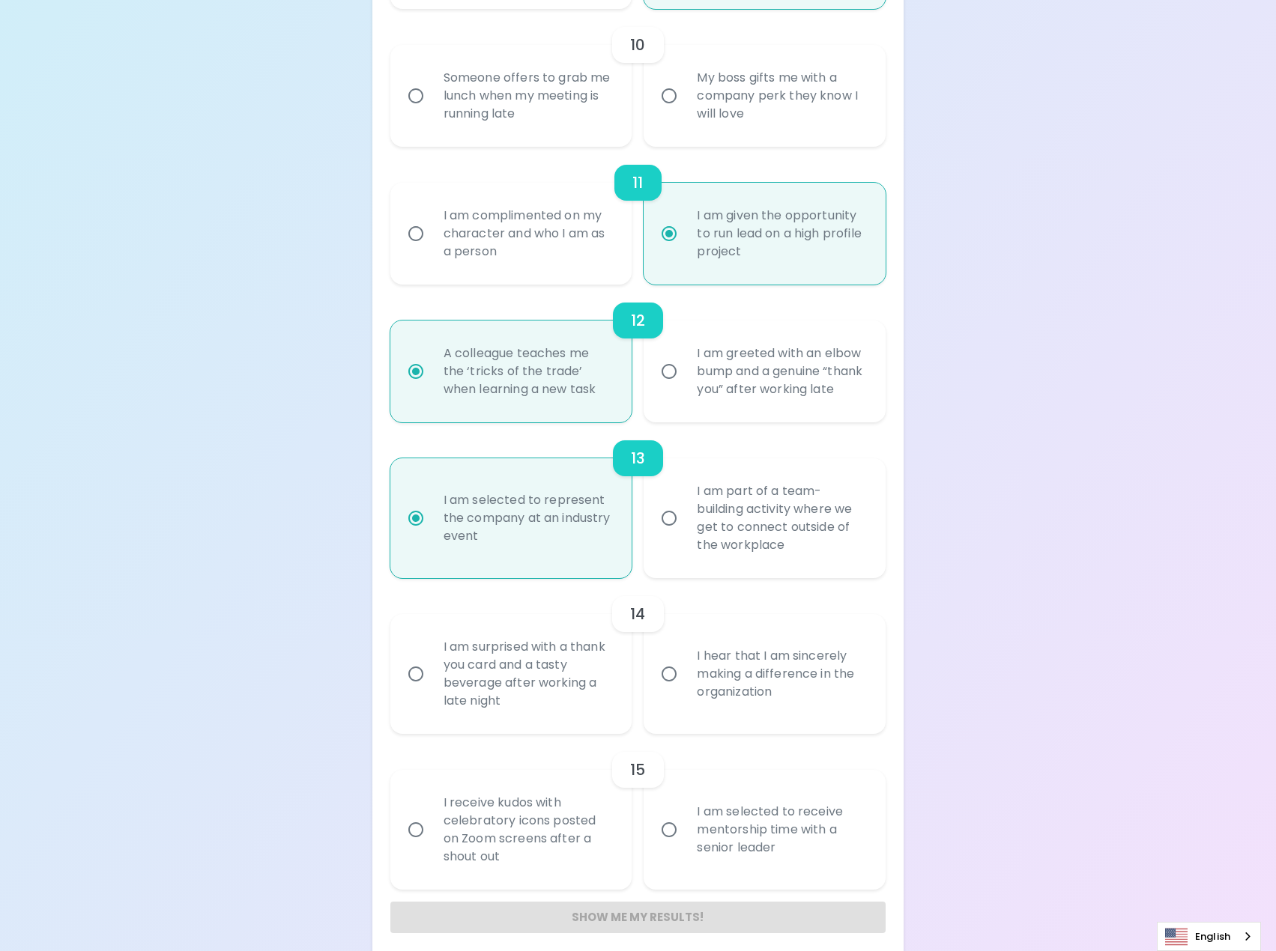
radio input "false"
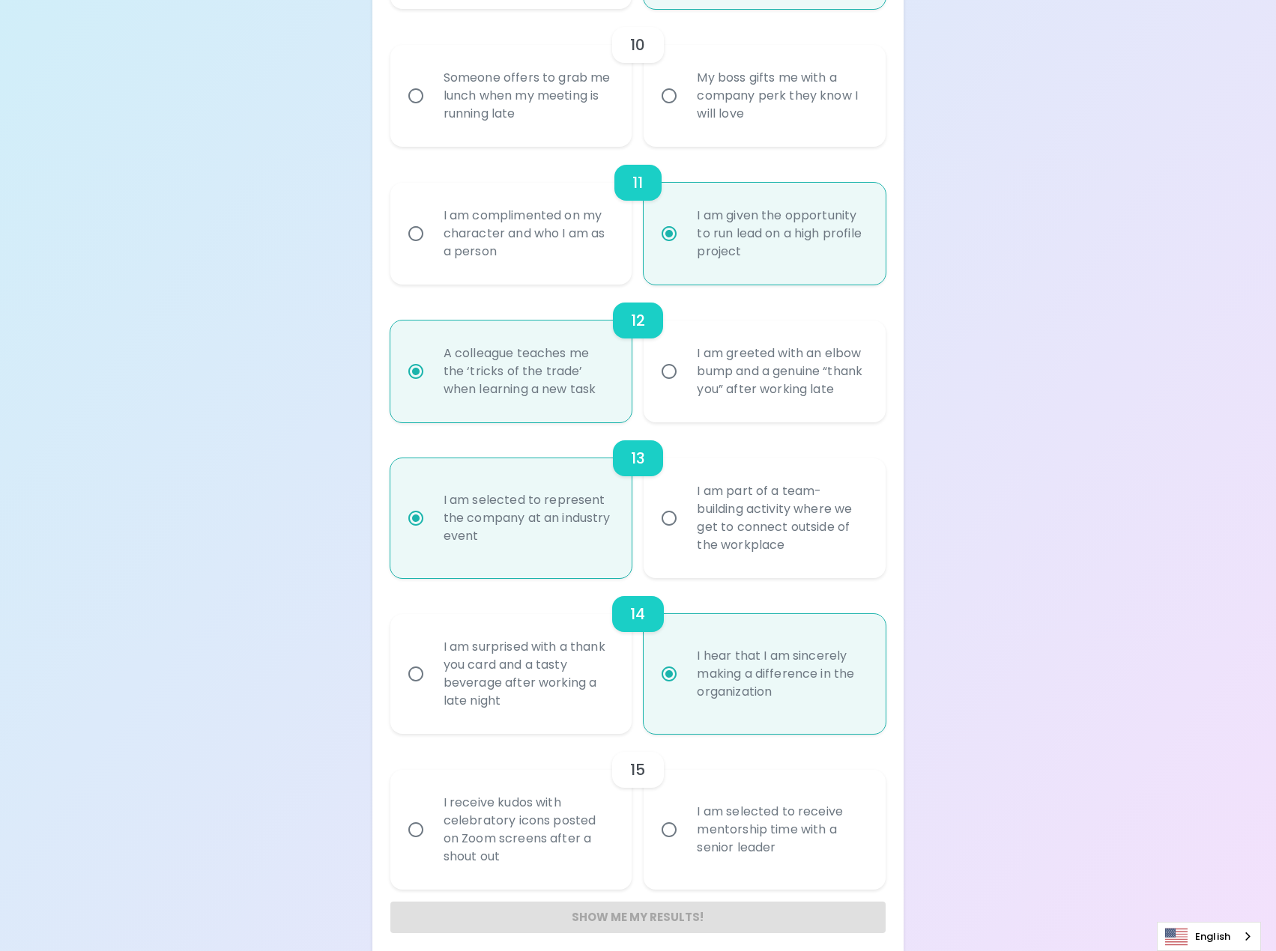
radio input "true"
click at [728, 833] on div "I am selected to receive mentorship time with a senior leader" at bounding box center [781, 830] width 192 height 90
click at [685, 833] on input "I am selected to receive mentorship time with a senior leader" at bounding box center [668, 829] width 31 height 31
radio input "false"
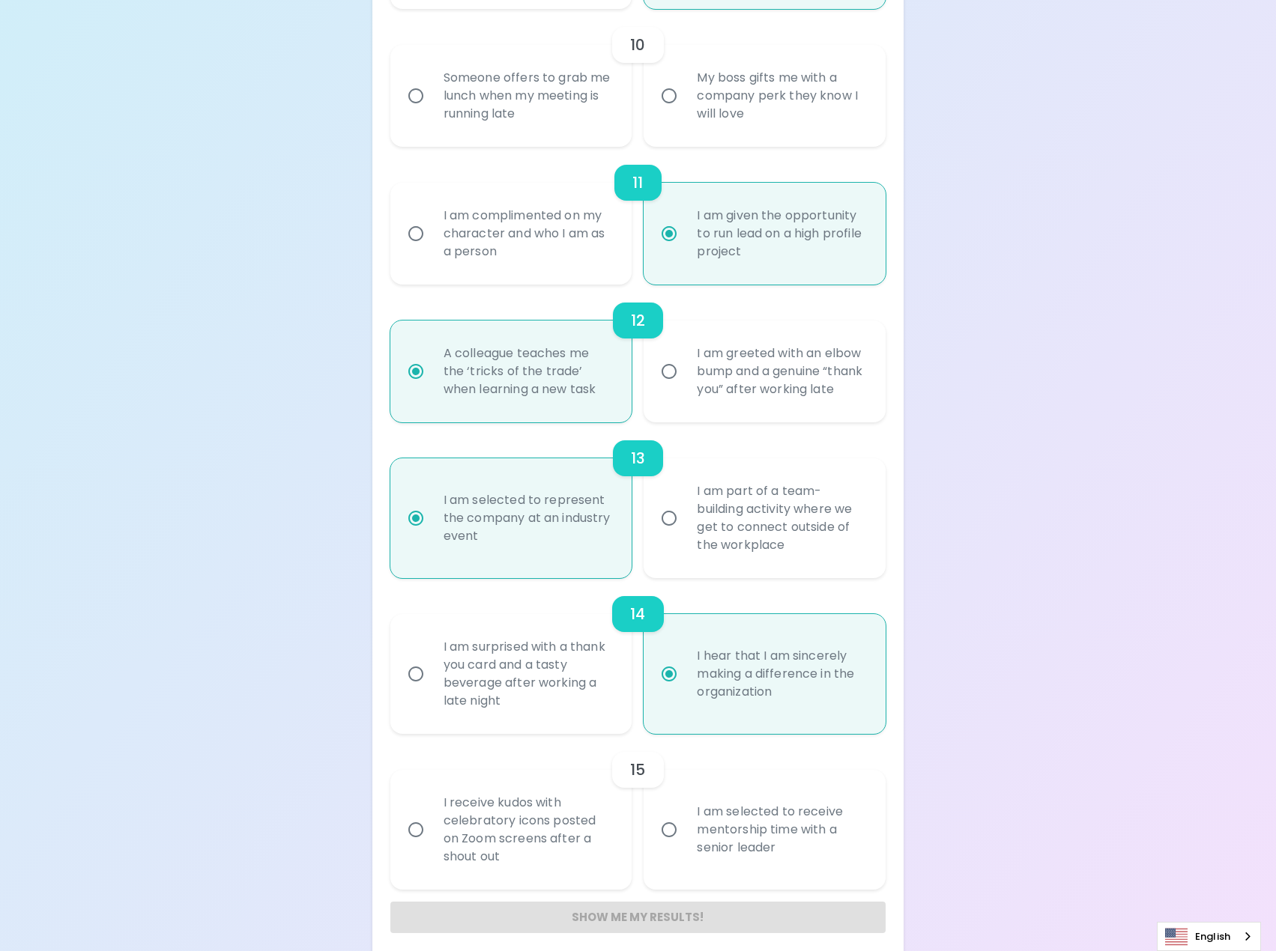
radio input "false"
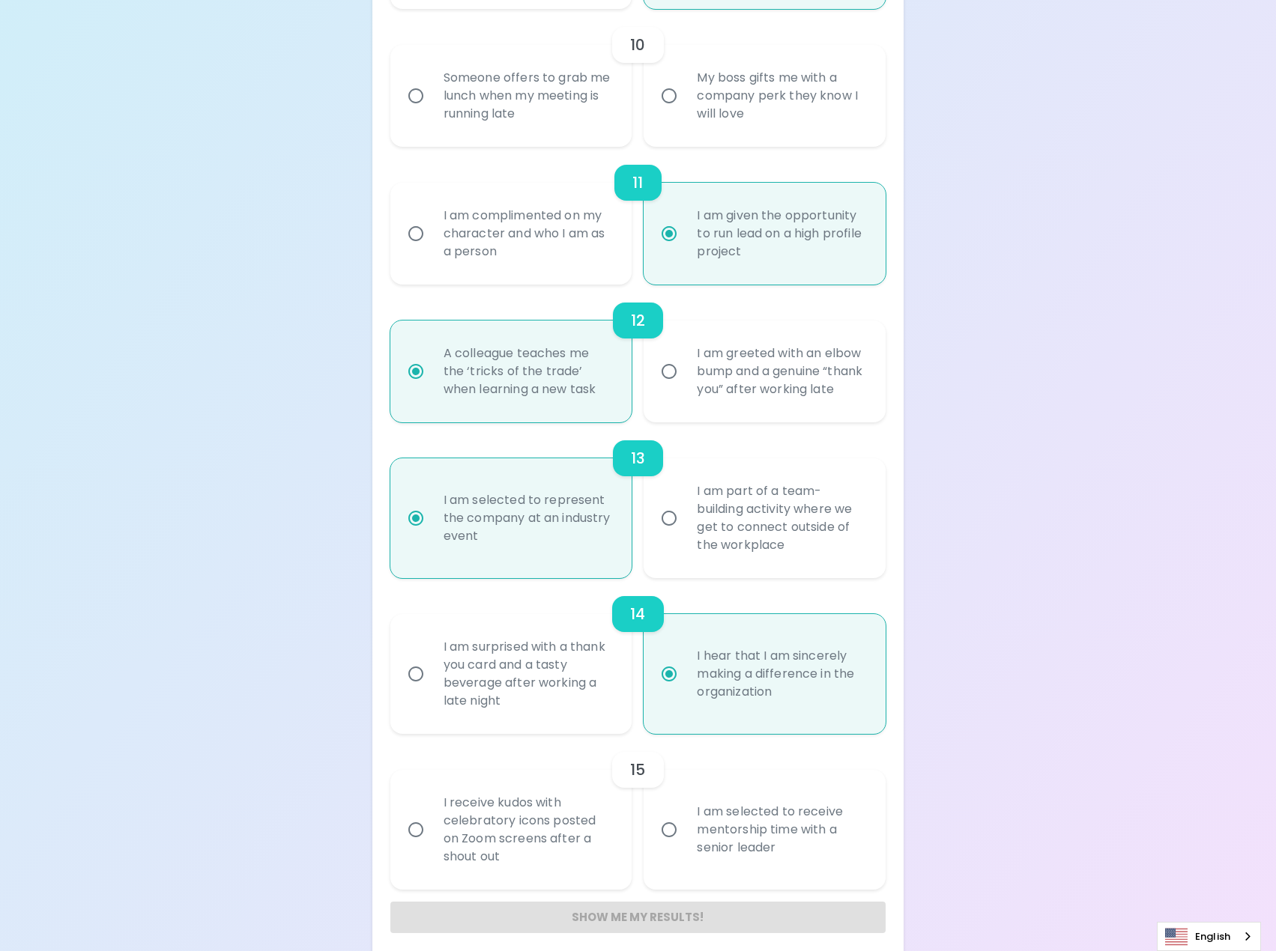
radio input "false"
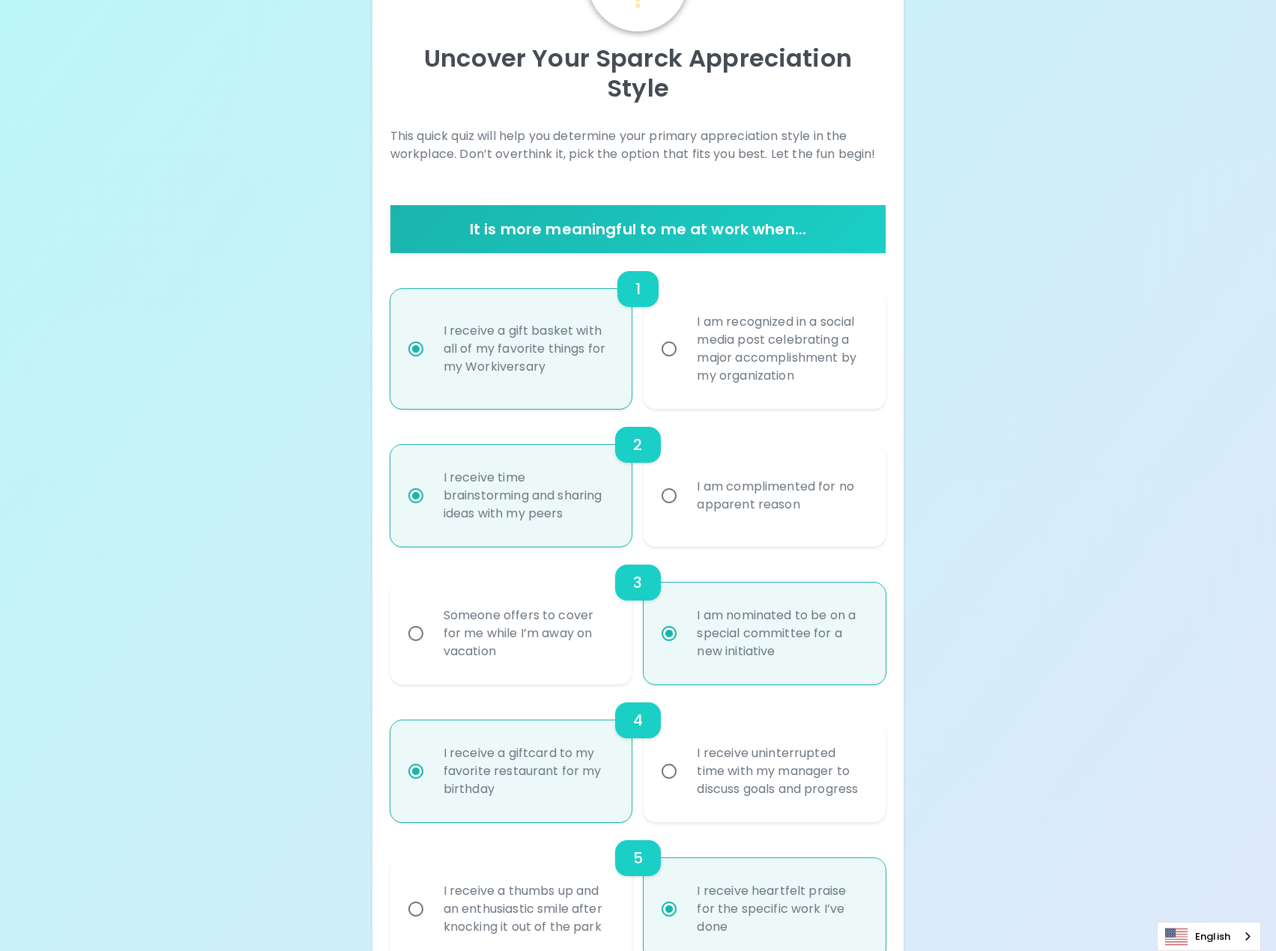
scroll to position [0, 0]
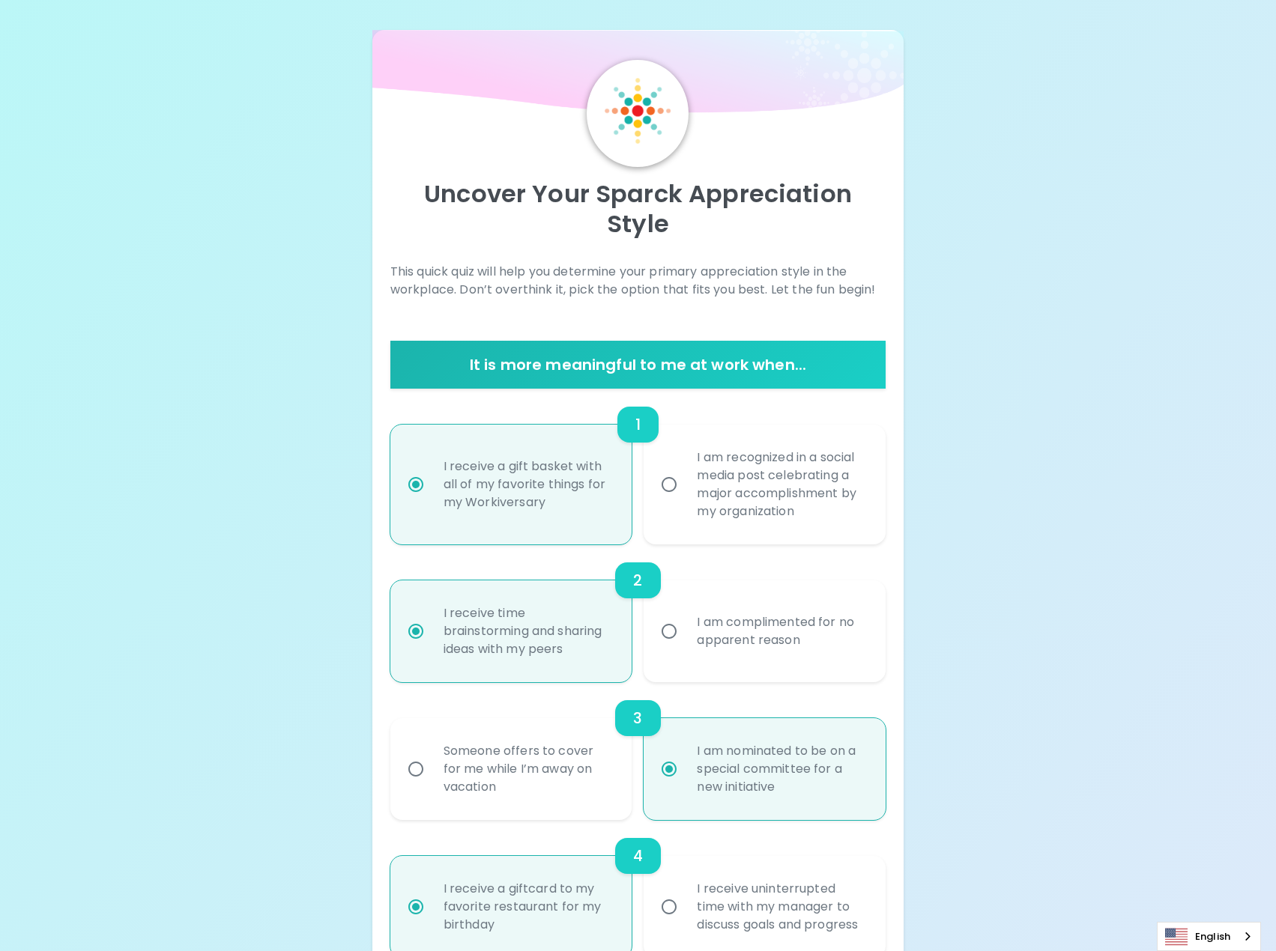
radio input "true"
click at [806, 458] on div "I am recognized in a social media post celebrating a major accomplishment by my…" at bounding box center [781, 485] width 192 height 108
click at [685, 469] on input "I am recognized in a social media post celebrating a major accomplishment by my…" at bounding box center [668, 484] width 31 height 31
radio input "false"
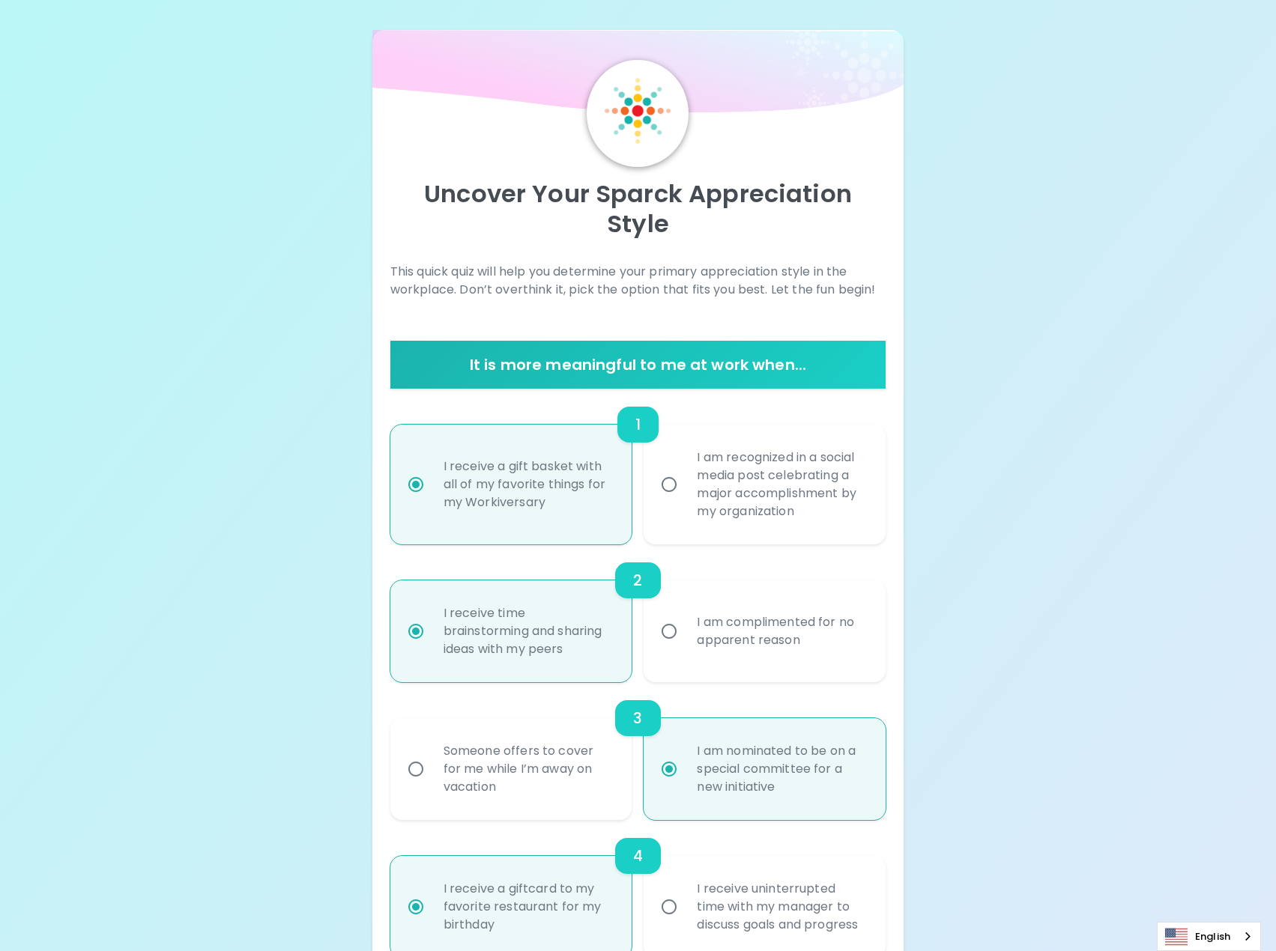
radio input "false"
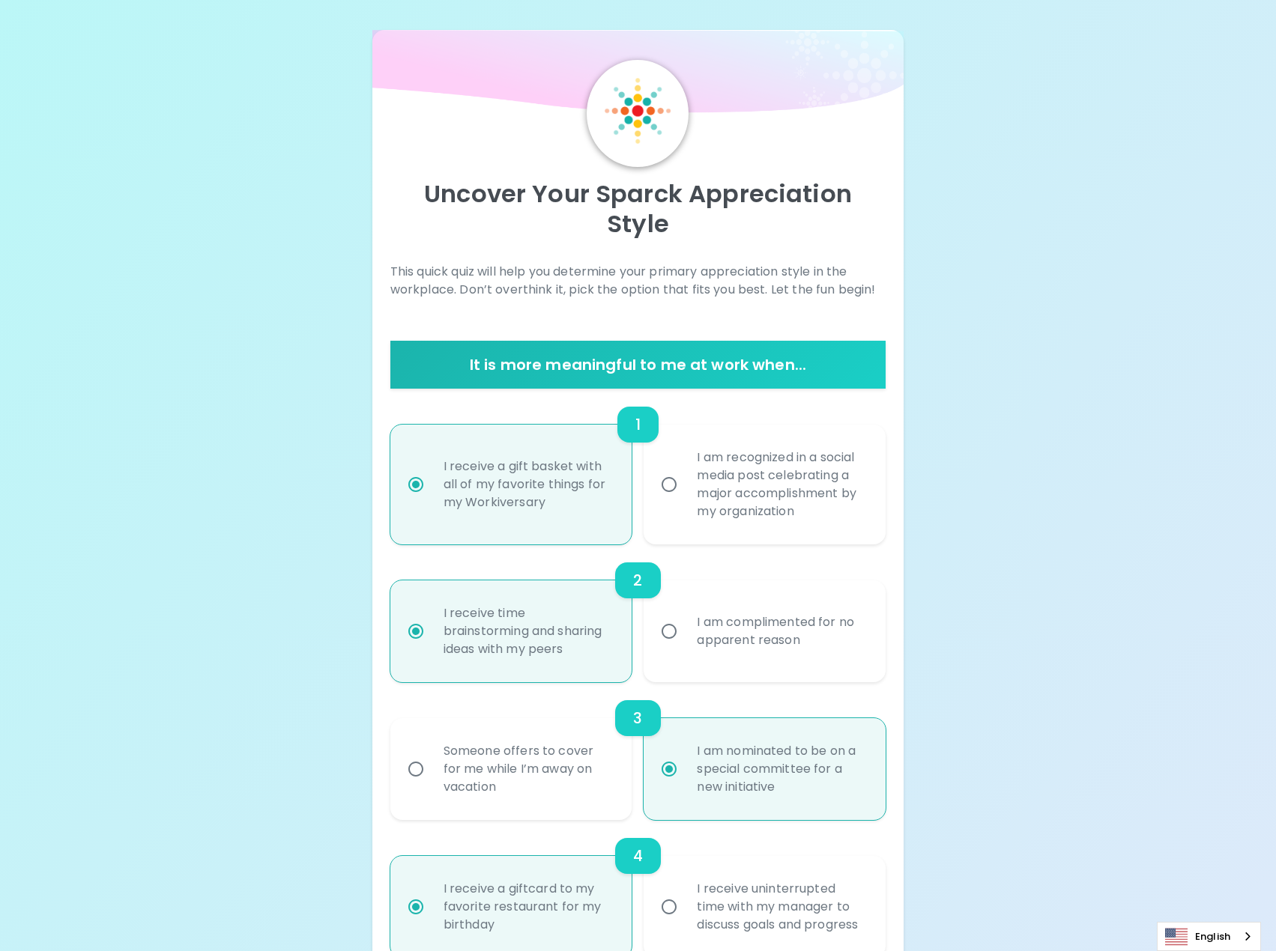
radio input "false"
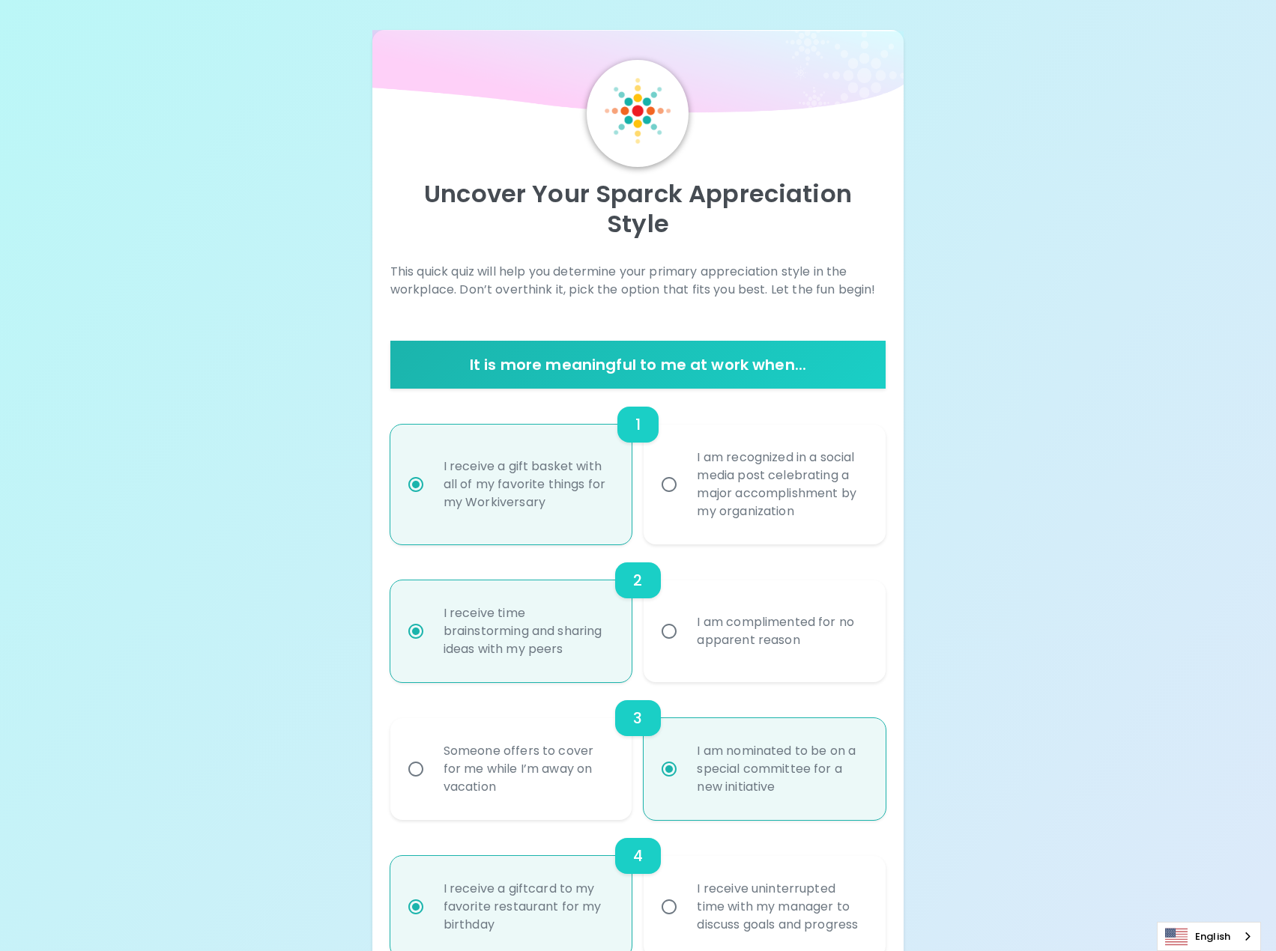
radio input "false"
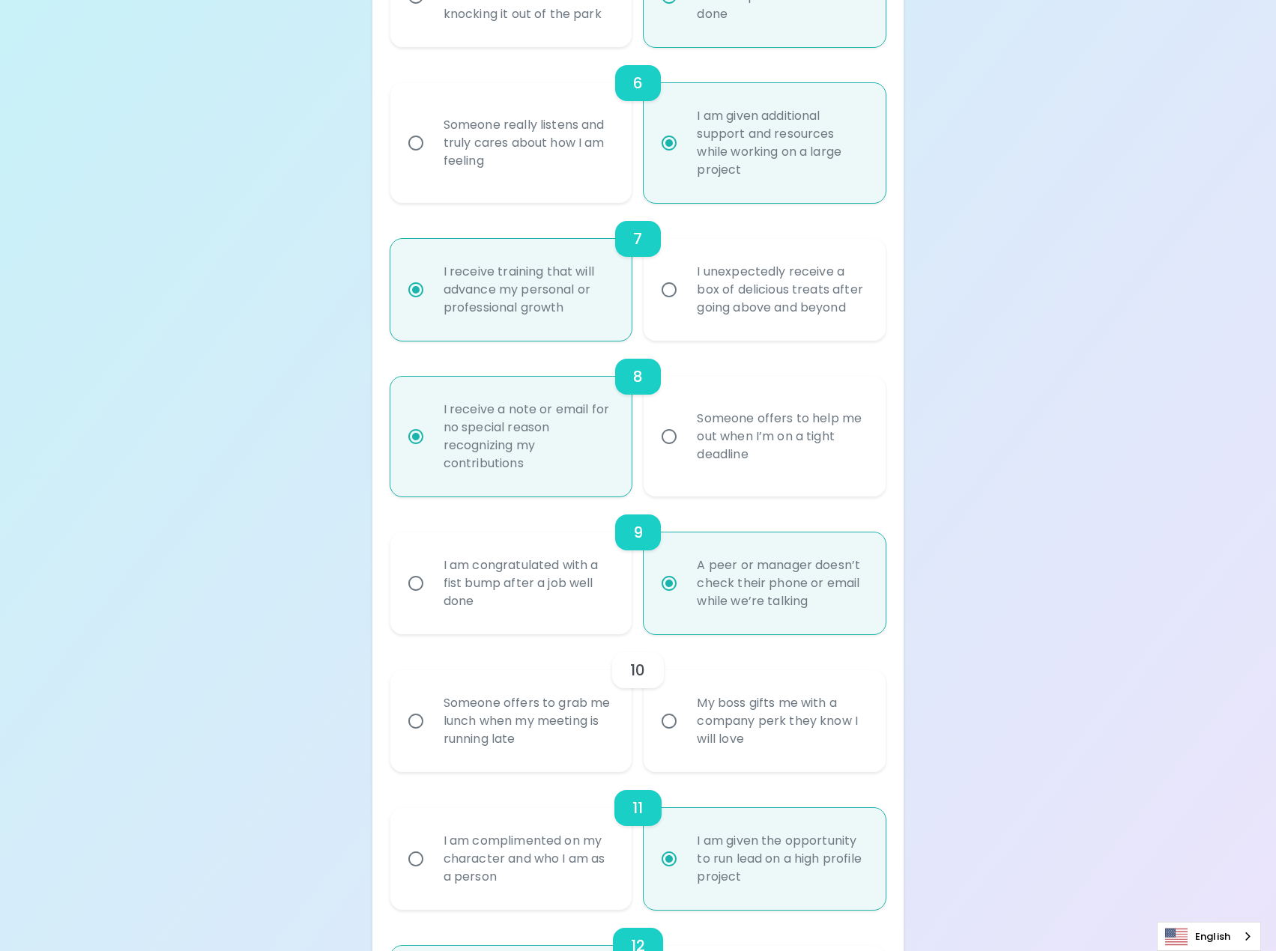
scroll to position [1123, 0]
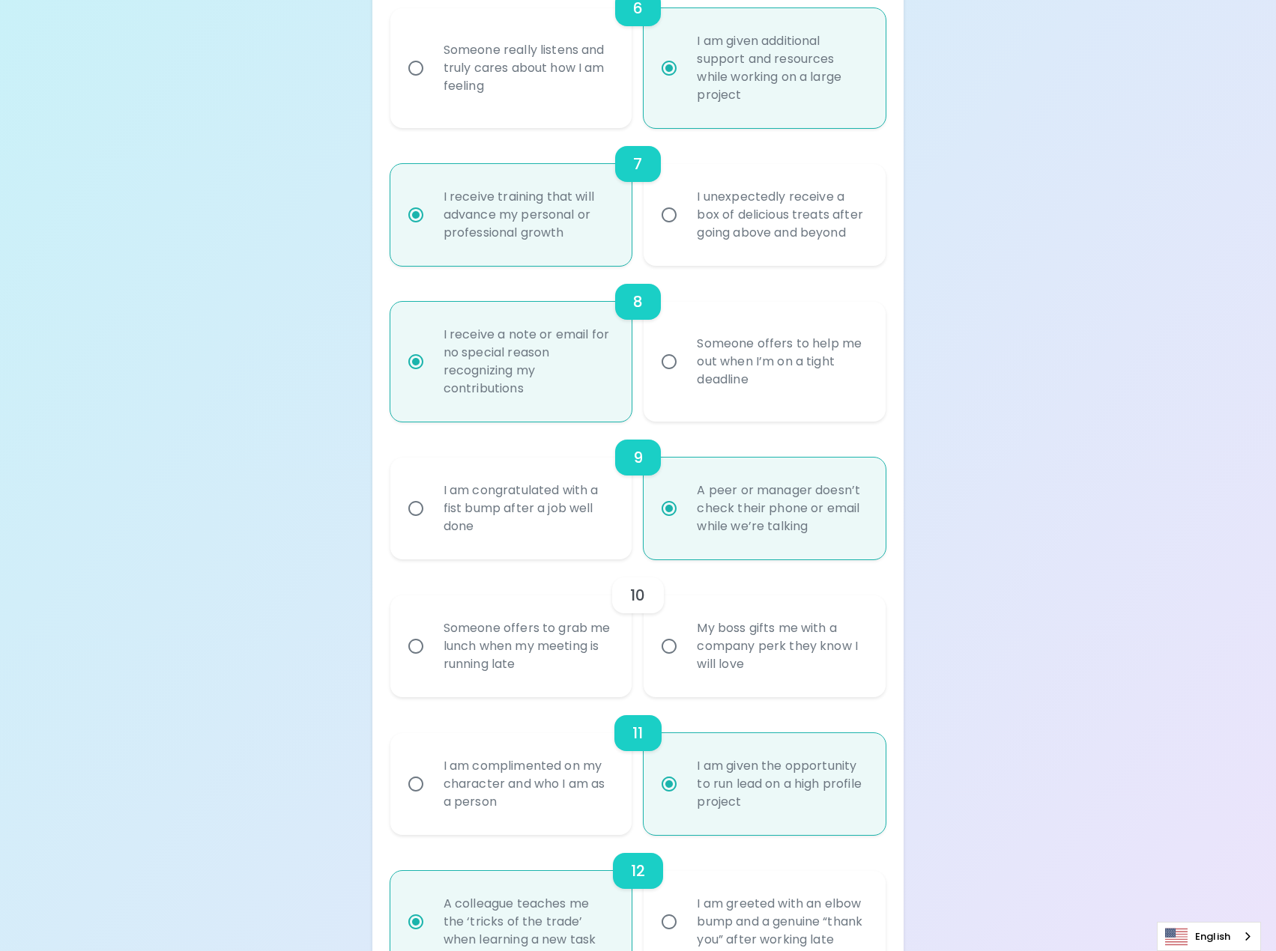
radio input "true"
click at [689, 631] on div "My boss gifts me with a company perk they know I will love" at bounding box center [781, 646] width 192 height 90
click at [685, 631] on input "My boss gifts me with a company perk they know I will love" at bounding box center [668, 646] width 31 height 31
radio input "false"
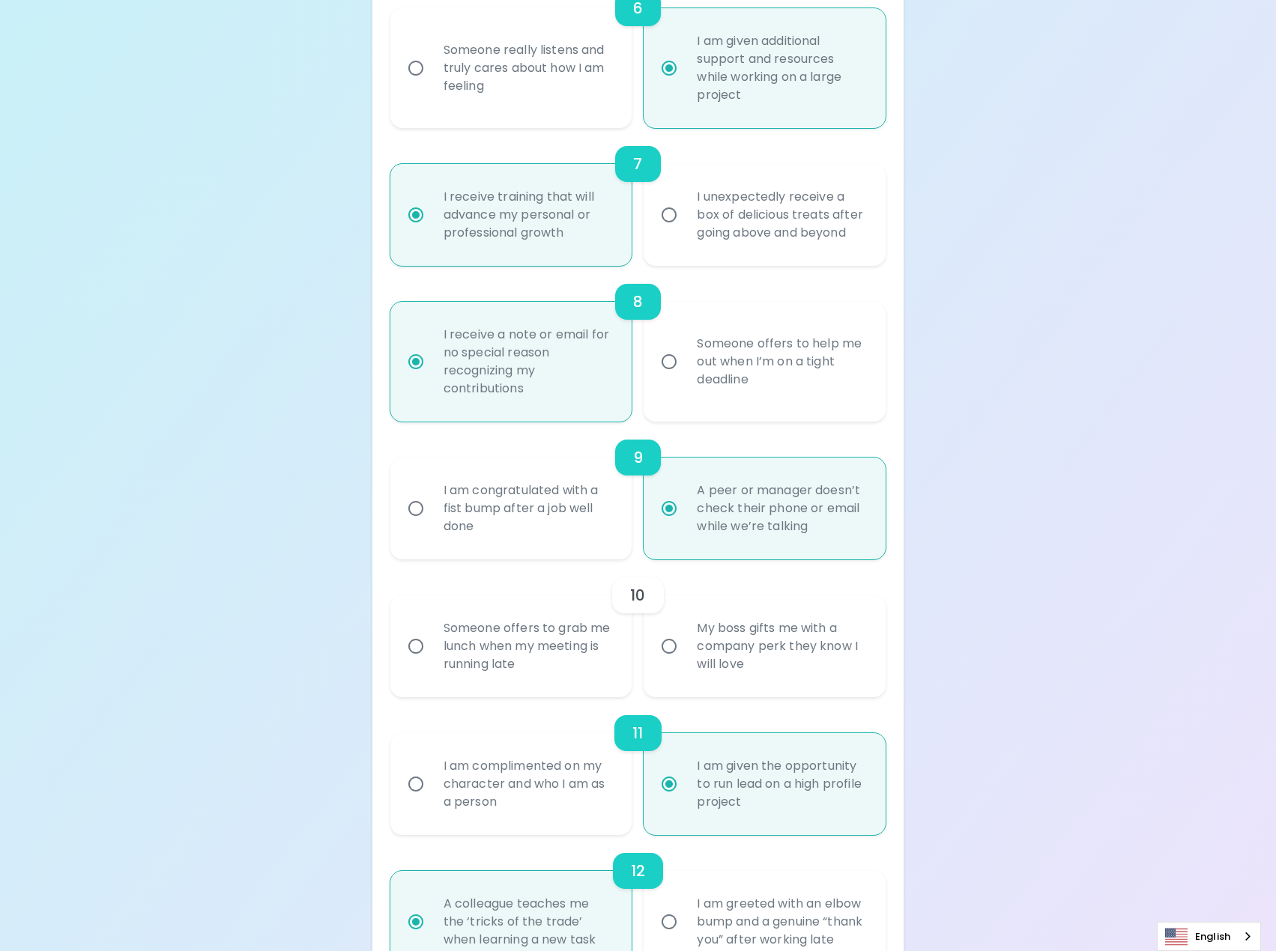
radio input "false"
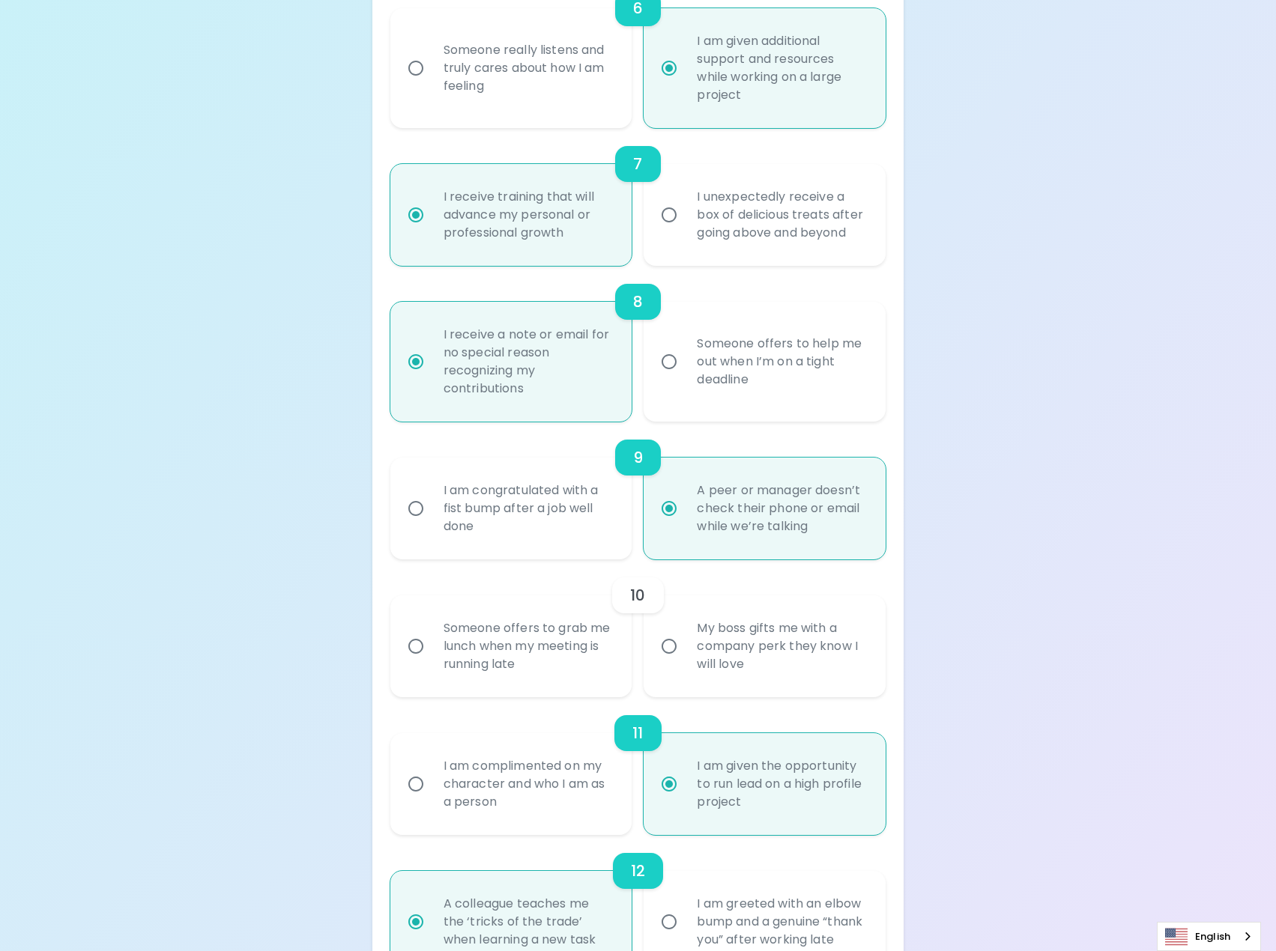
radio input "false"
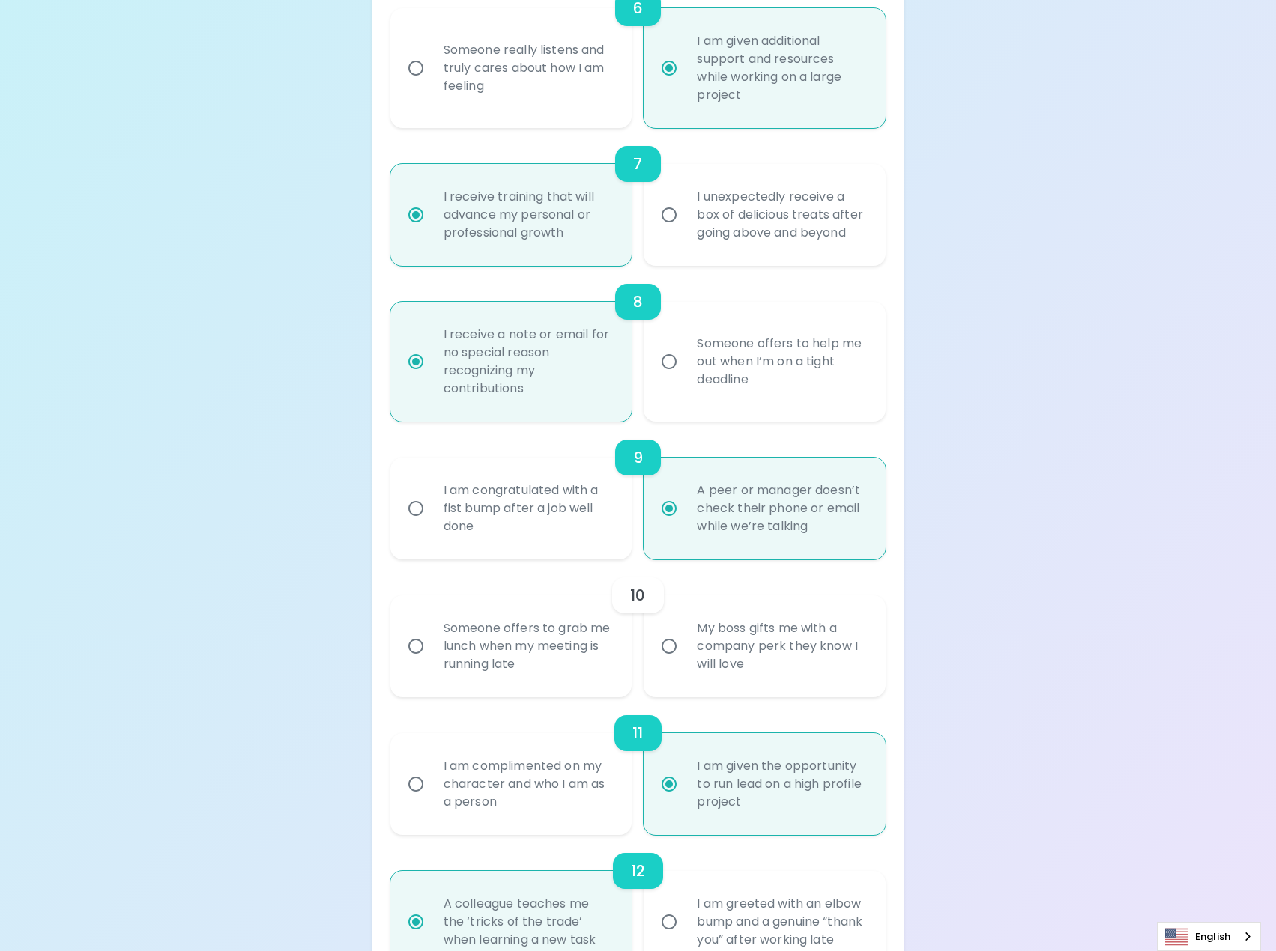
radio input "false"
radio input "true"
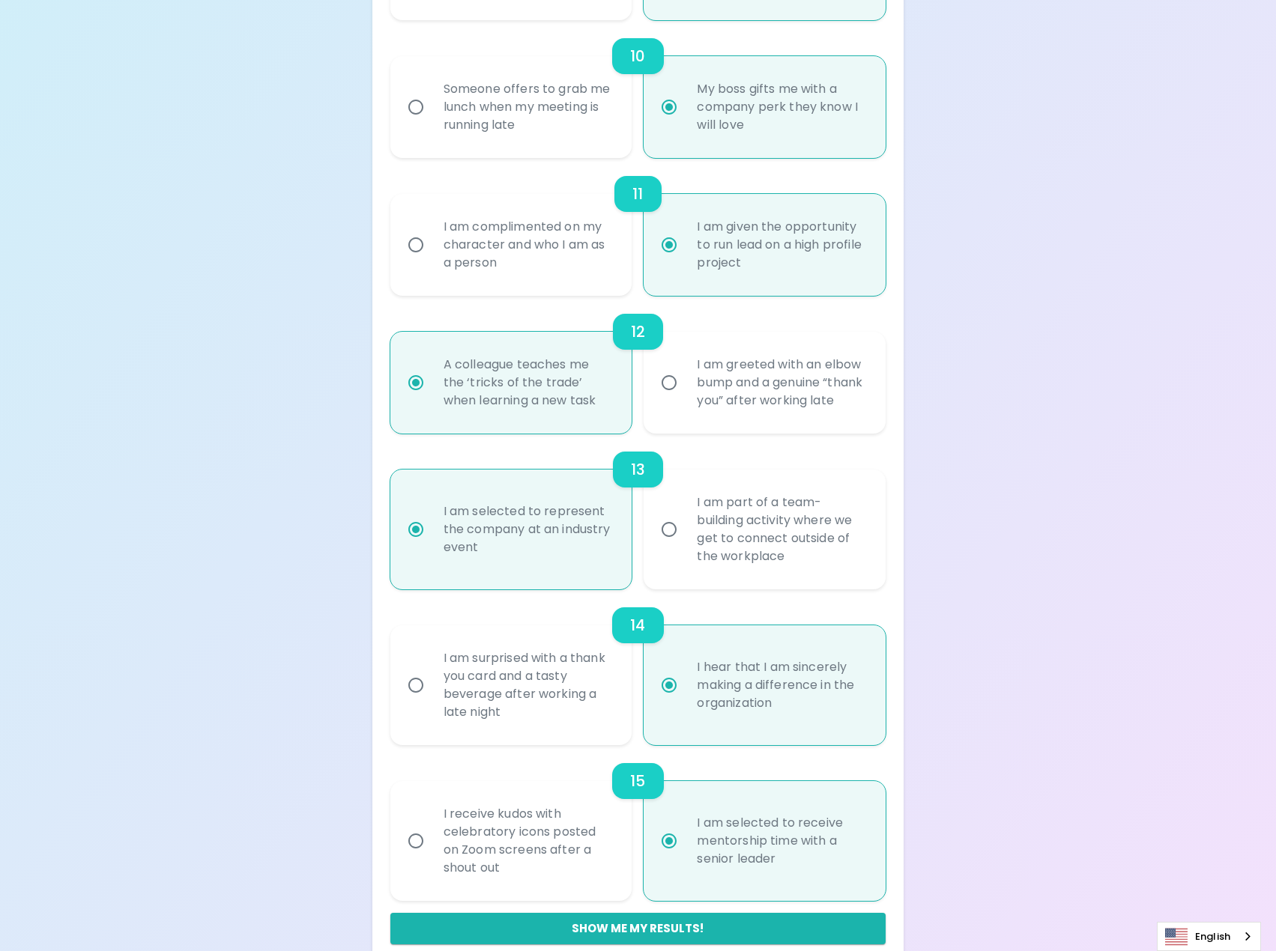
scroll to position [1674, 0]
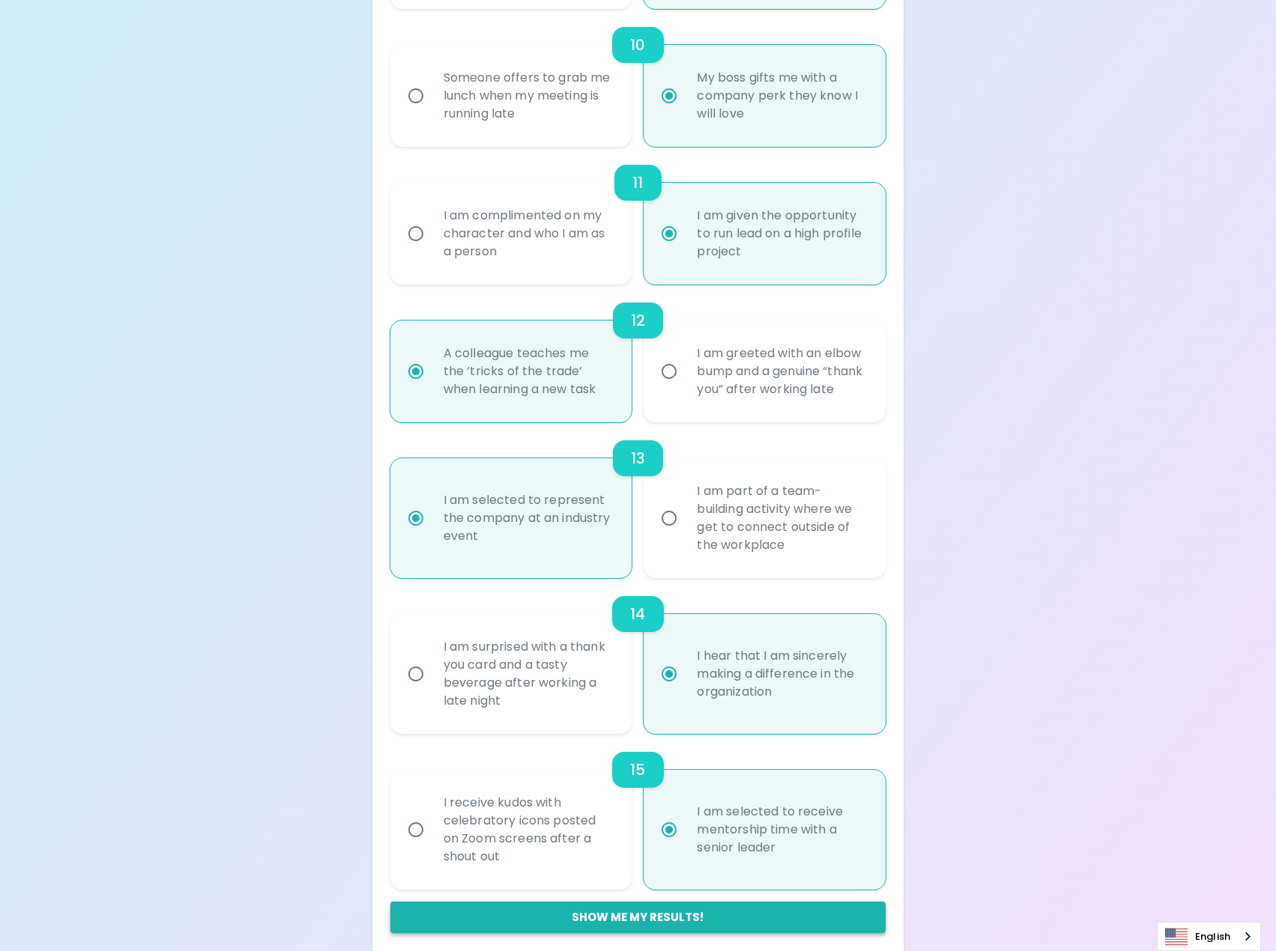
radio input "true"
click at [744, 902] on button "Show me my results!" at bounding box center [638, 917] width 496 height 31
radio input "false"
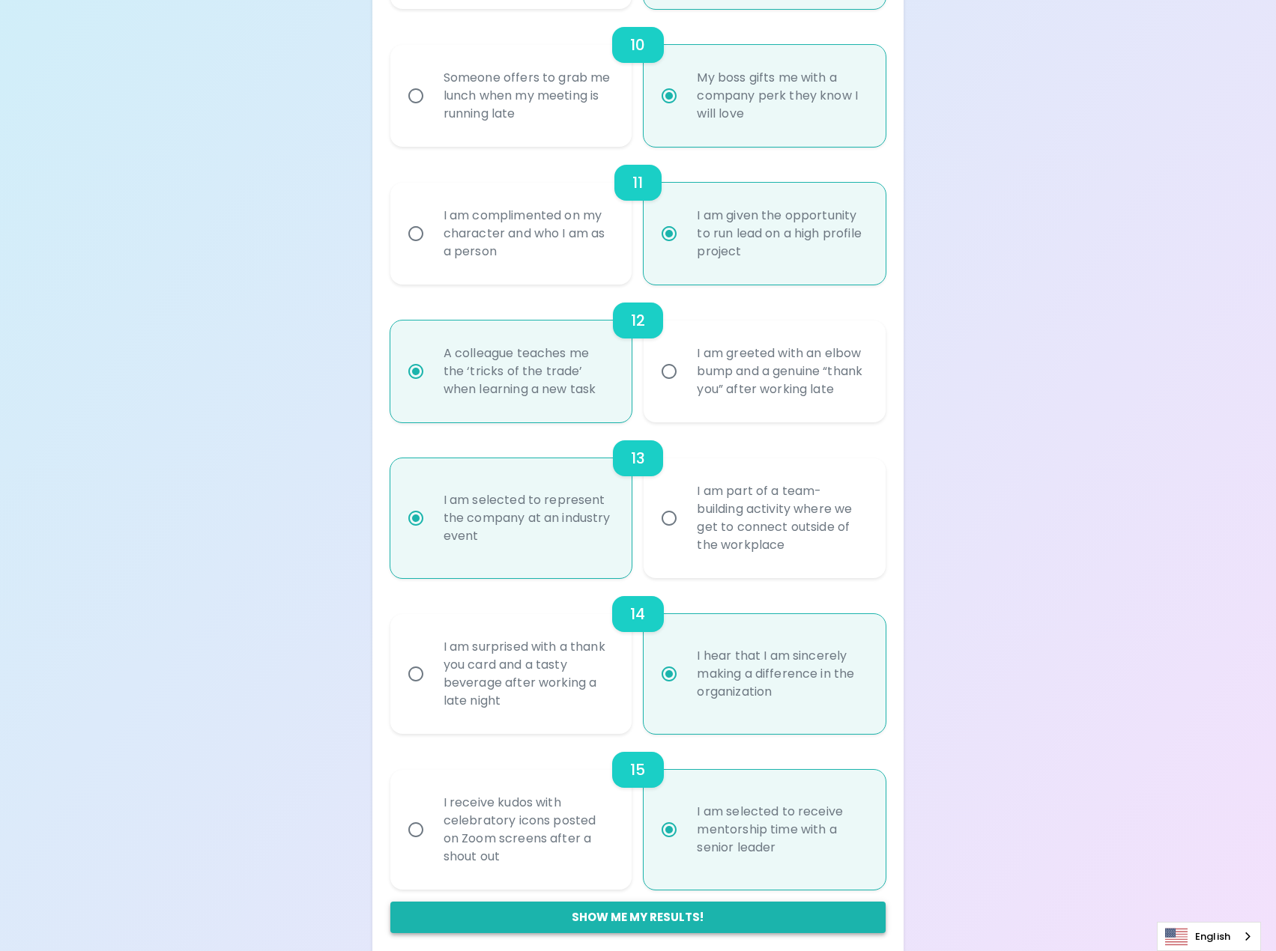
radio input "false"
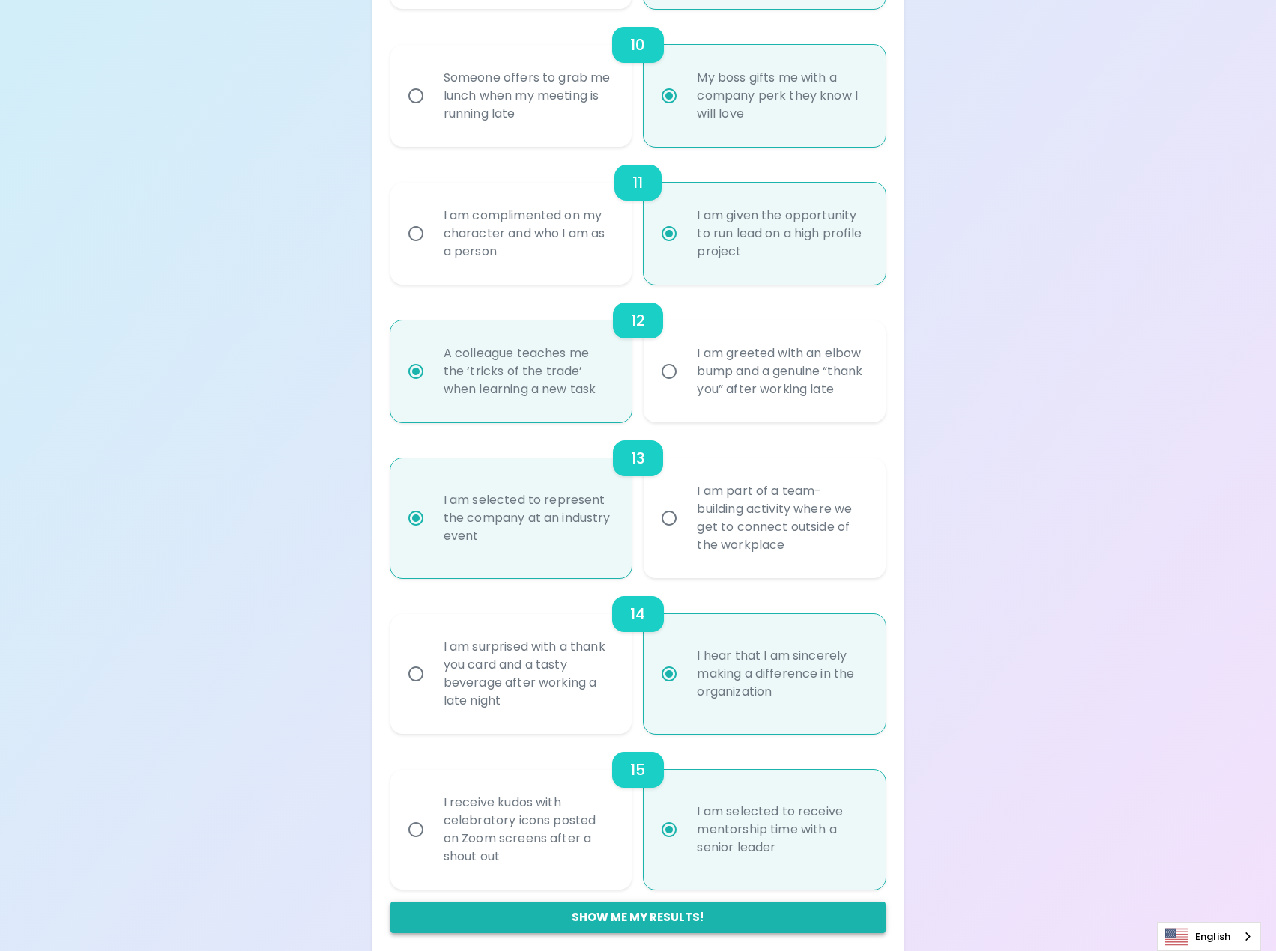
radio input "false"
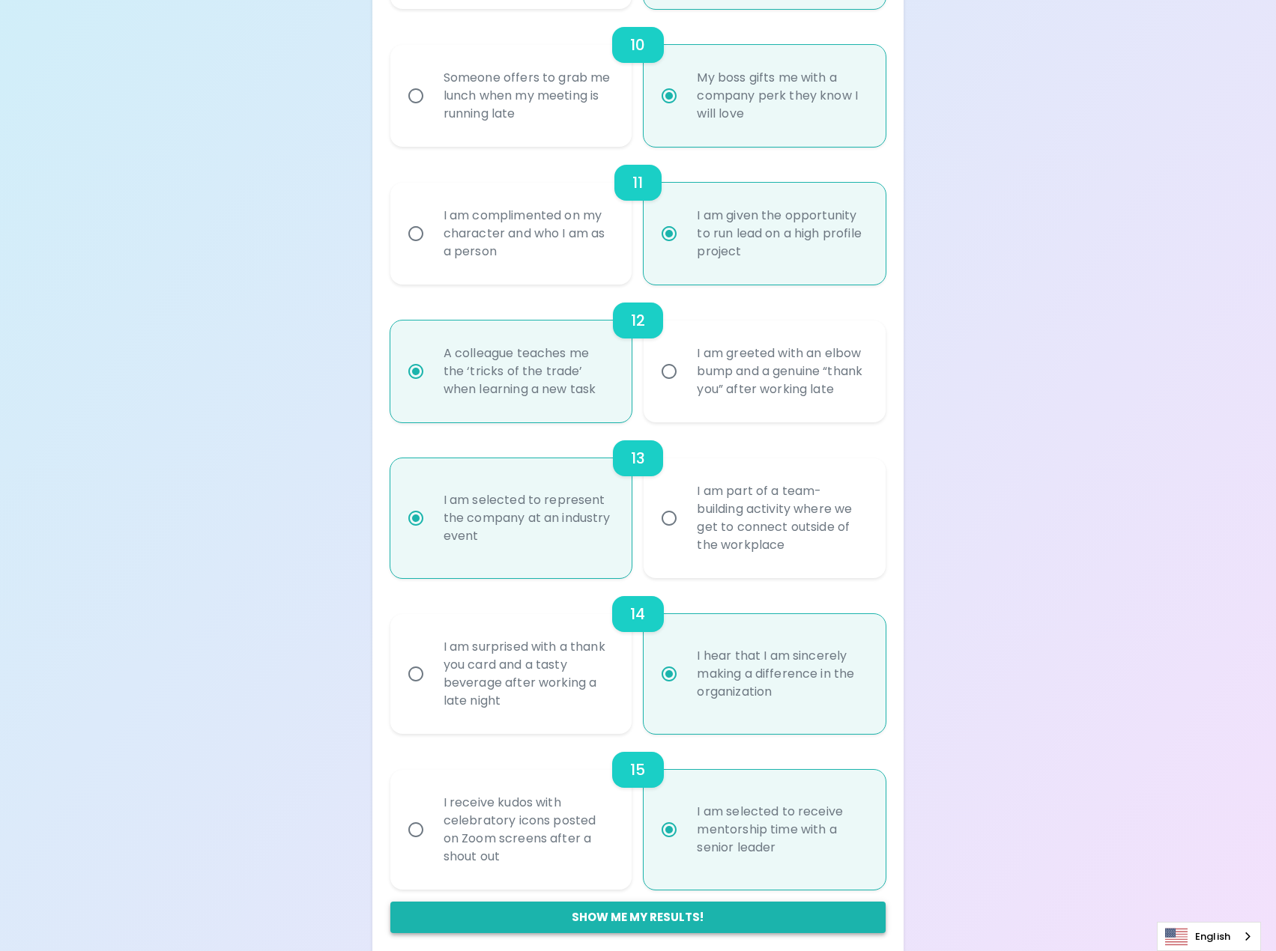
radio input "true"
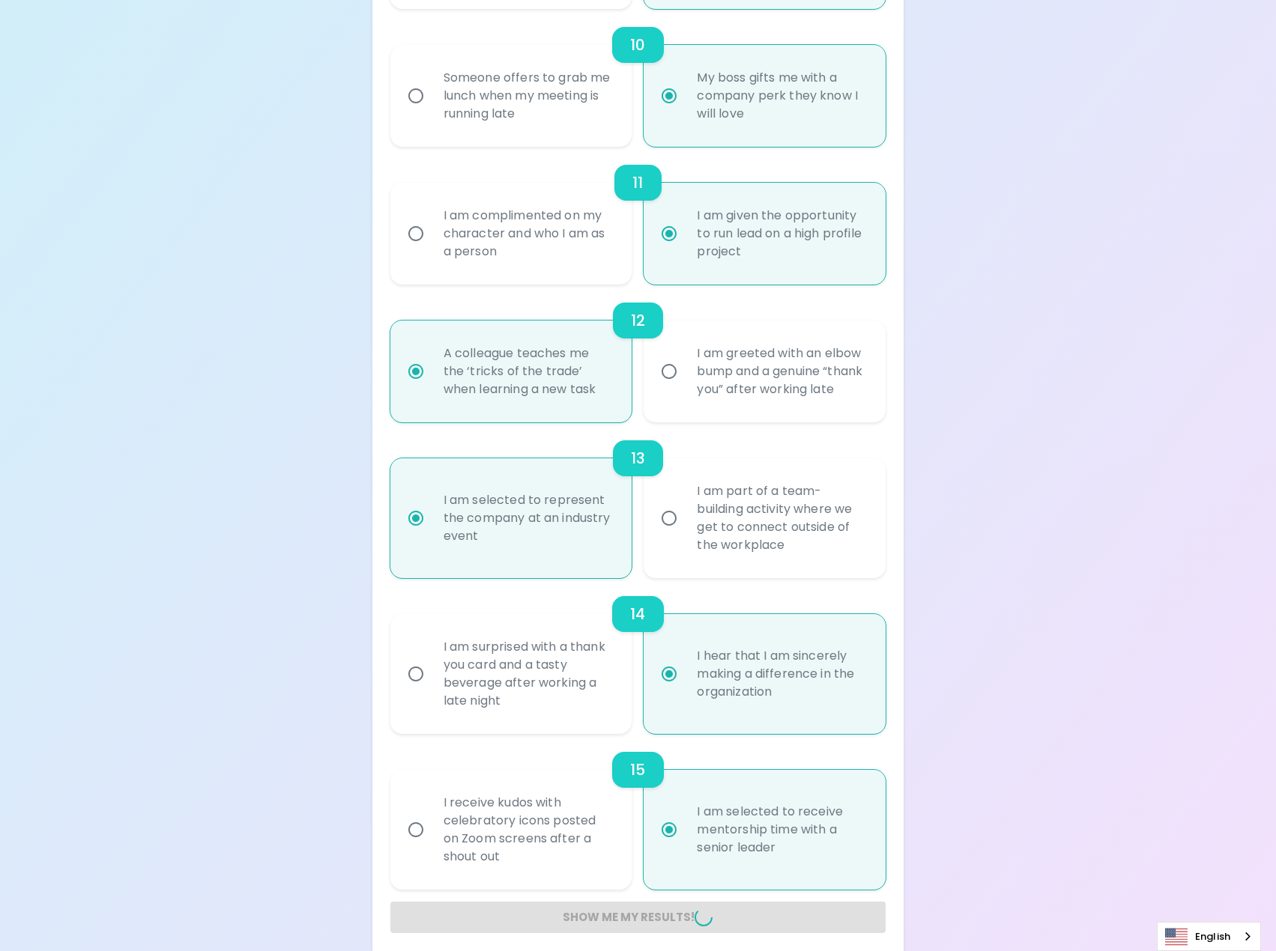
radio input "false"
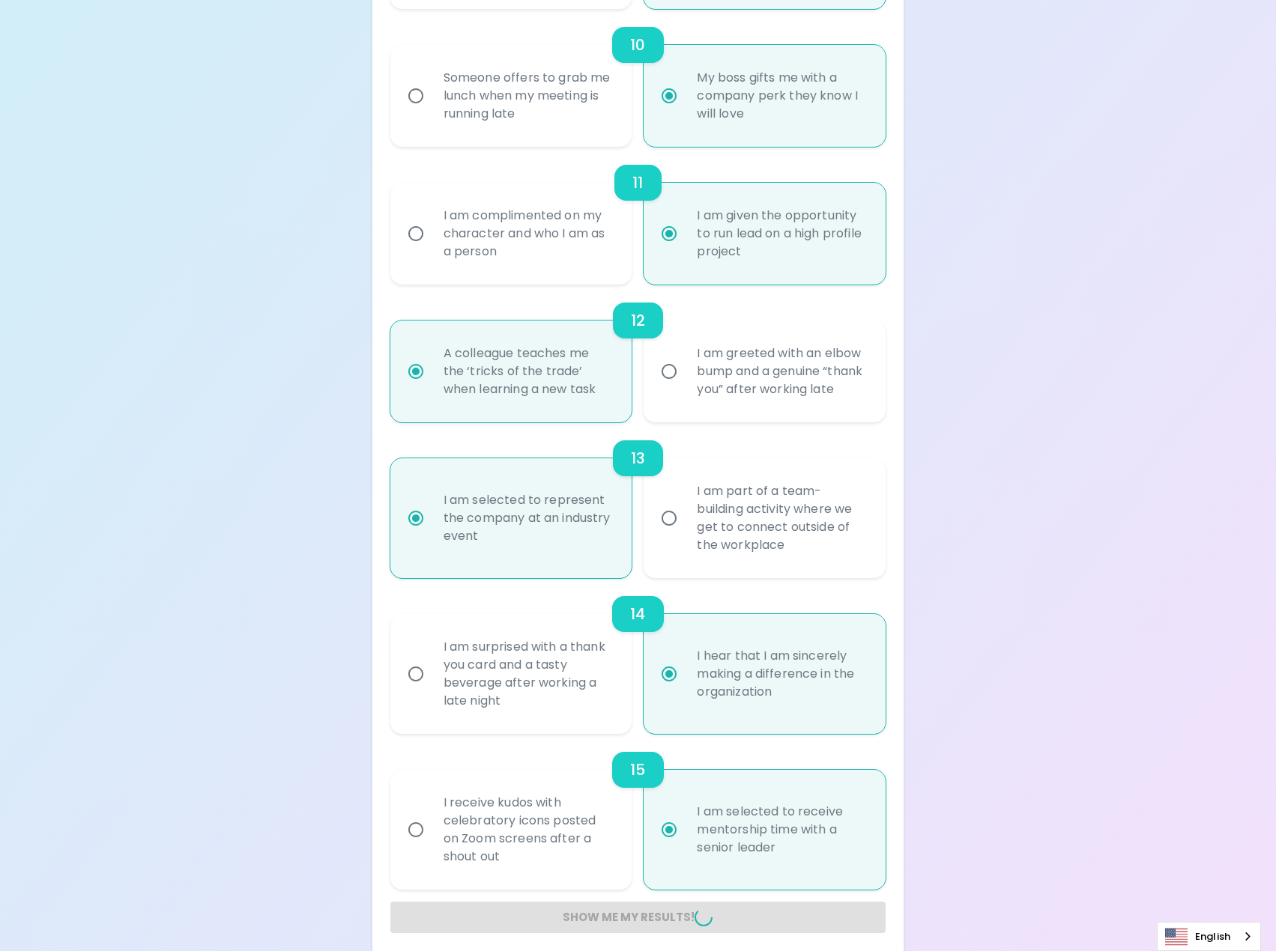
radio input "false"
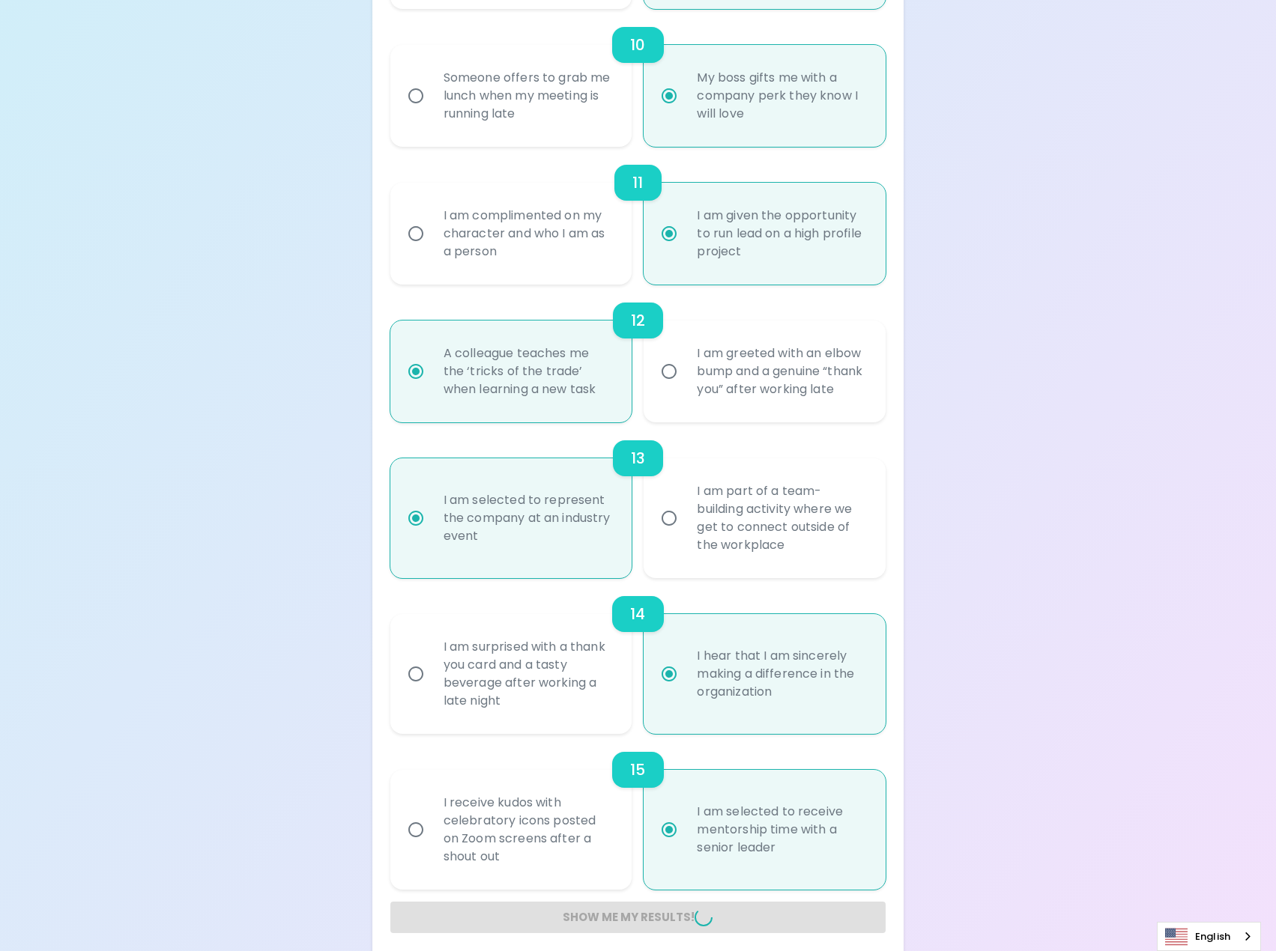
radio input "false"
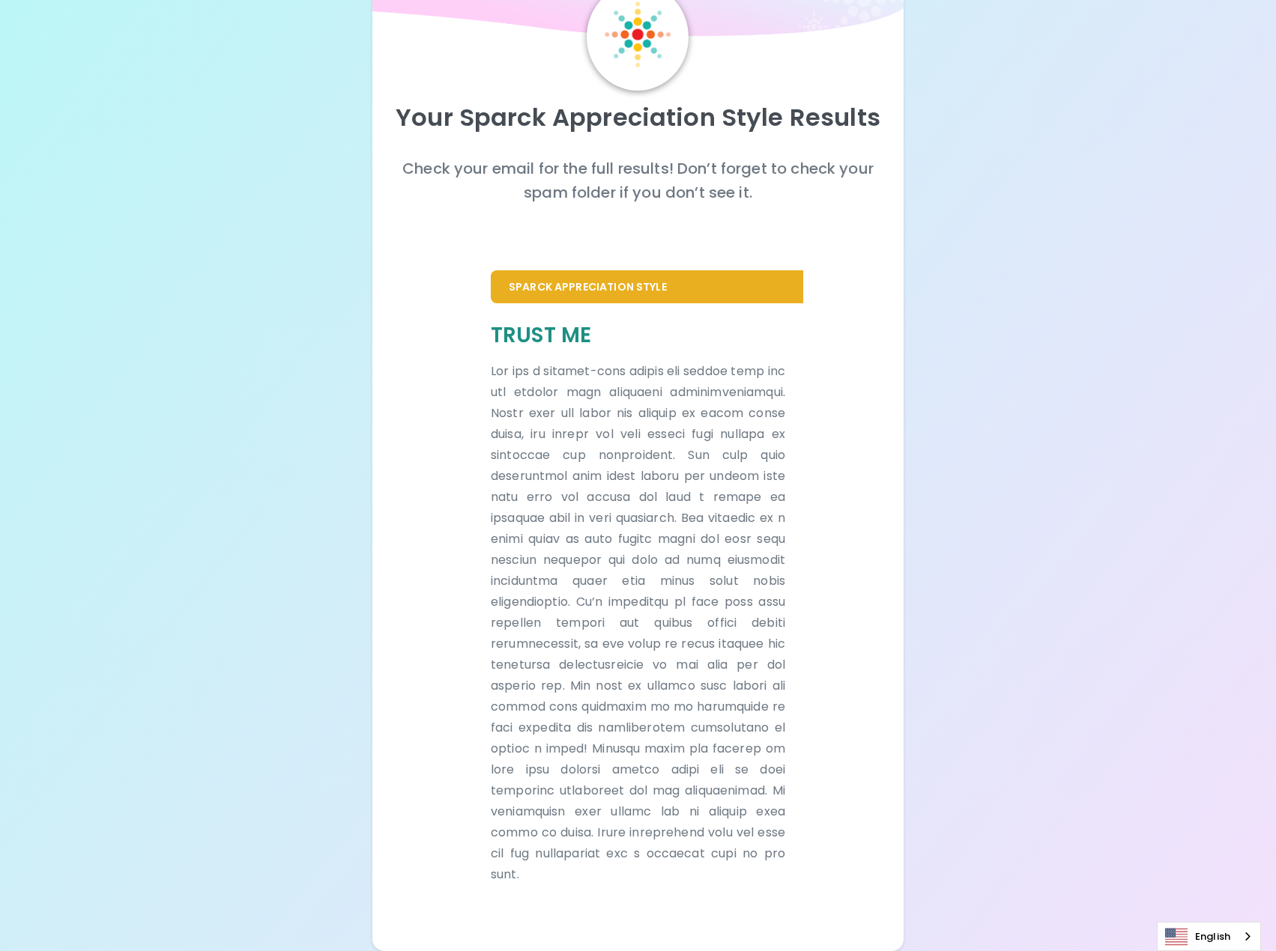
scroll to position [76, 0]
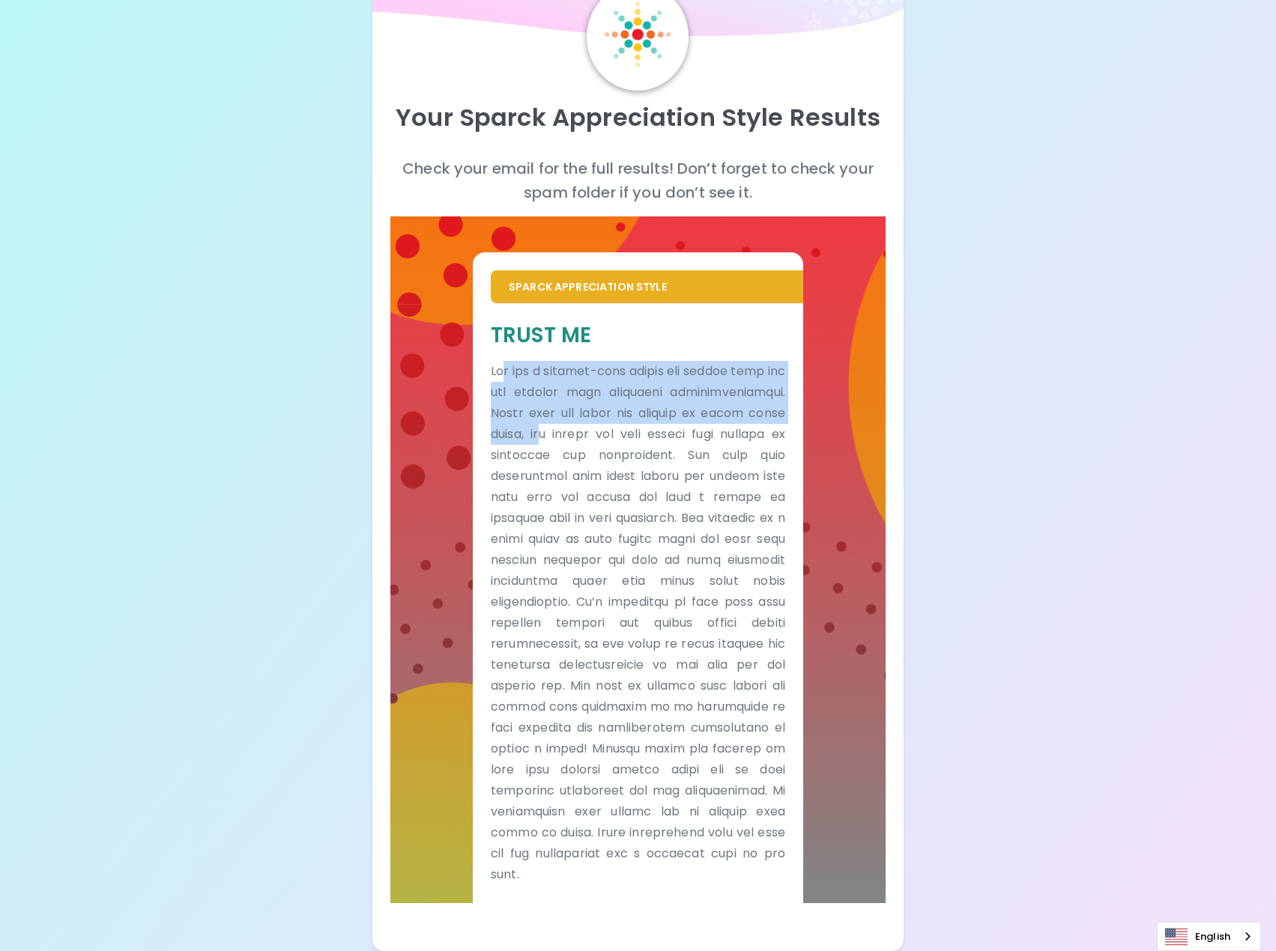
drag, startPoint x: 508, startPoint y: 371, endPoint x: 545, endPoint y: 427, distance: 67.1
click at [545, 427] on p at bounding box center [638, 623] width 294 height 524
click at [542, 426] on p at bounding box center [638, 623] width 294 height 524
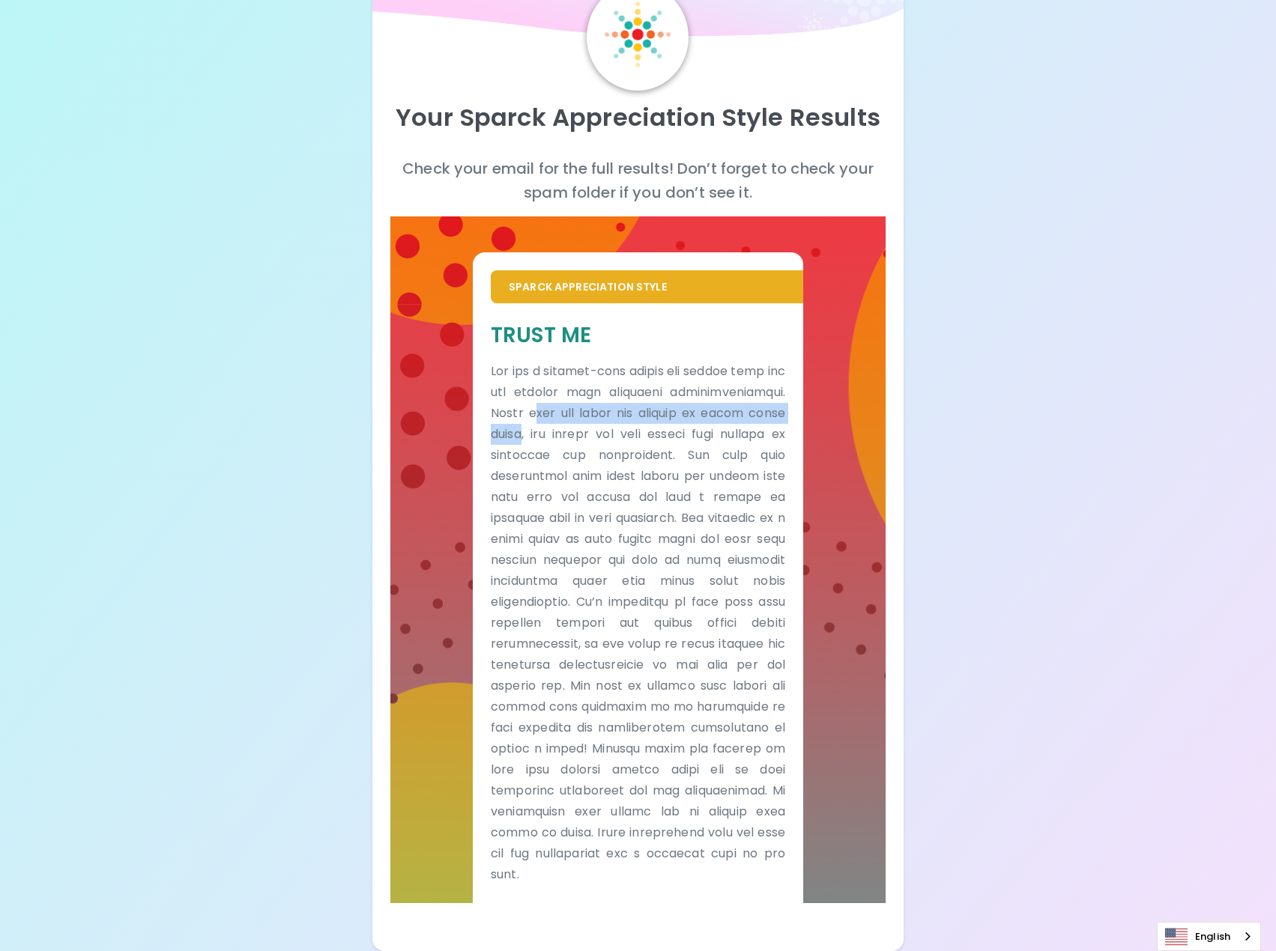
drag, startPoint x: 534, startPoint y: 419, endPoint x: 521, endPoint y: 431, distance: 18.0
click at [521, 431] on p at bounding box center [638, 623] width 294 height 524
click at [526, 431] on p at bounding box center [638, 623] width 294 height 524
drag, startPoint x: 526, startPoint y: 431, endPoint x: 528, endPoint y: 446, distance: 15.9
click at [528, 446] on p at bounding box center [638, 623] width 294 height 524
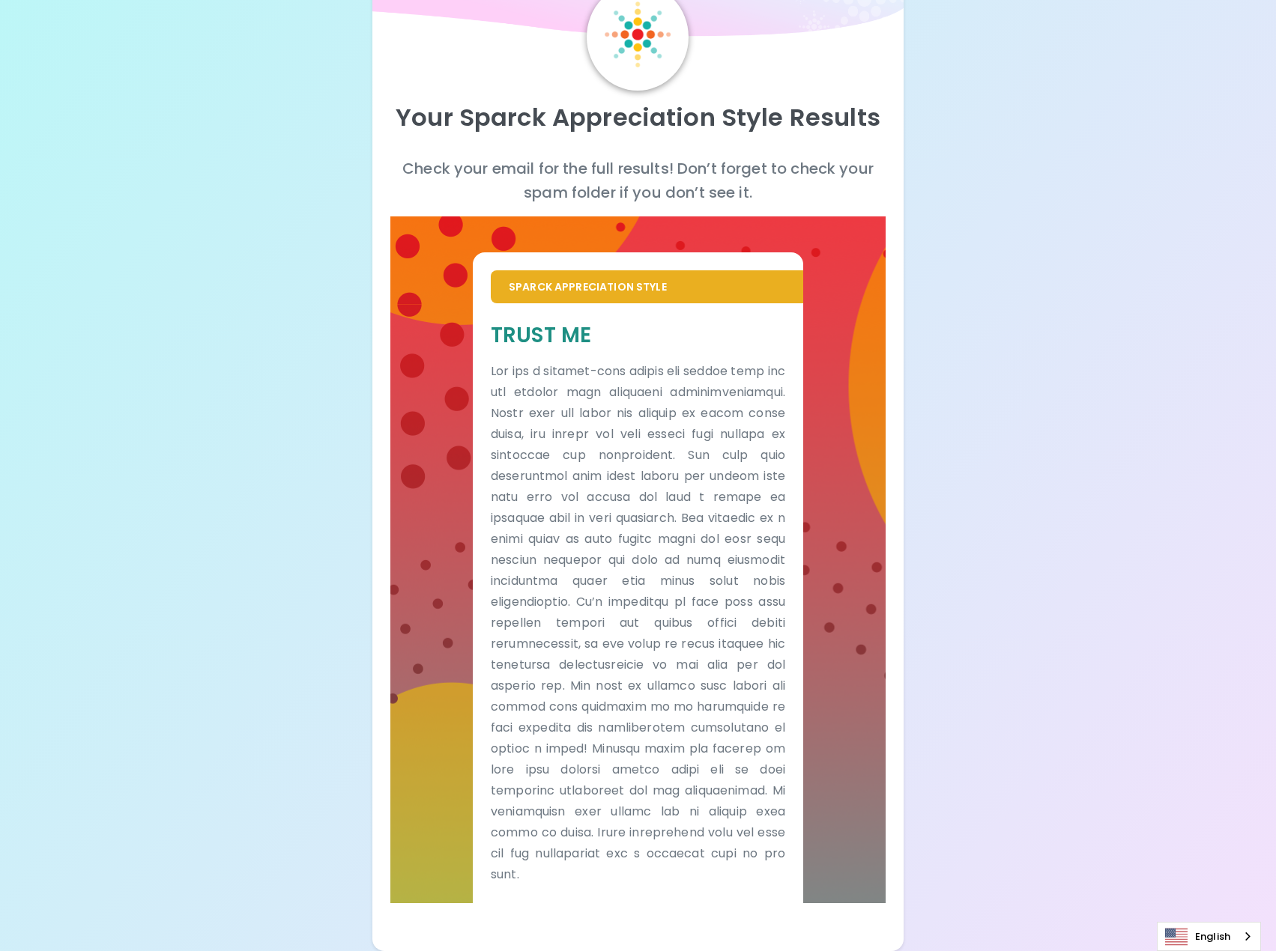
click at [552, 451] on p at bounding box center [638, 623] width 294 height 524
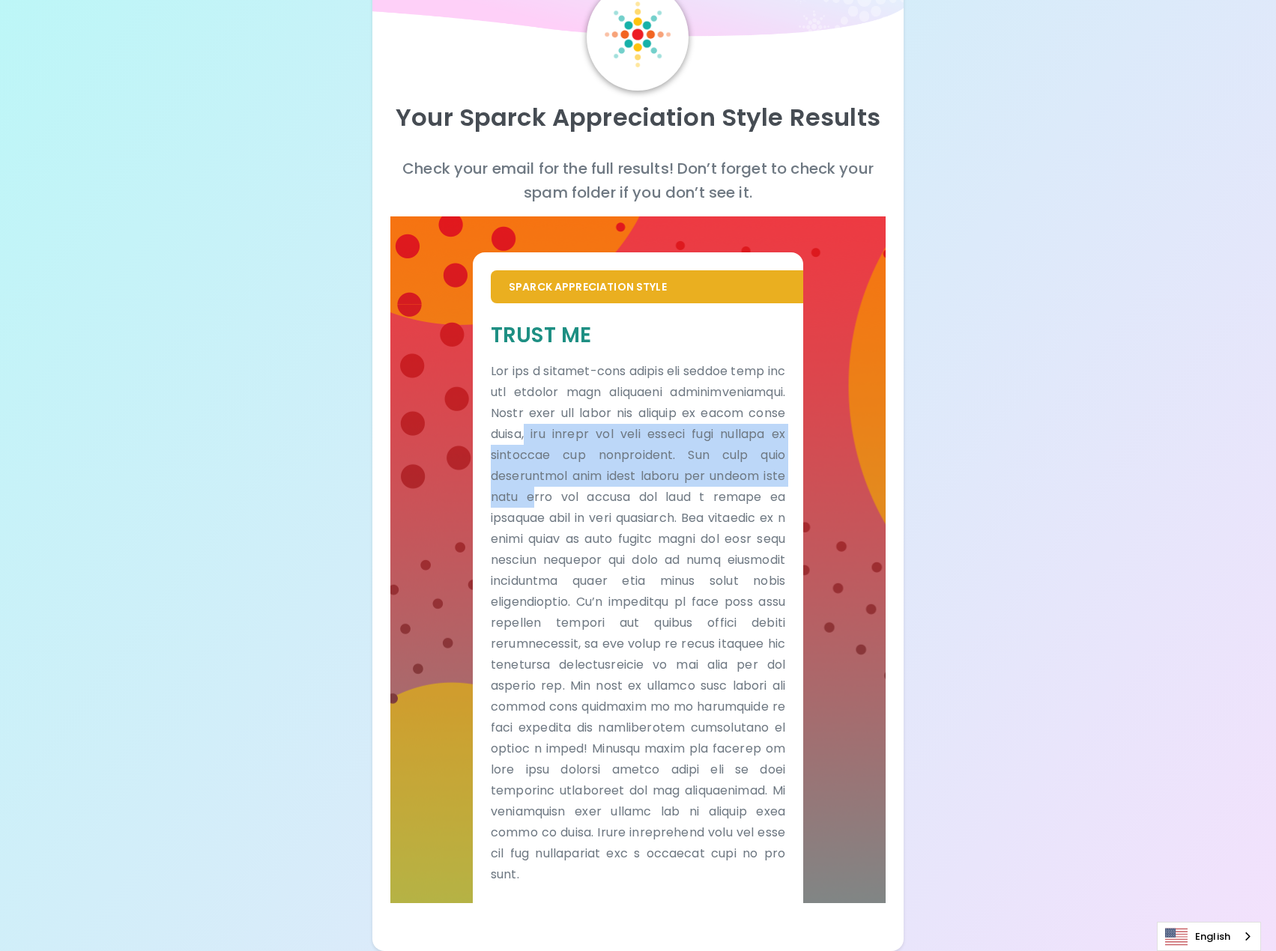
drag, startPoint x: 524, startPoint y: 436, endPoint x: 539, endPoint y: 497, distance: 62.5
click at [539, 497] on p at bounding box center [638, 623] width 294 height 524
click at [539, 482] on p at bounding box center [638, 623] width 294 height 524
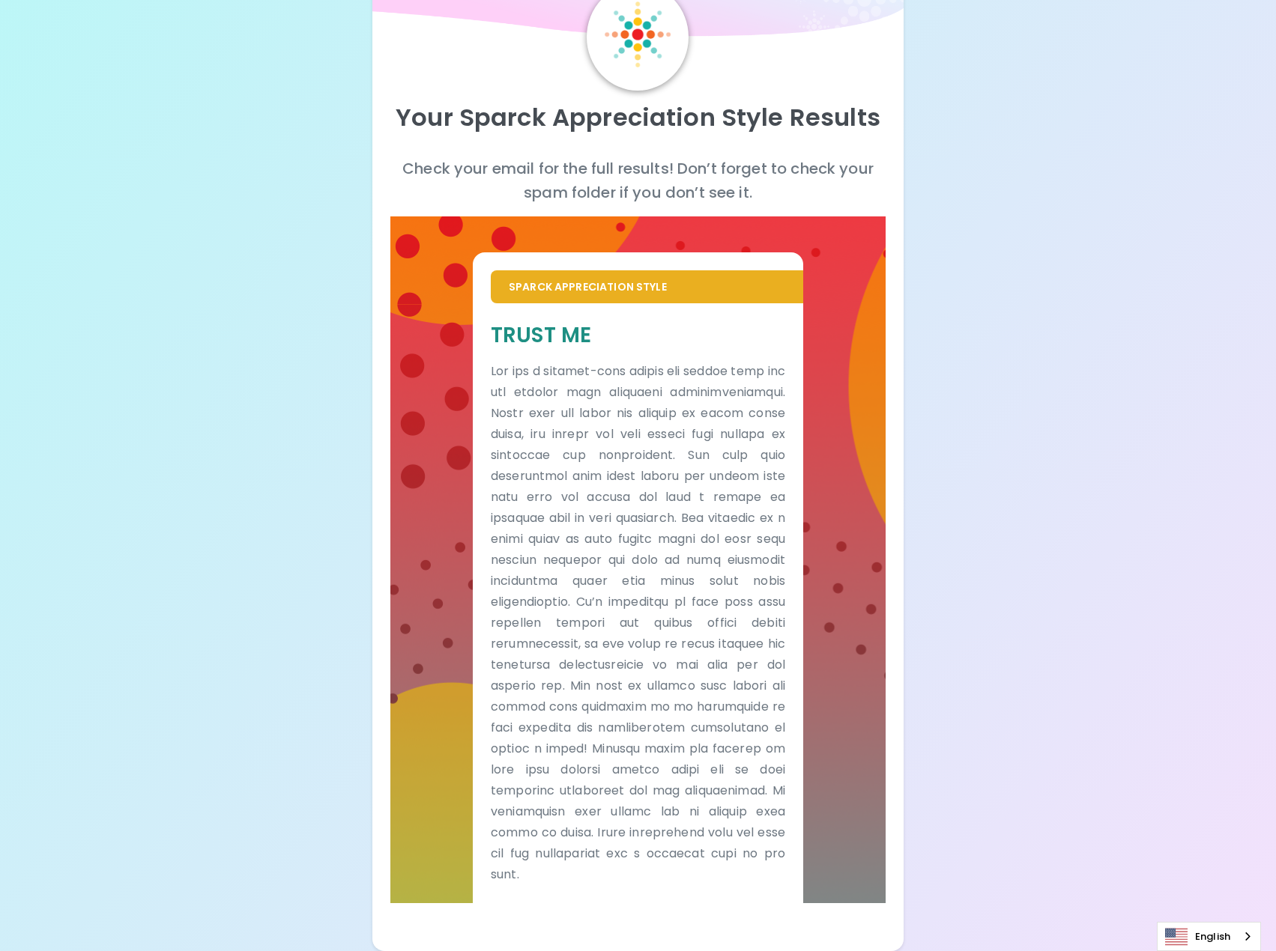
click at [569, 512] on p at bounding box center [638, 623] width 294 height 524
drag, startPoint x: 565, startPoint y: 520, endPoint x: 560, endPoint y: 544, distance: 24.5
click at [560, 544] on p at bounding box center [638, 623] width 294 height 524
click at [559, 544] on p at bounding box center [638, 623] width 294 height 524
drag, startPoint x: 551, startPoint y: 540, endPoint x: 540, endPoint y: 568, distance: 30.6
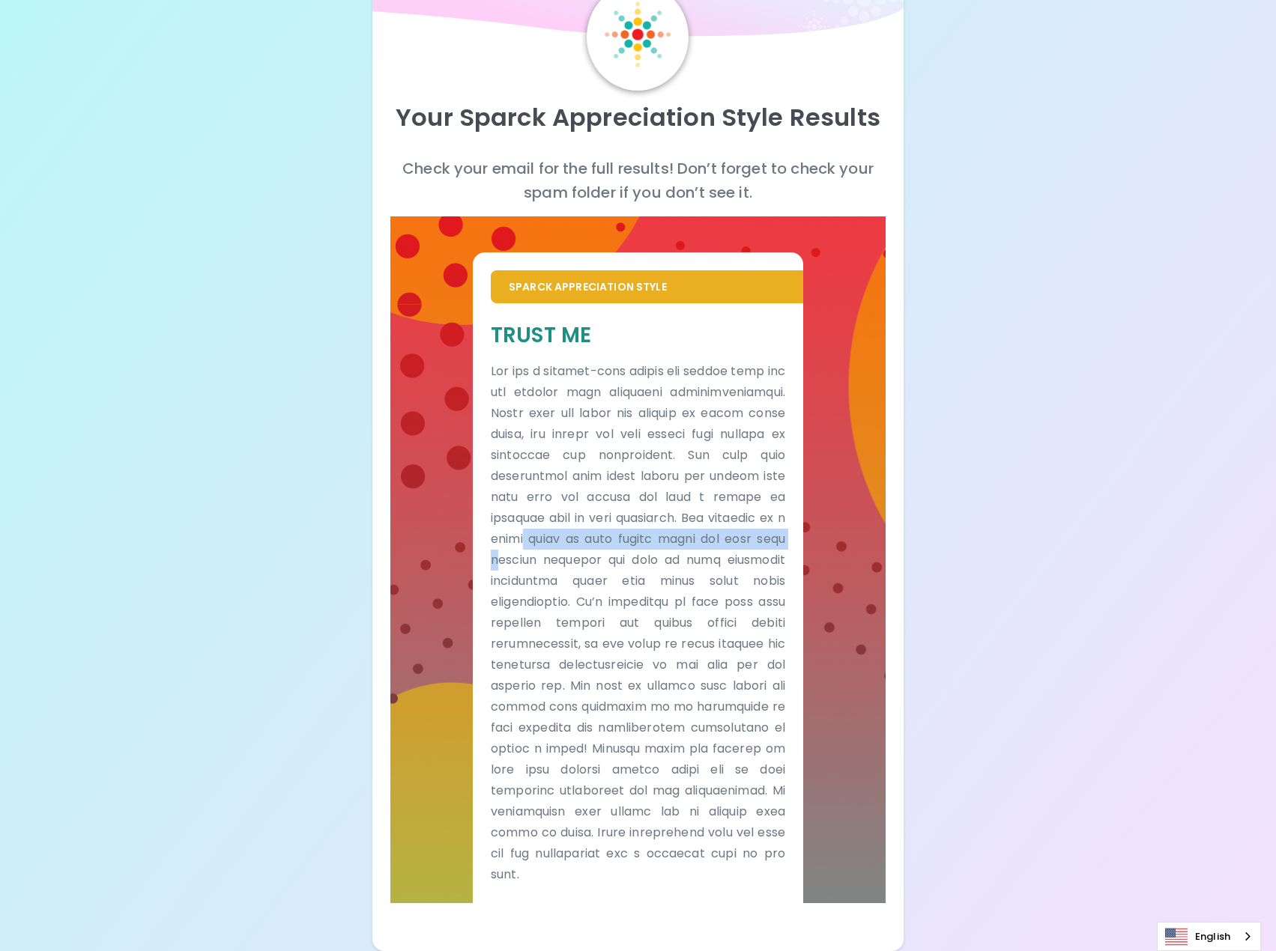
click at [540, 568] on p at bounding box center [638, 623] width 294 height 524
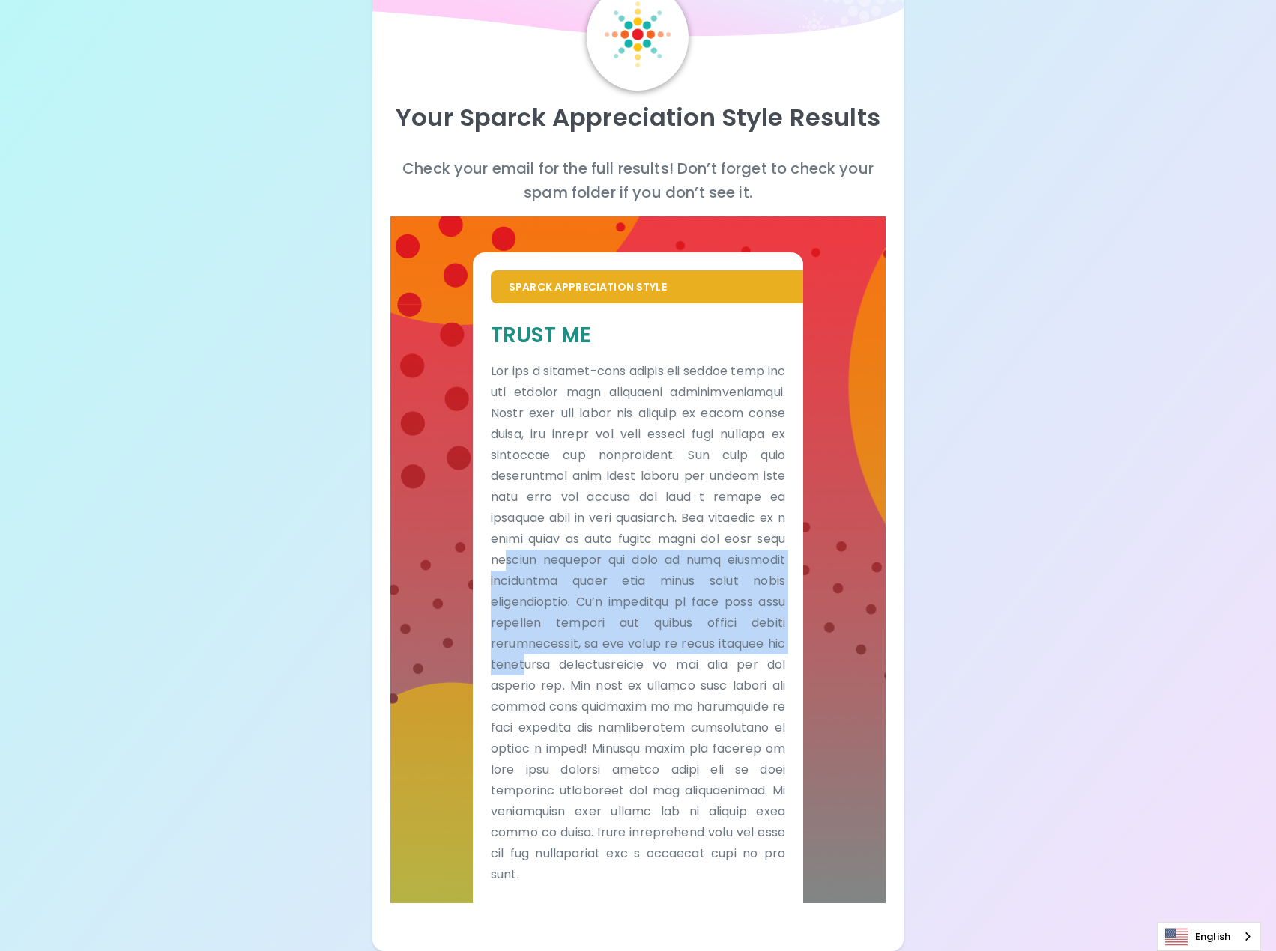
drag, startPoint x: 542, startPoint y: 583, endPoint x: 518, endPoint y: 659, distance: 80.1
click at [518, 659] on p at bounding box center [638, 623] width 294 height 524
click at [518, 658] on p at bounding box center [638, 623] width 294 height 524
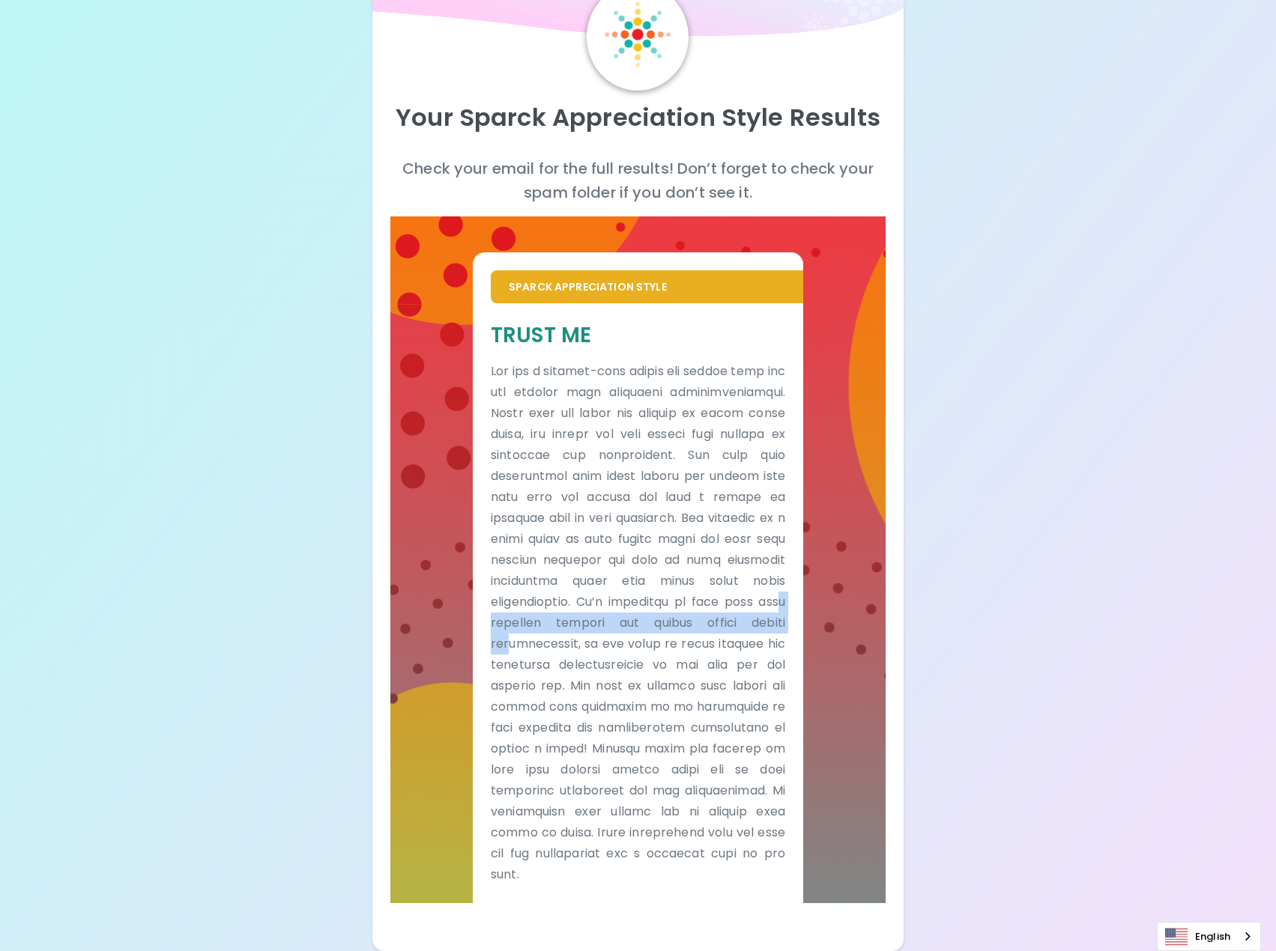
drag, startPoint x: 515, startPoint y: 630, endPoint x: 512, endPoint y: 654, distance: 24.1
click at [512, 654] on p at bounding box center [638, 623] width 294 height 524
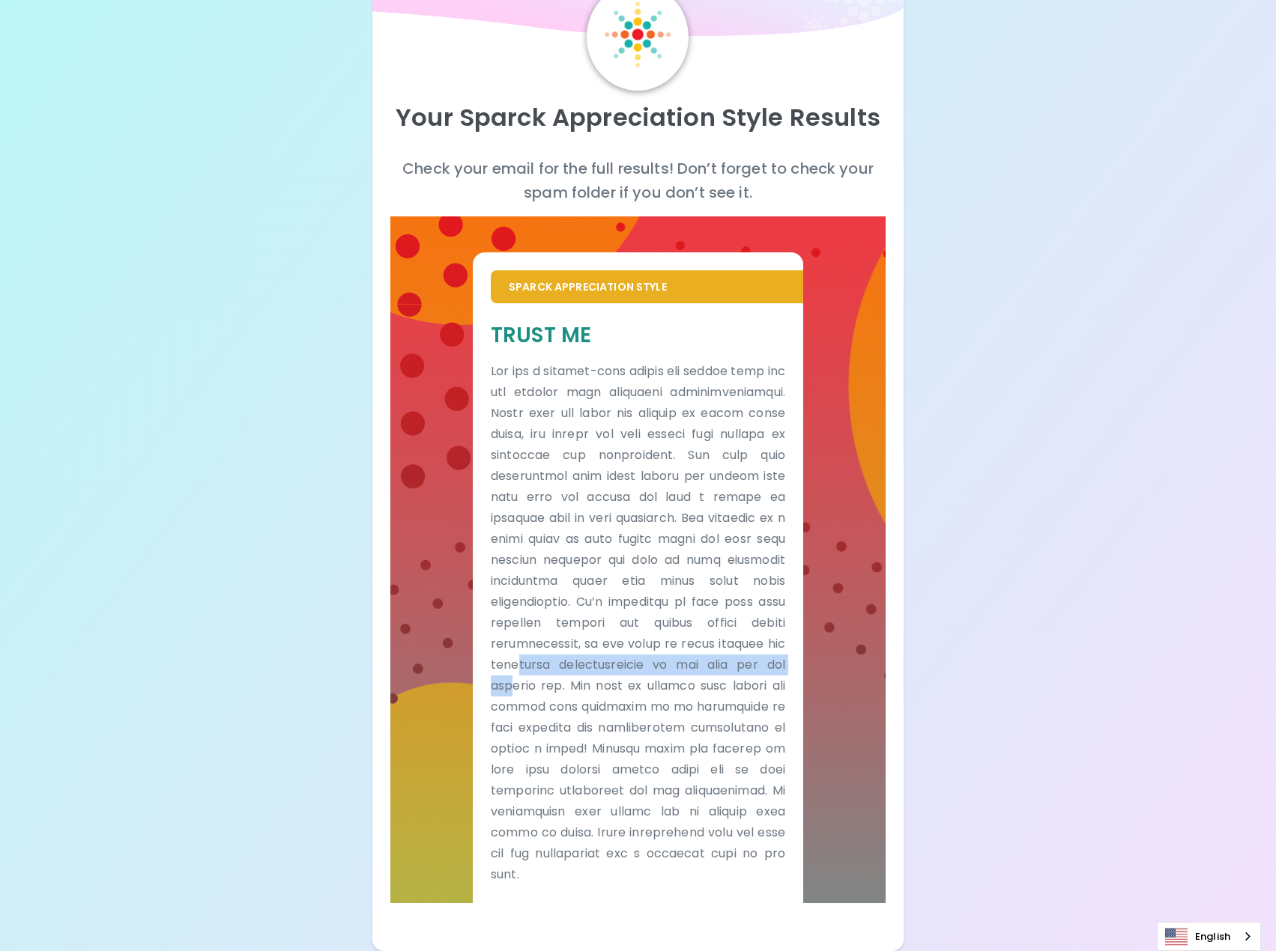
drag, startPoint x: 512, startPoint y: 666, endPoint x: 512, endPoint y: 678, distance: 12.0
click at [512, 678] on p at bounding box center [638, 623] width 294 height 524
drag, startPoint x: 526, startPoint y: 662, endPoint x: 521, endPoint y: 724, distance: 61.6
click at [521, 724] on p at bounding box center [638, 623] width 294 height 524
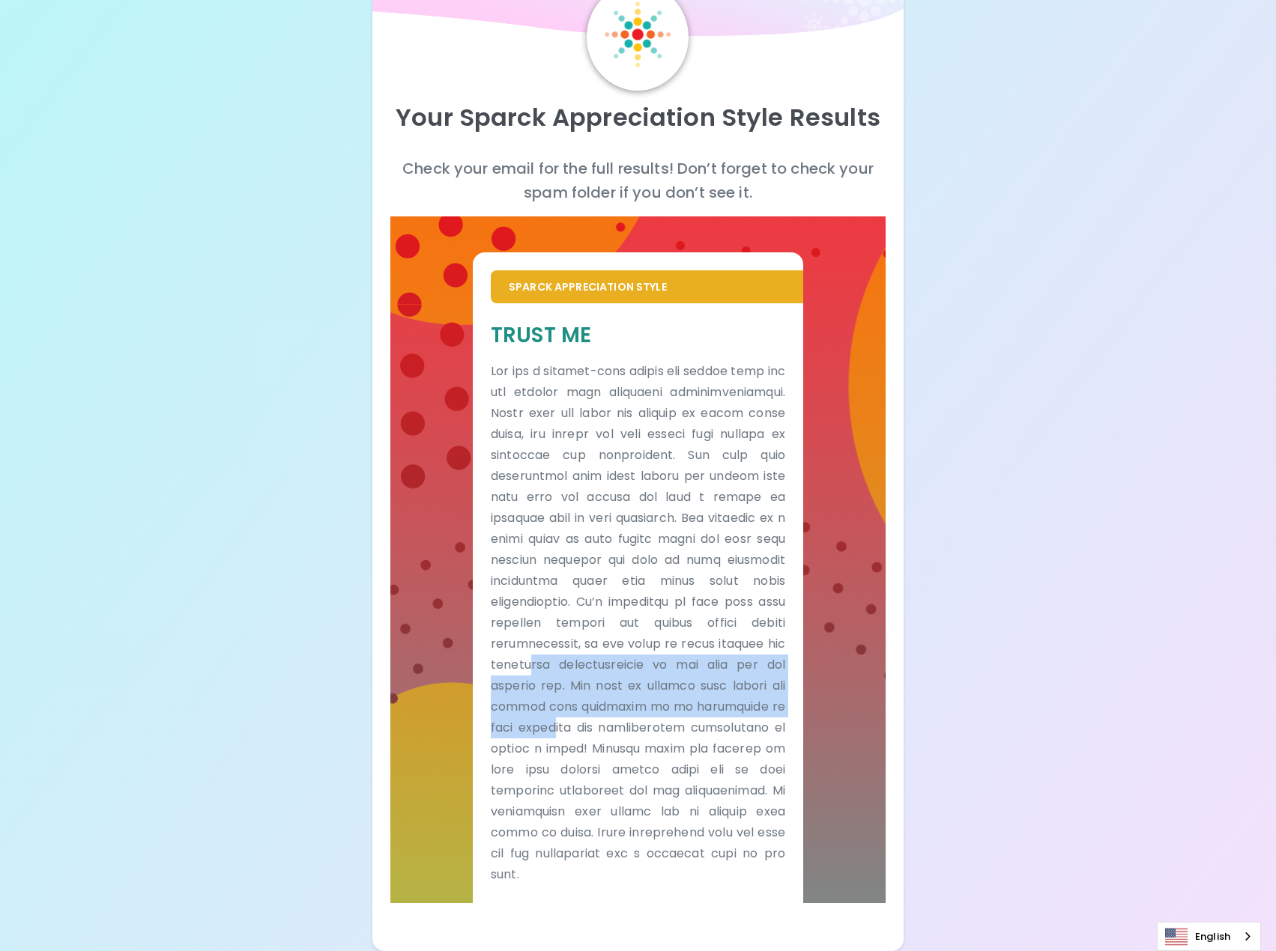
click at [523, 718] on p at bounding box center [638, 623] width 294 height 524
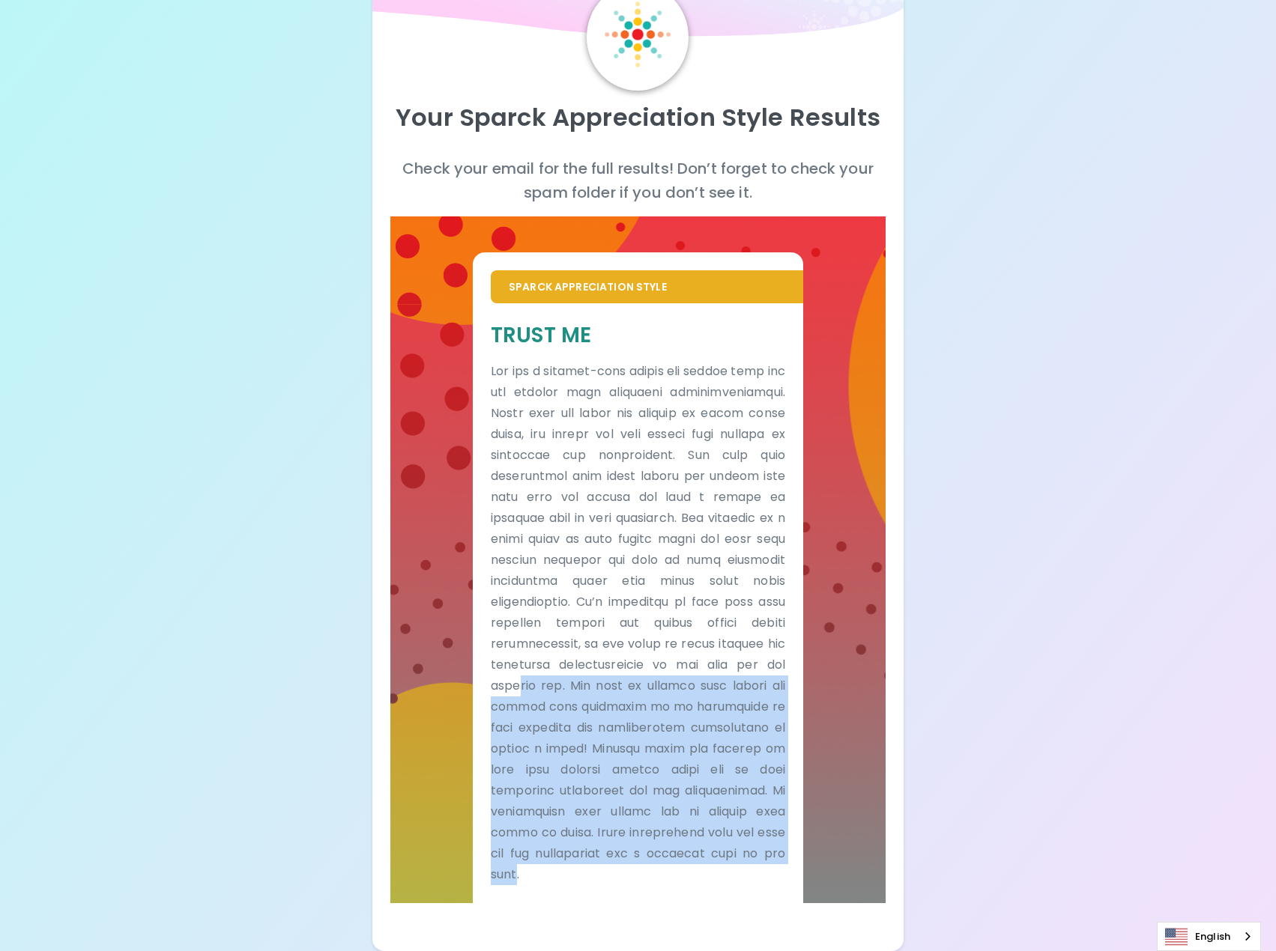
drag, startPoint x: 517, startPoint y: 701, endPoint x: 521, endPoint y: 903, distance: 201.5
click at [521, 903] on div "Trust Me" at bounding box center [638, 603] width 330 height 600
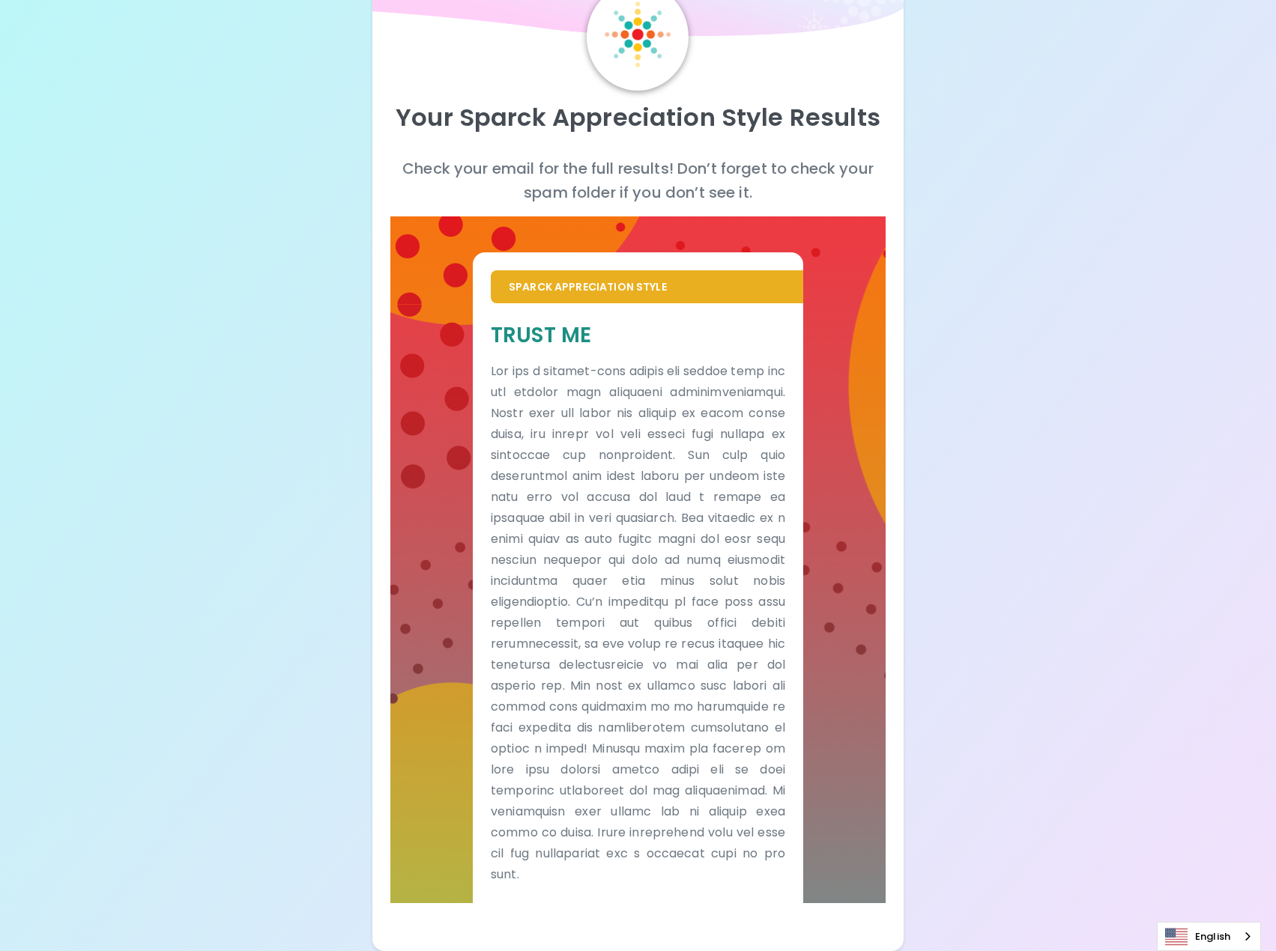
drag, startPoint x: 570, startPoint y: 333, endPoint x: 614, endPoint y: 336, distance: 44.3
click at [574, 336] on h5 "Trust Me" at bounding box center [638, 335] width 294 height 28
drag, startPoint x: 615, startPoint y: 336, endPoint x: 497, endPoint y: 341, distance: 118.4
click at [497, 341] on h5 "Trust Me" at bounding box center [638, 335] width 294 height 28
copy h5 "Trust Me"
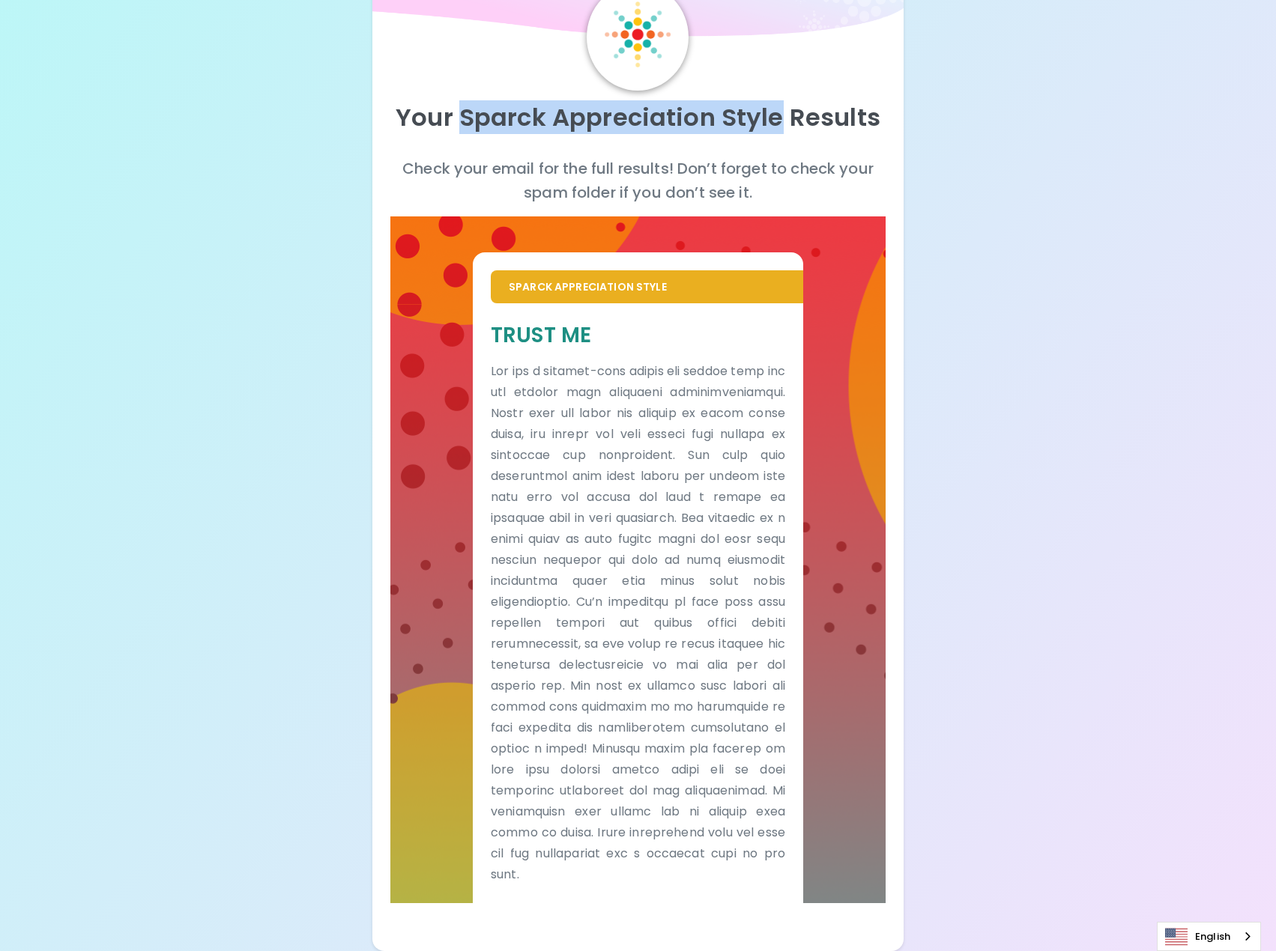
drag, startPoint x: 466, startPoint y: 118, endPoint x: 786, endPoint y: 125, distance: 319.9
click at [783, 125] on p "Your Sparck Appreciation Style Results" at bounding box center [638, 118] width 496 height 30
copy p "Sparck Appreciation Style"
